Goal: Use online tool/utility: Use online tool/utility

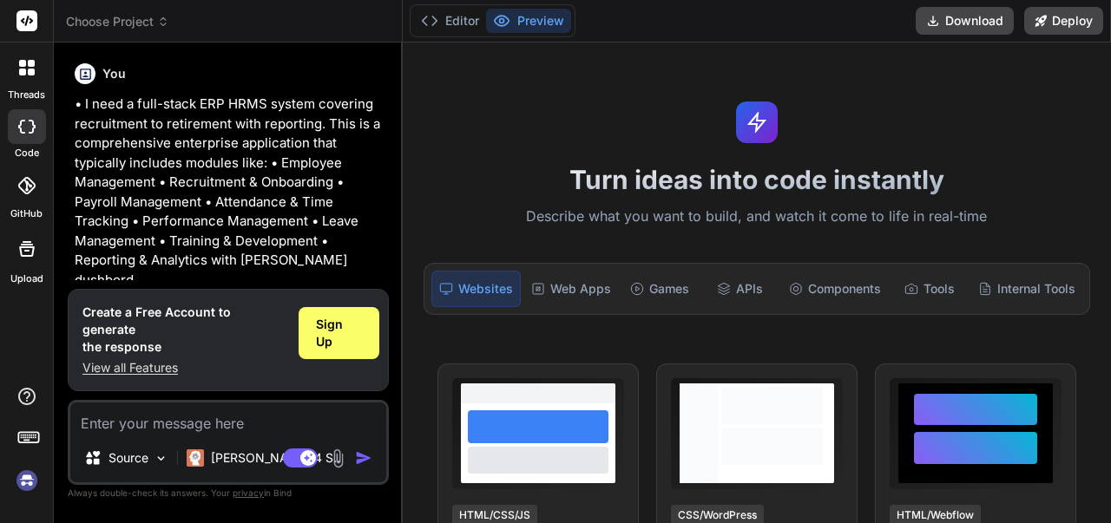
scroll to position [174, 0]
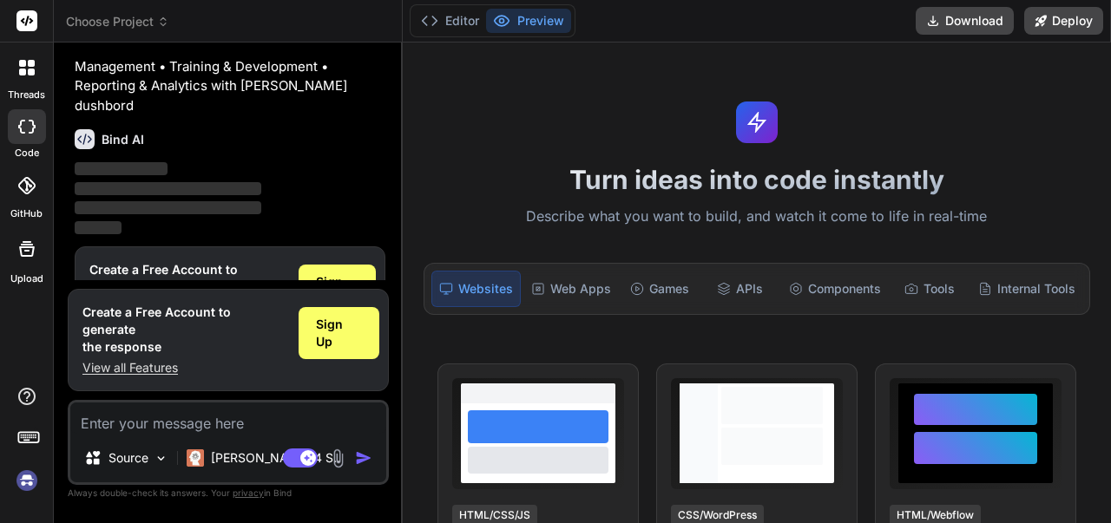
scroll to position [214, 0]
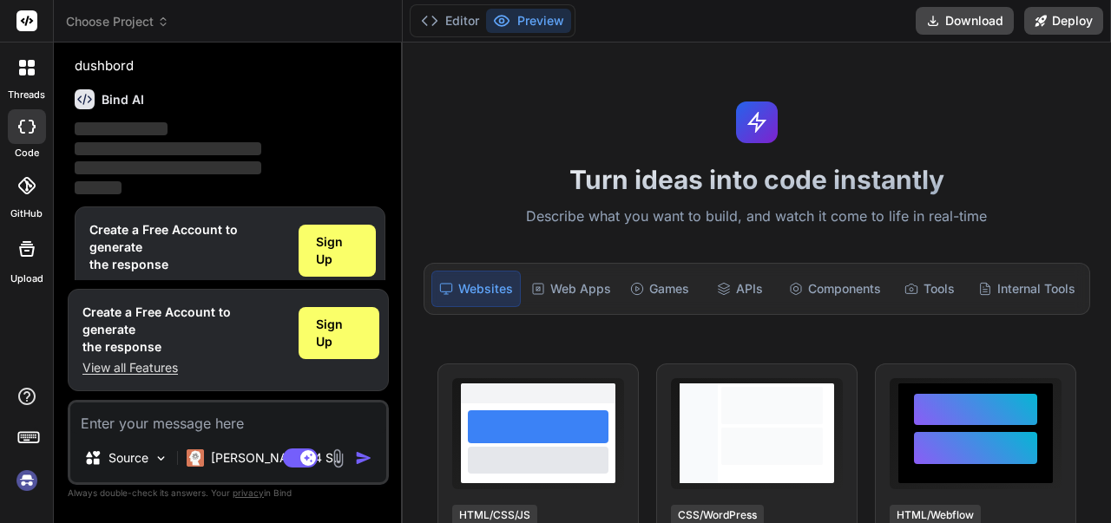
click at [495, 296] on div "Websites" at bounding box center [475, 289] width 89 height 36
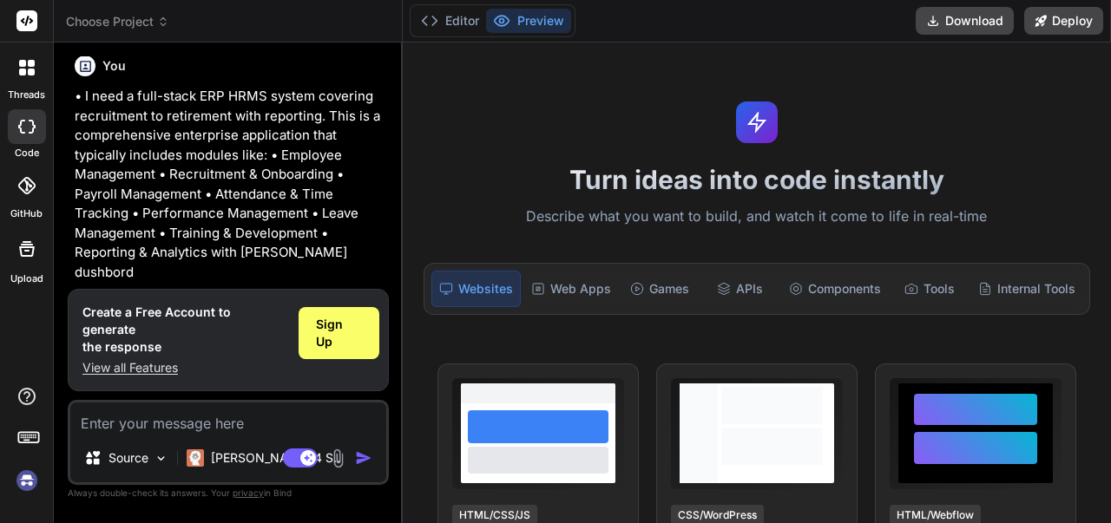
scroll to position [0, 0]
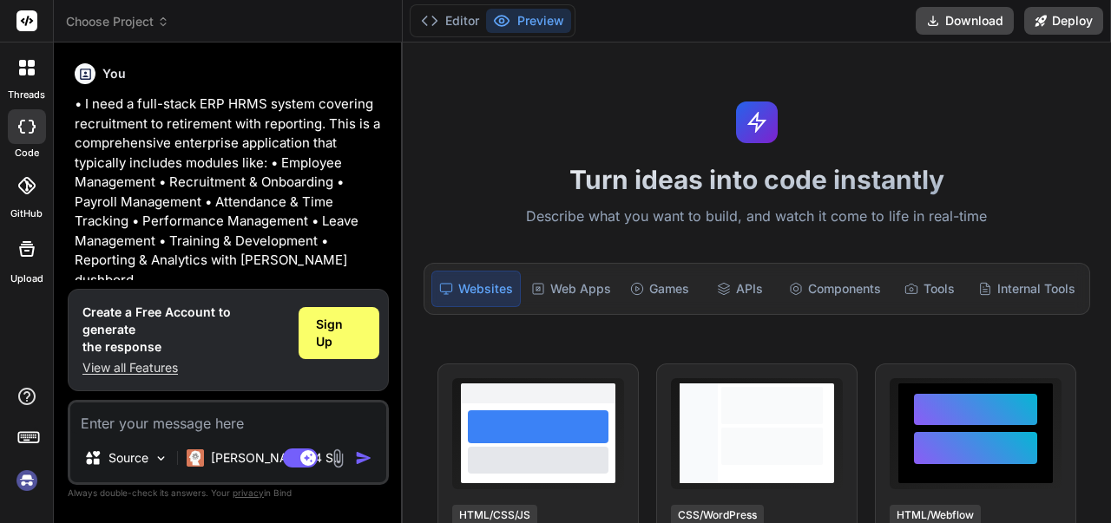
click at [528, 21] on button "Preview" at bounding box center [528, 21] width 85 height 24
click at [466, 26] on button "Editor" at bounding box center [450, 21] width 72 height 24
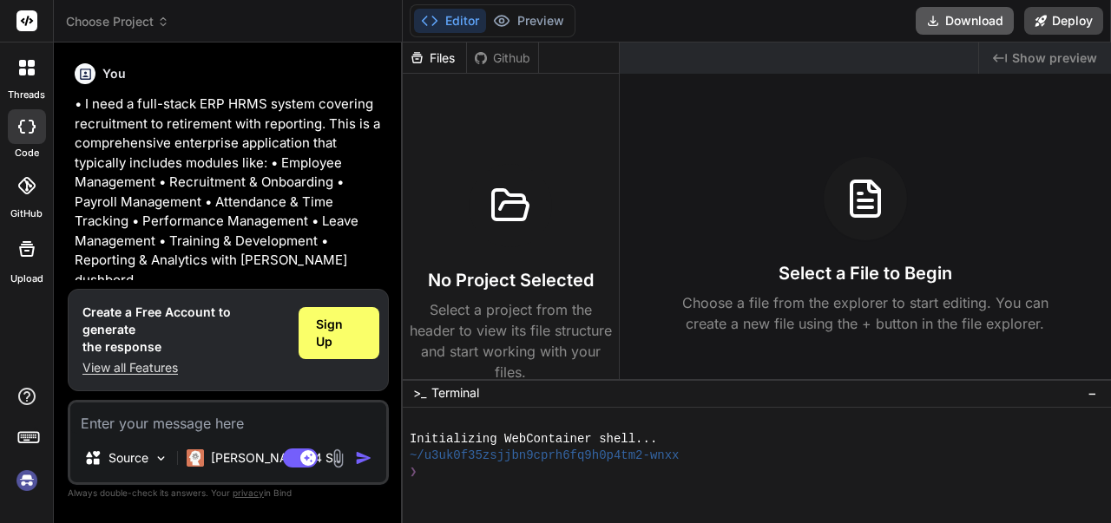
click at [955, 19] on button "Download" at bounding box center [964, 21] width 98 height 28
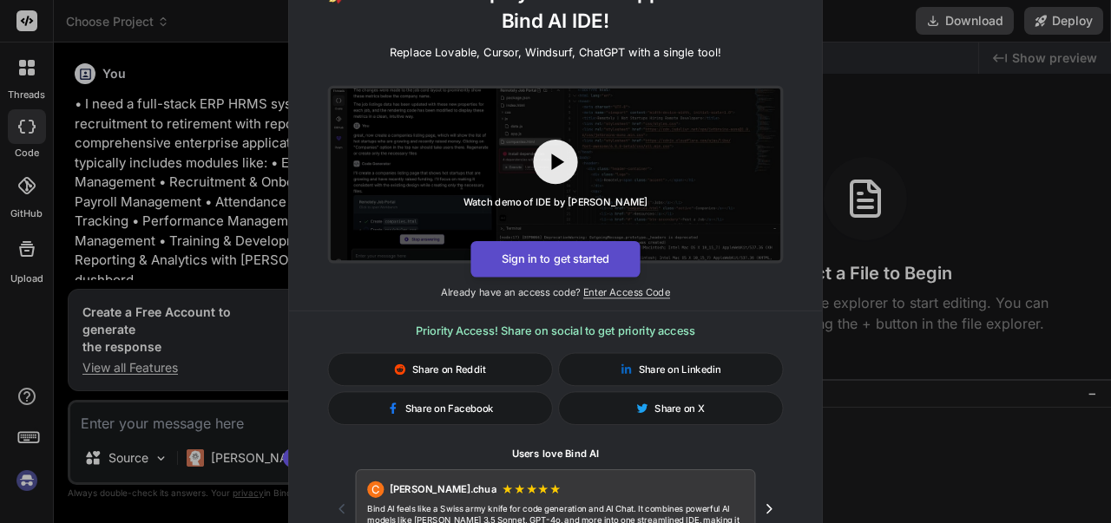
click at [555, 263] on button "Sign in to get started" at bounding box center [554, 259] width 169 height 36
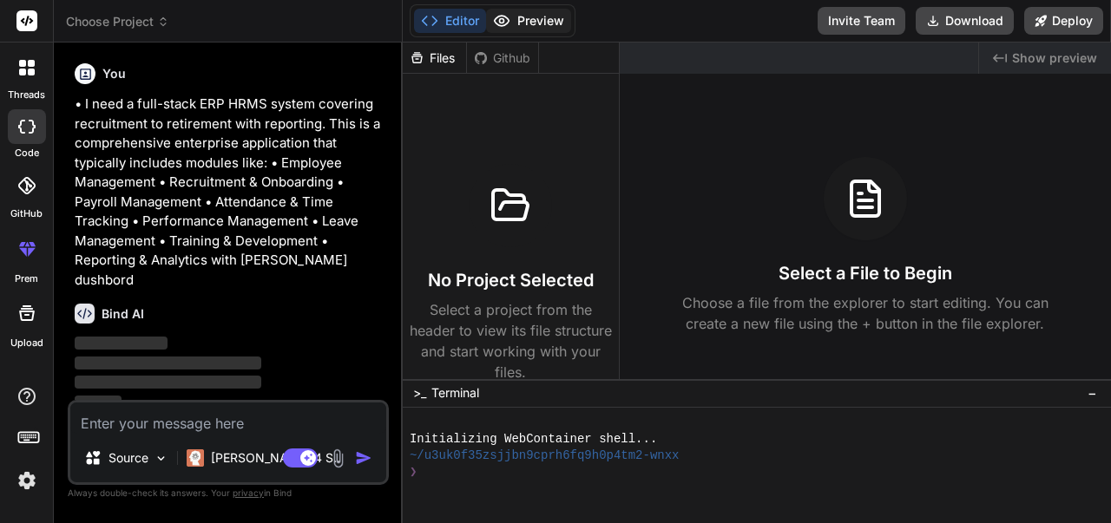
click at [541, 21] on button "Preview" at bounding box center [528, 21] width 85 height 24
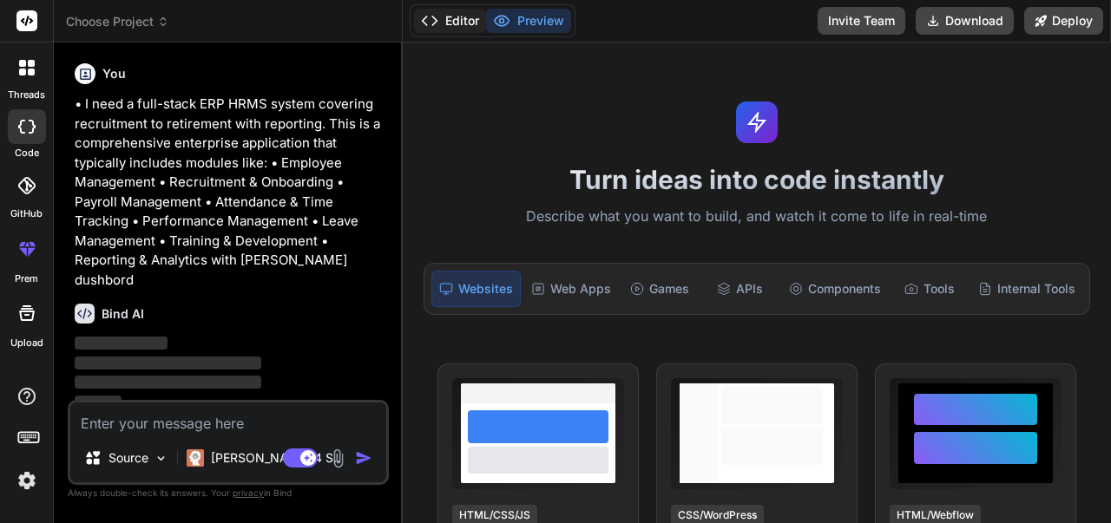
click at [467, 24] on button "Editor" at bounding box center [450, 21] width 72 height 24
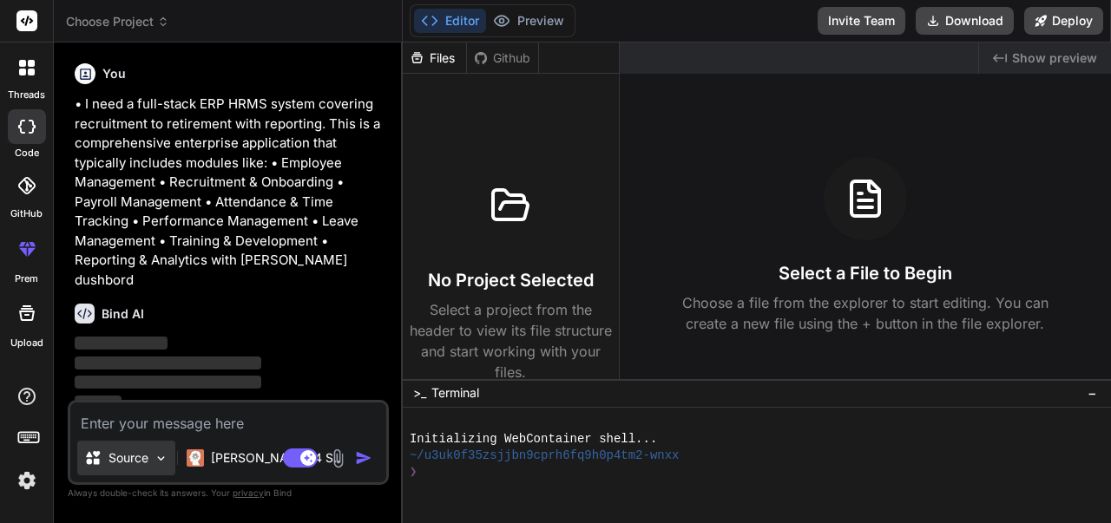
click at [158, 459] on img at bounding box center [161, 458] width 15 height 15
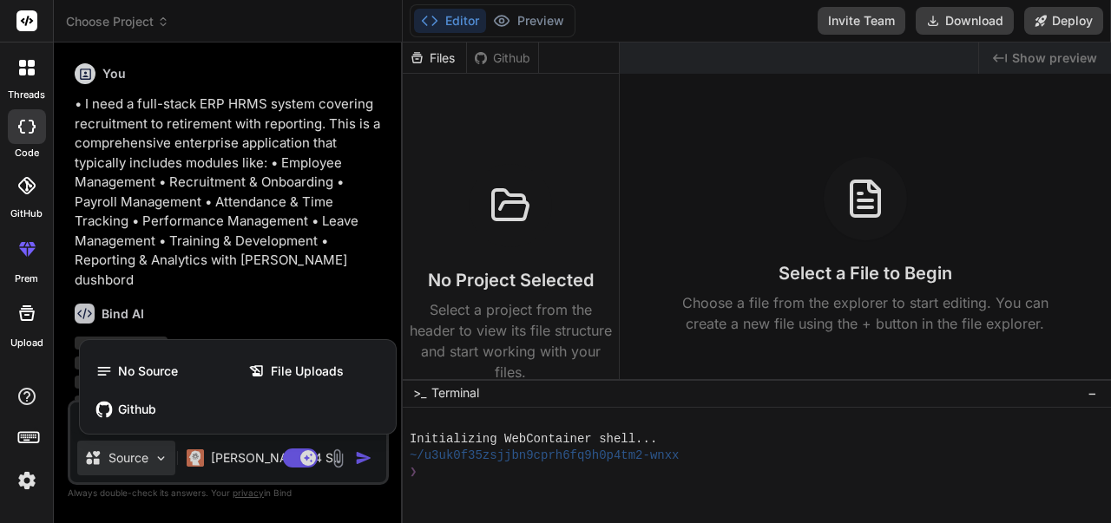
click at [158, 459] on div at bounding box center [555, 261] width 1111 height 523
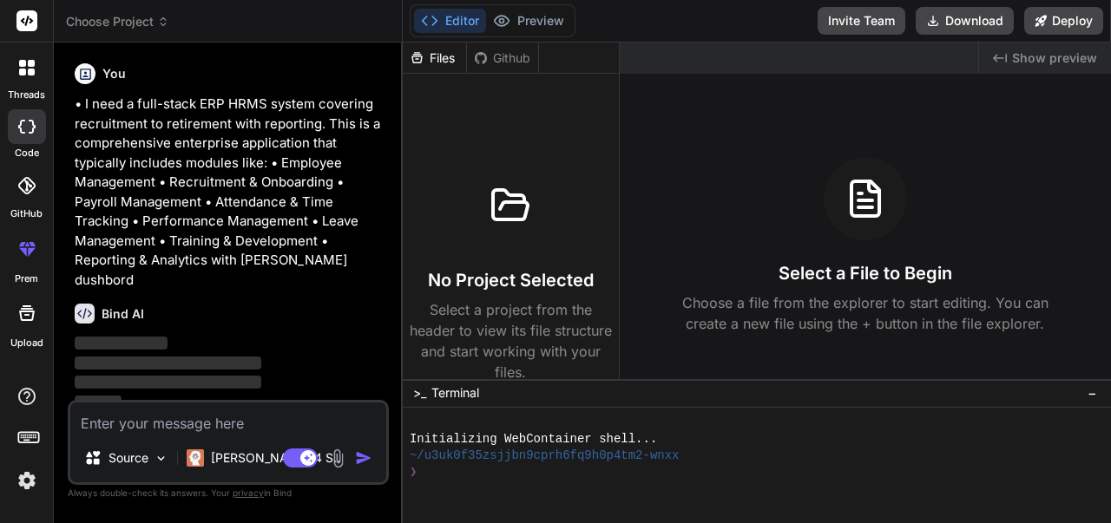
click at [364, 456] on img "button" at bounding box center [363, 458] width 17 height 17
click at [983, 24] on button "Download" at bounding box center [964, 21] width 98 height 28
click at [947, 23] on button "Download" at bounding box center [964, 21] width 98 height 28
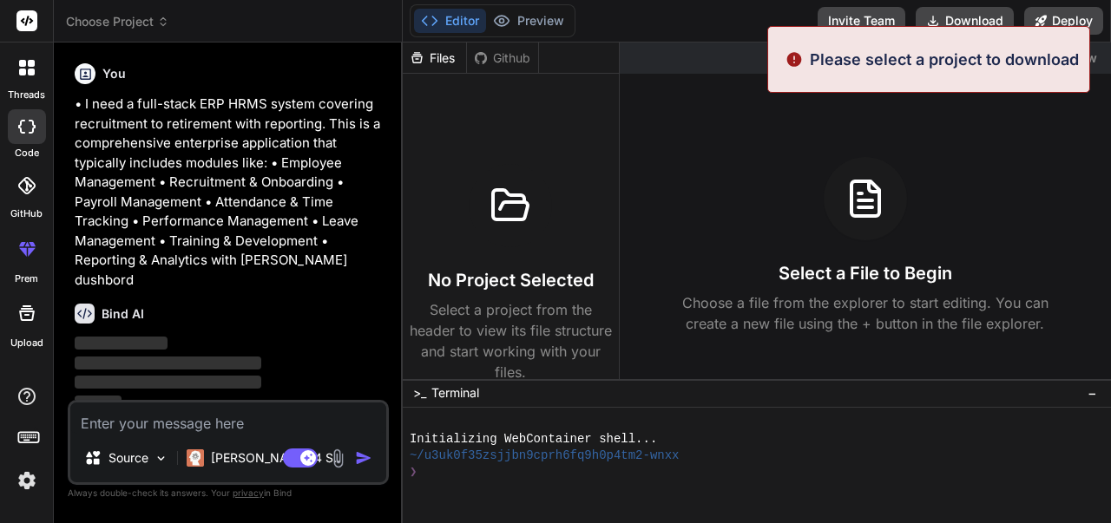
click at [801, 289] on div "Select a File to Begin Choose a file from the explorer to start editing. You ca…" at bounding box center [865, 245] width 491 height 177
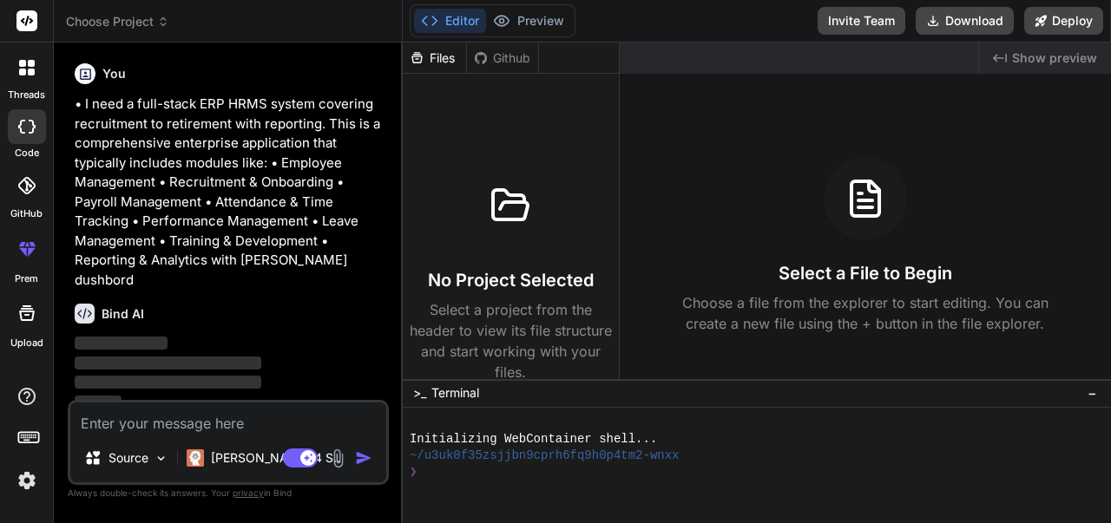
click at [442, 61] on div "Files" at bounding box center [434, 57] width 63 height 17
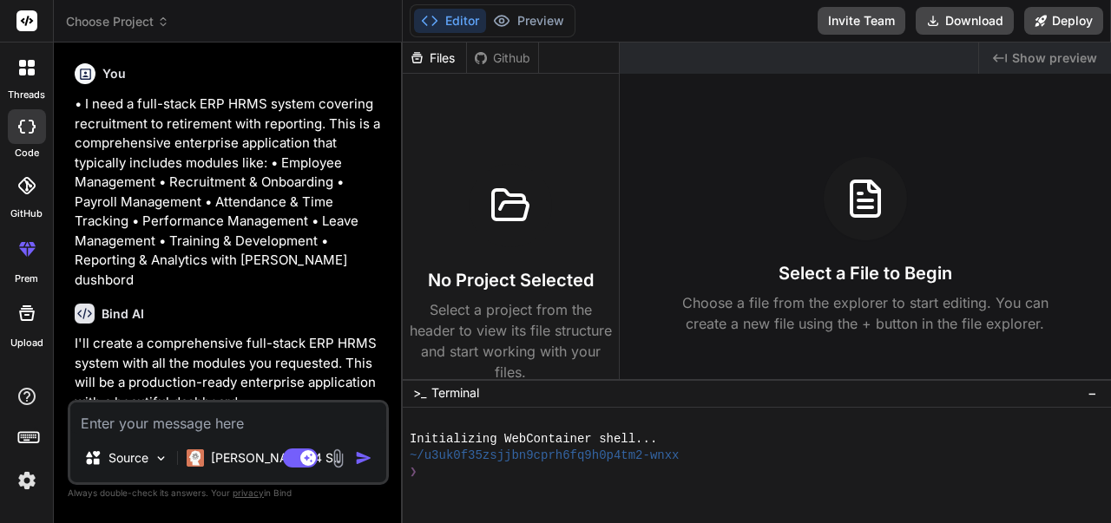
type textarea "x"
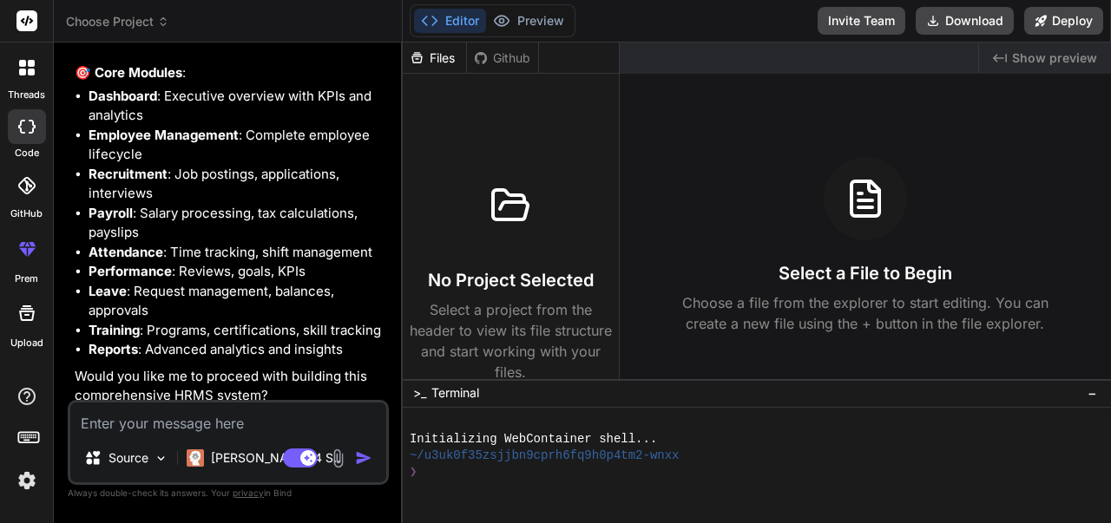
scroll to position [921, 0]
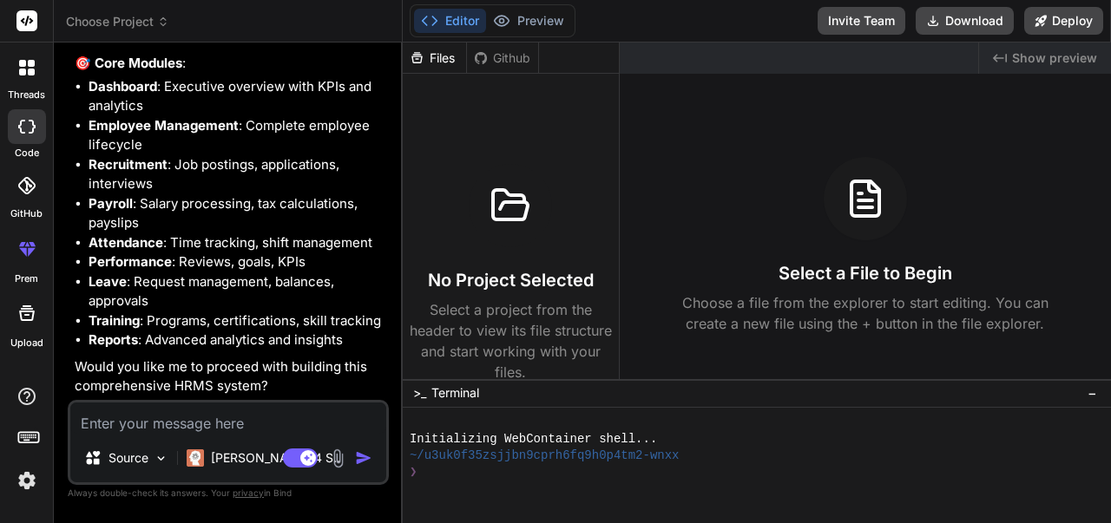
click at [135, 422] on textarea at bounding box center [228, 418] width 316 height 31
click at [1092, 392] on span "−" at bounding box center [1092, 392] width 10 height 17
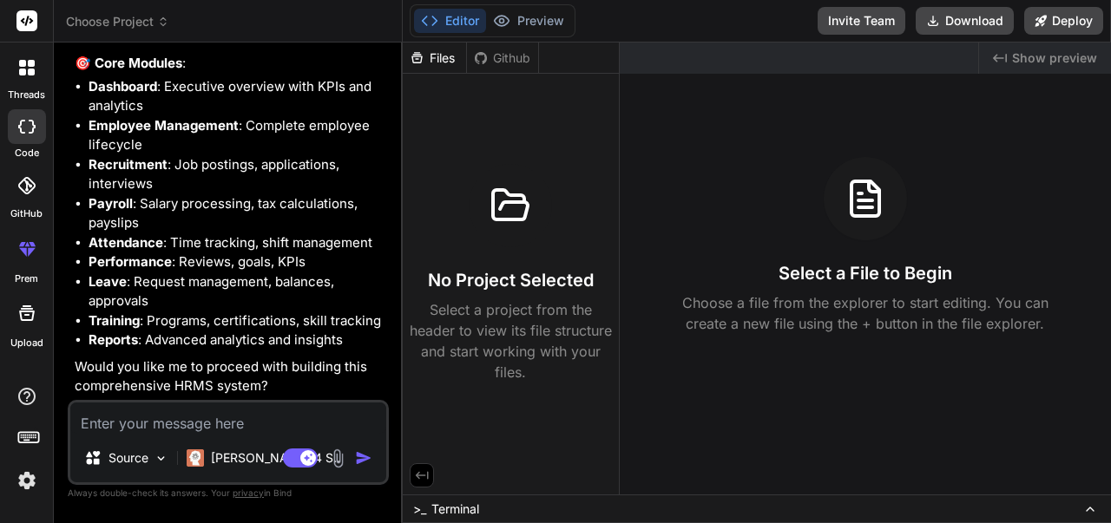
click at [361, 461] on img "button" at bounding box center [363, 458] width 17 height 17
click at [141, 421] on textarea at bounding box center [228, 418] width 316 height 31
type textarea "i"
type textarea "x"
type textarea "i"
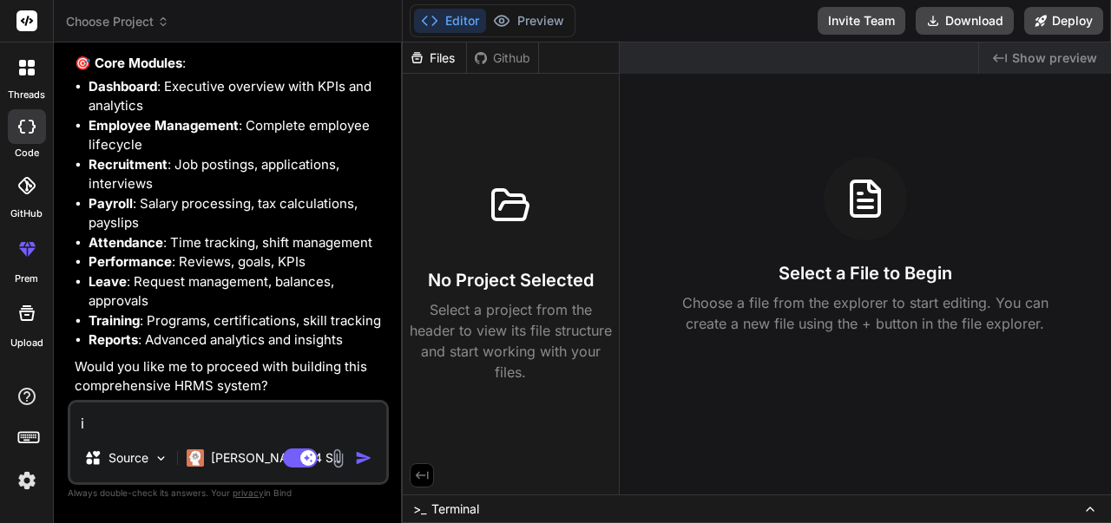
type textarea "x"
type textarea "i n"
type textarea "x"
type textarea "i ne"
type textarea "x"
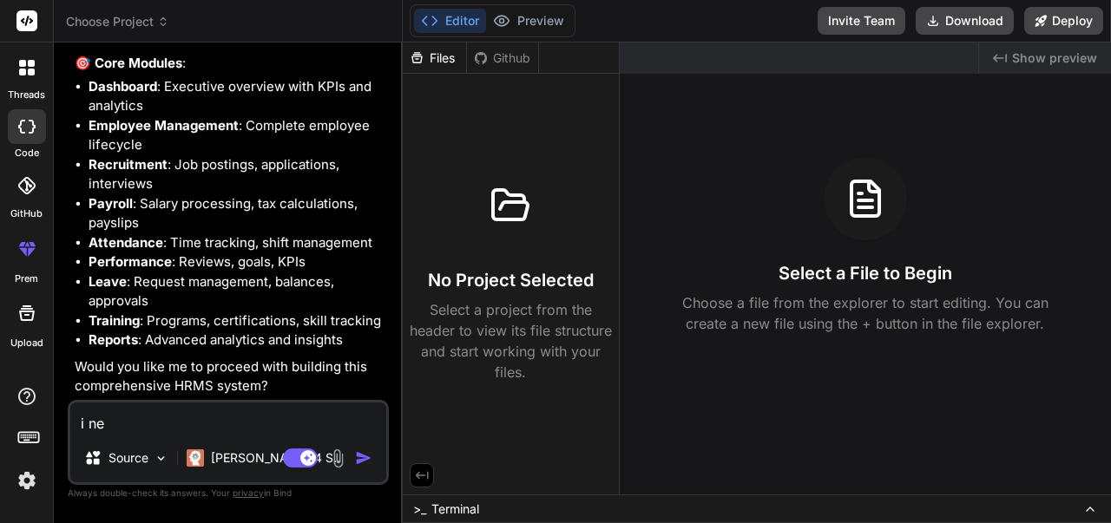
type textarea "i nee"
type textarea "x"
type textarea "i need"
type textarea "x"
type textarea "i need"
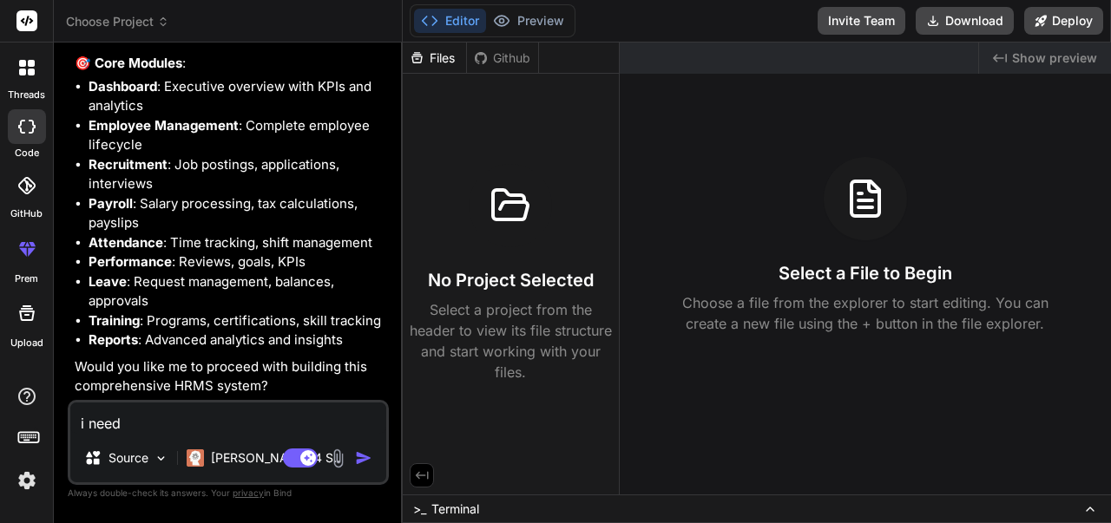
type textarea "x"
type textarea "i need f"
type textarea "x"
type textarea "i need fu"
type textarea "x"
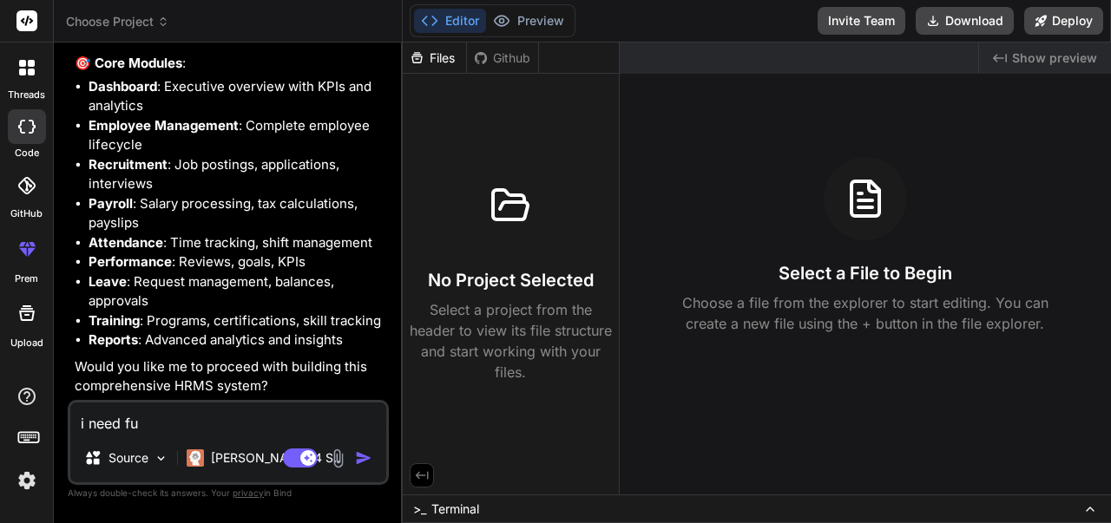
type textarea "i need ful"
type textarea "x"
type textarea "i need full"
type textarea "x"
type textarea "i need full"
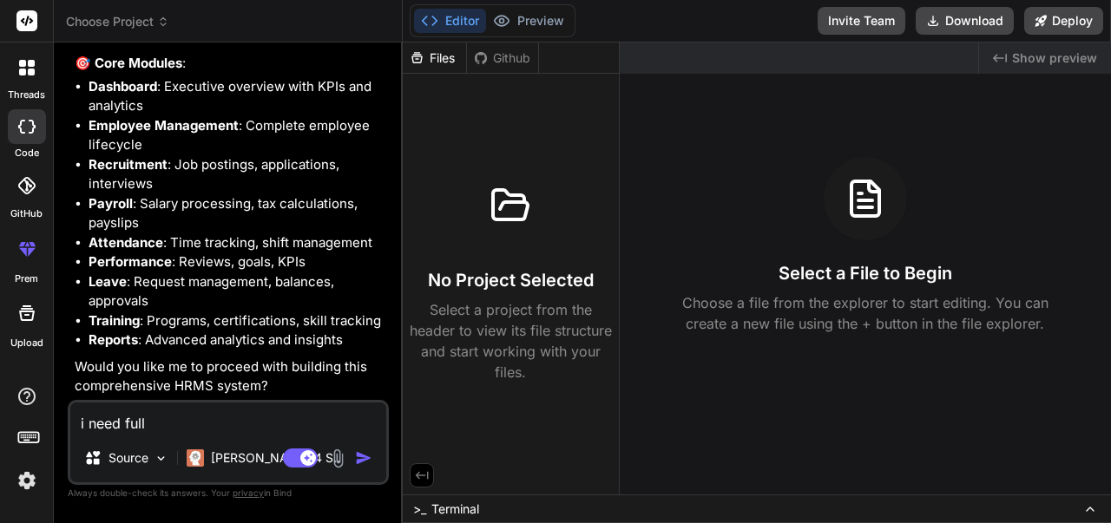
type textarea "x"
type textarea "i need full p"
type textarea "x"
type textarea "i need full pr"
type textarea "x"
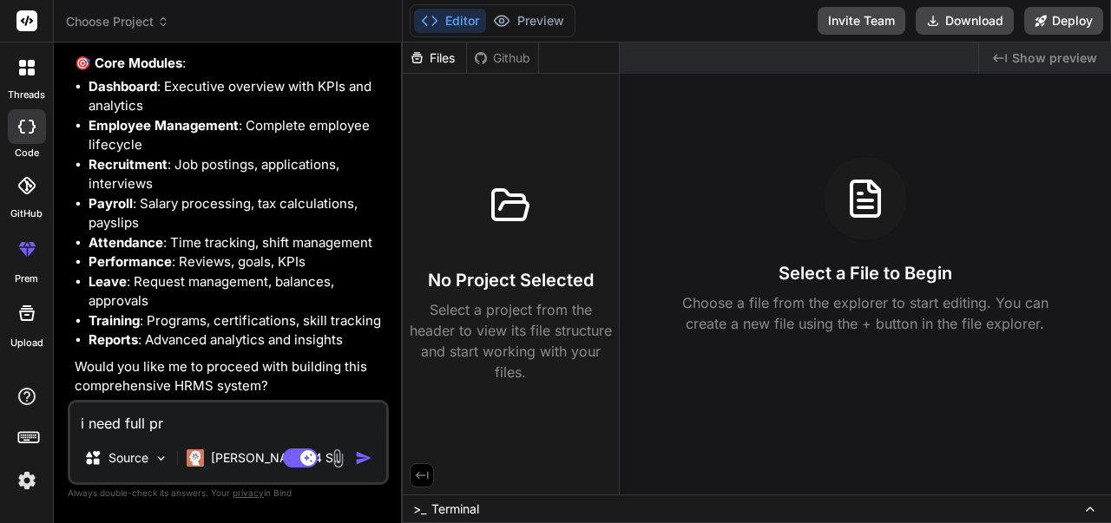
type textarea "i need full pro"
type textarea "x"
type textarea "i need full proj"
type textarea "x"
type textarea "i need full proje"
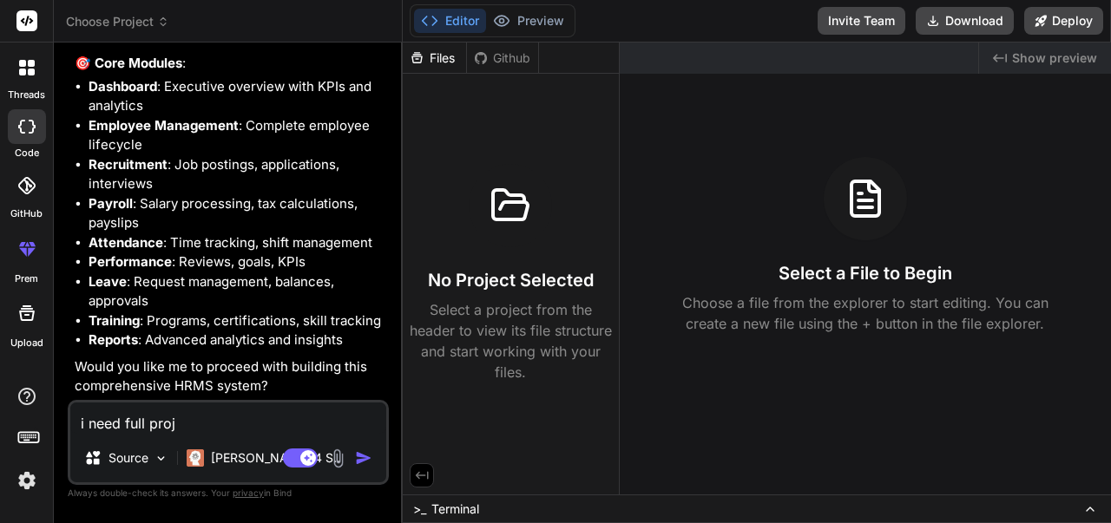
type textarea "x"
type textarea "i need full projec"
type textarea "x"
type textarea "i need full project"
type textarea "x"
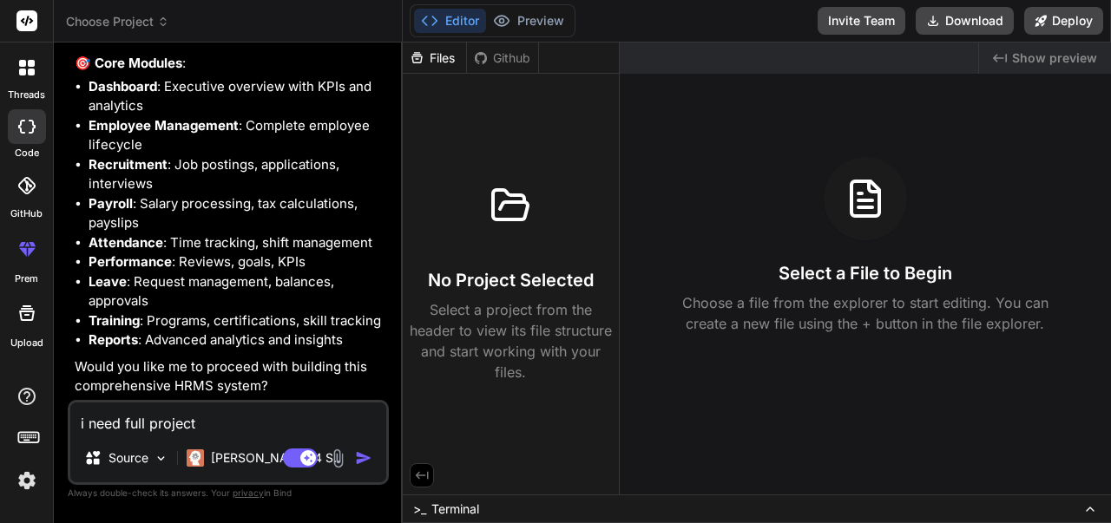
type textarea "i need full project"
type textarea "x"
type textarea "i need full project w"
type textarea "x"
type textarea "i need full project wi"
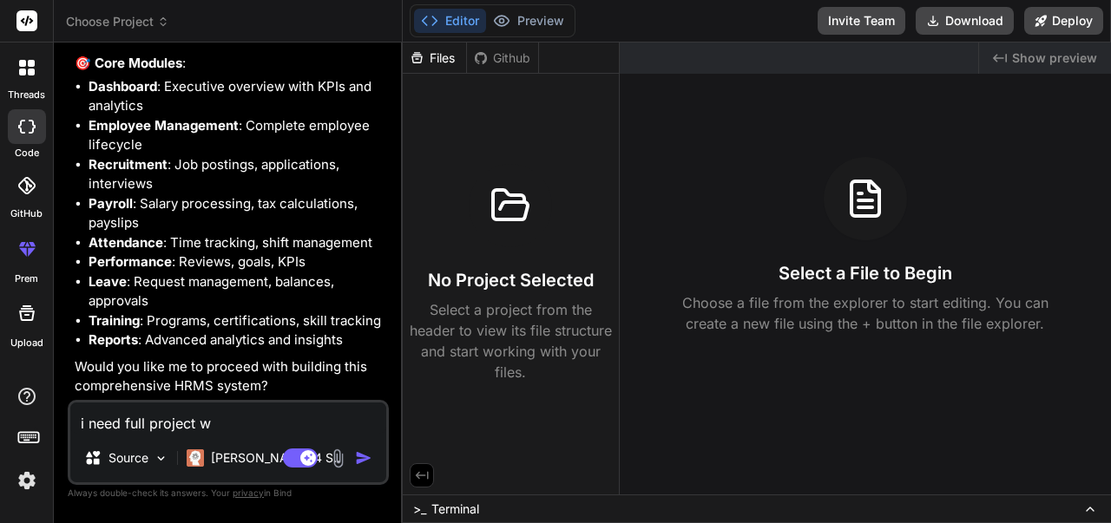
type textarea "x"
type textarea "i need full project wit"
type textarea "x"
type textarea "i need full project with"
type textarea "x"
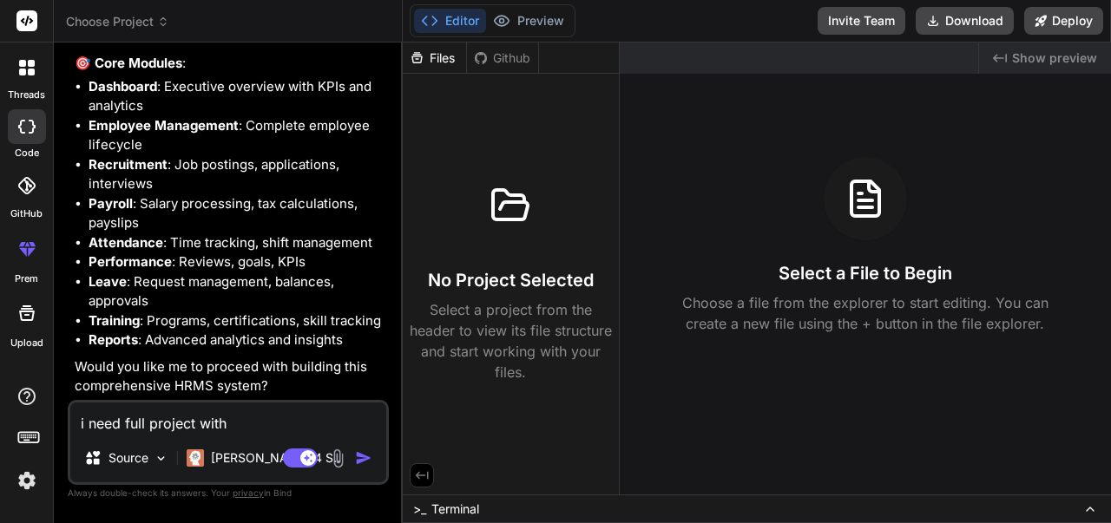
type textarea "i need full project with"
type textarea "x"
type textarea "i need full project with c"
type textarea "x"
type textarea "i need full project with co"
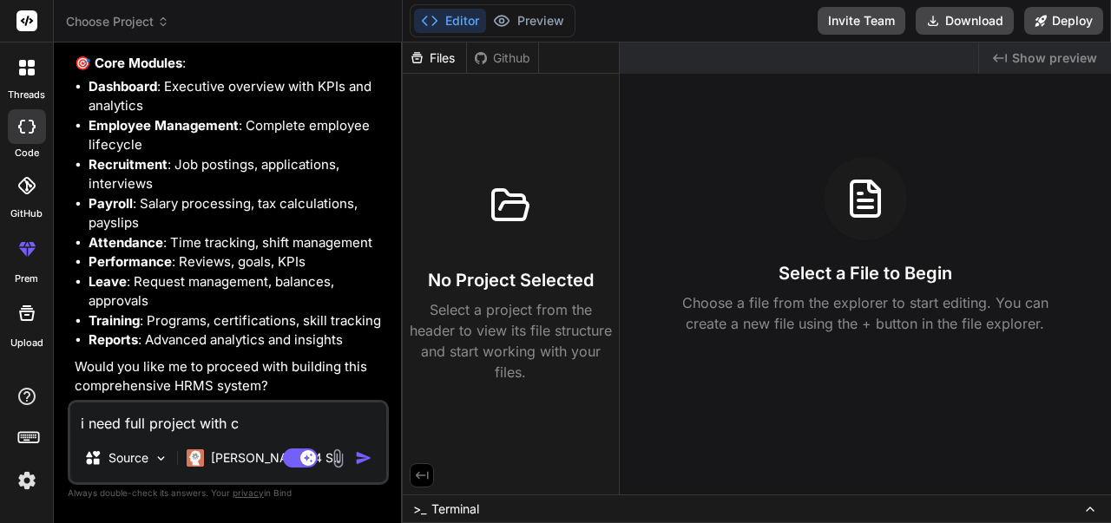
type textarea "x"
type textarea "i need full project with cod"
type textarea "x"
type textarea "i need full project with code"
type textarea "x"
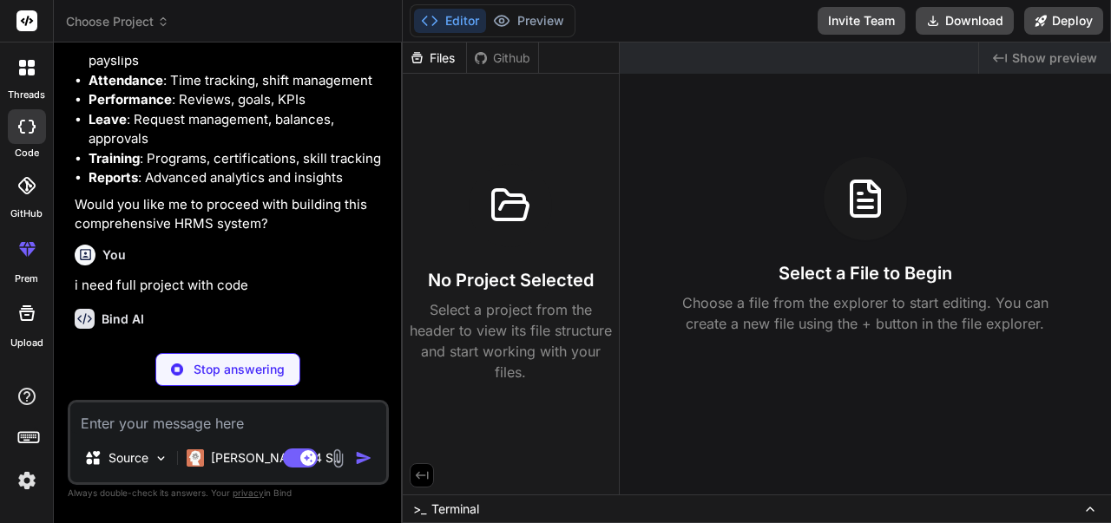
scroll to position [1101, 0]
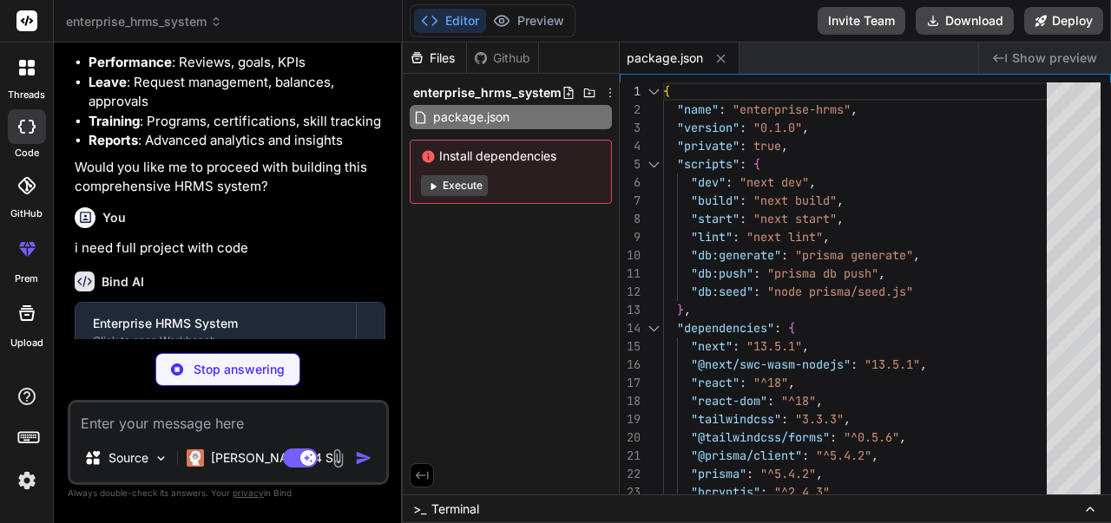
type textarea "x"
type textarea "} module.exports = nextConfig"
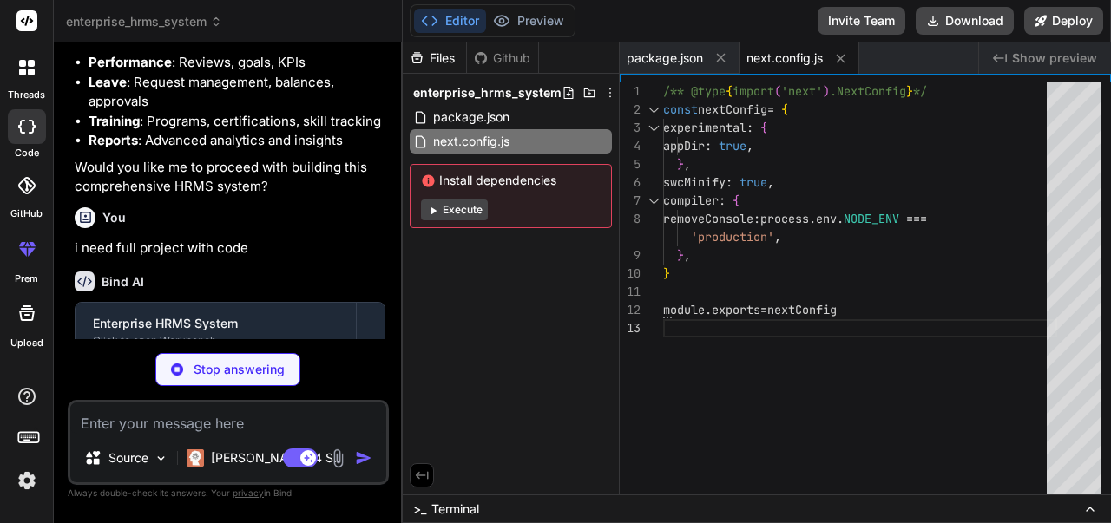
type textarea "x"
type textarea "}, }, plugins: [require("@tailwindcss/forms")], }"
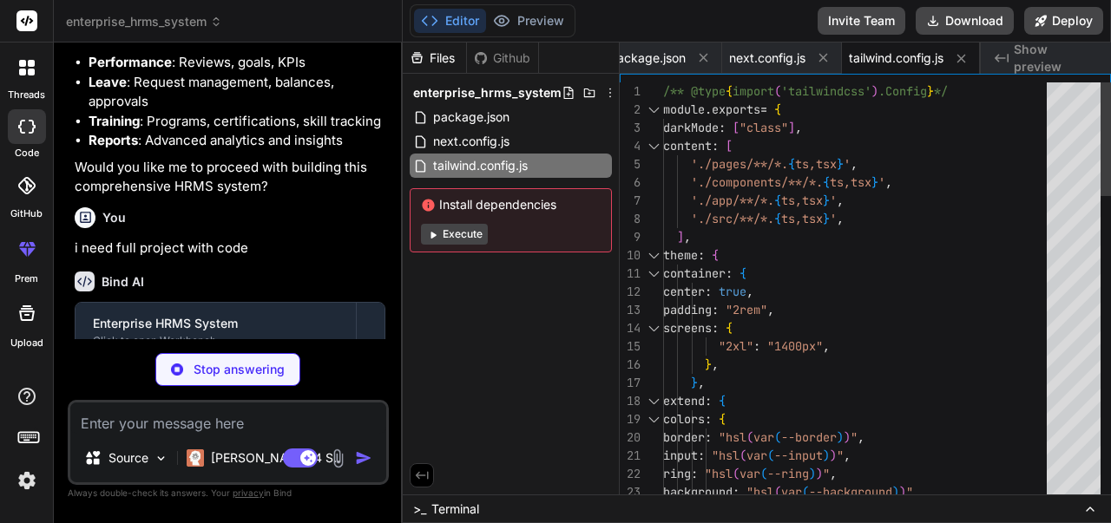
type textarea "x"
type textarea "module.exports = { plugins: { tailwindcss: {}, autoprefixer: {}, }, }"
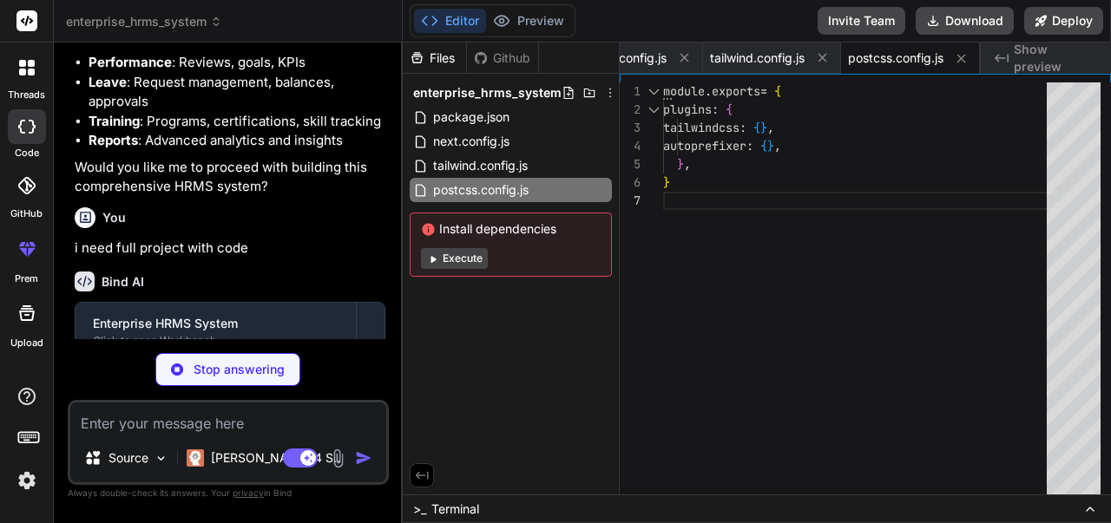
type textarea "x"
type textarea ""exclude": ["node_modules"] }"
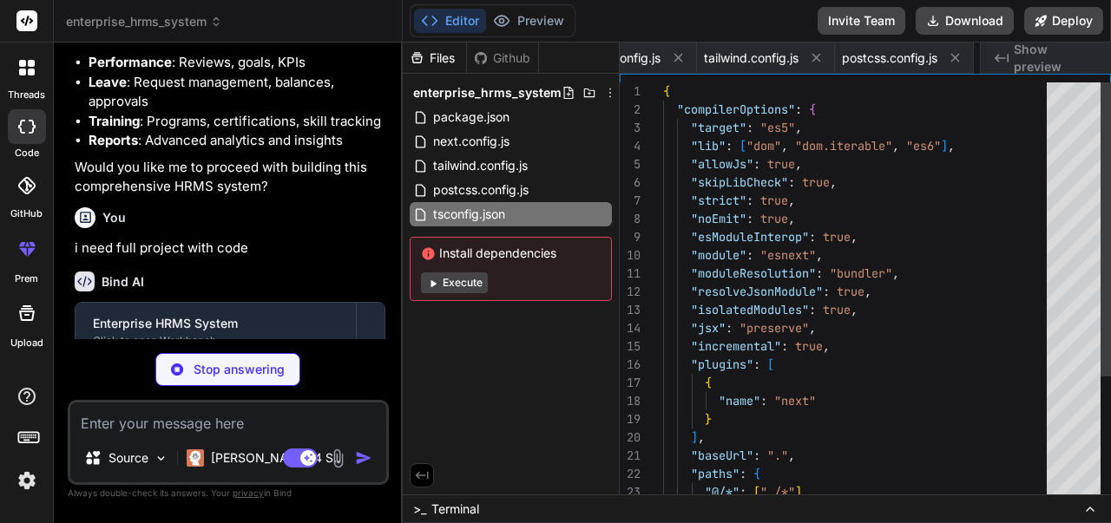
scroll to position [0, 279]
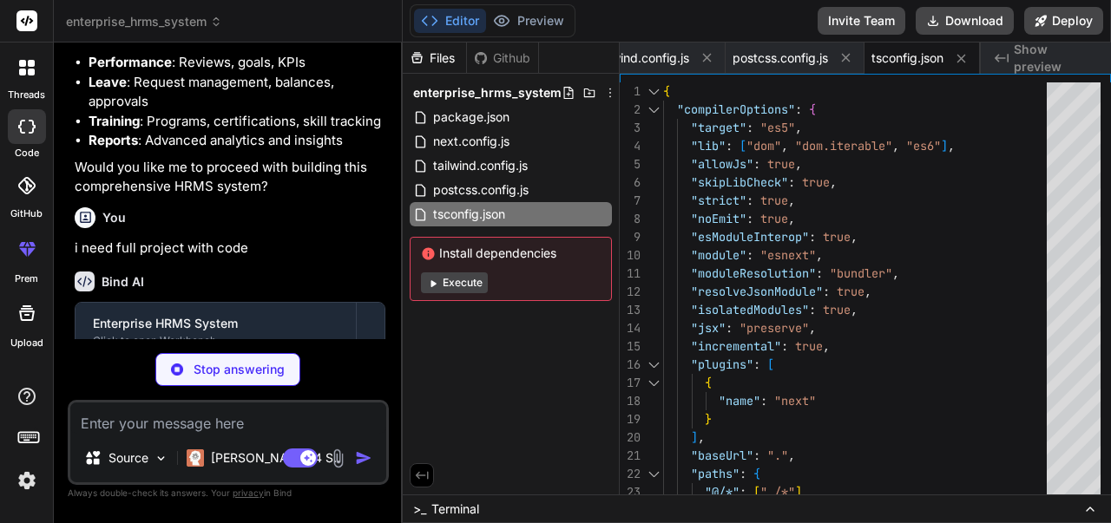
type textarea "x"
type textarea ".animate-fade-in { animation: fadeIn 0.5s ease-in-out; } @keyframes fadeIn { fr…"
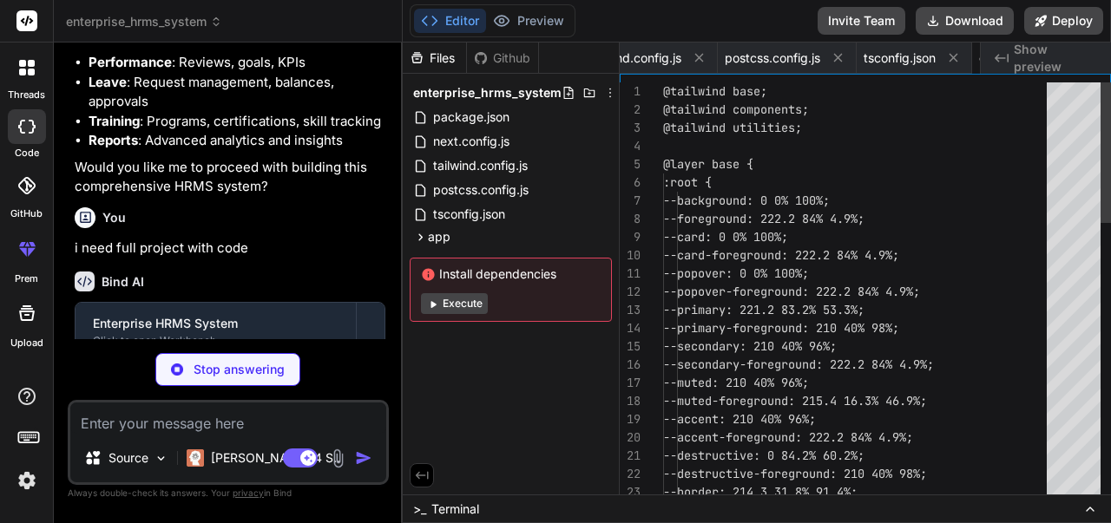
scroll to position [0, 387]
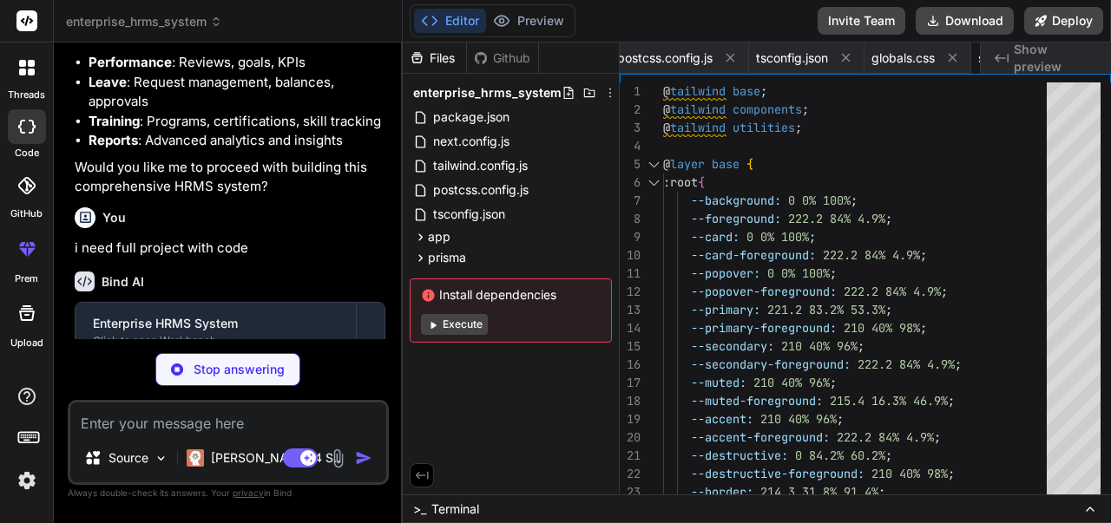
type textarea "x"
type textarea "ONGOING COMPLETED CANCELLED }"
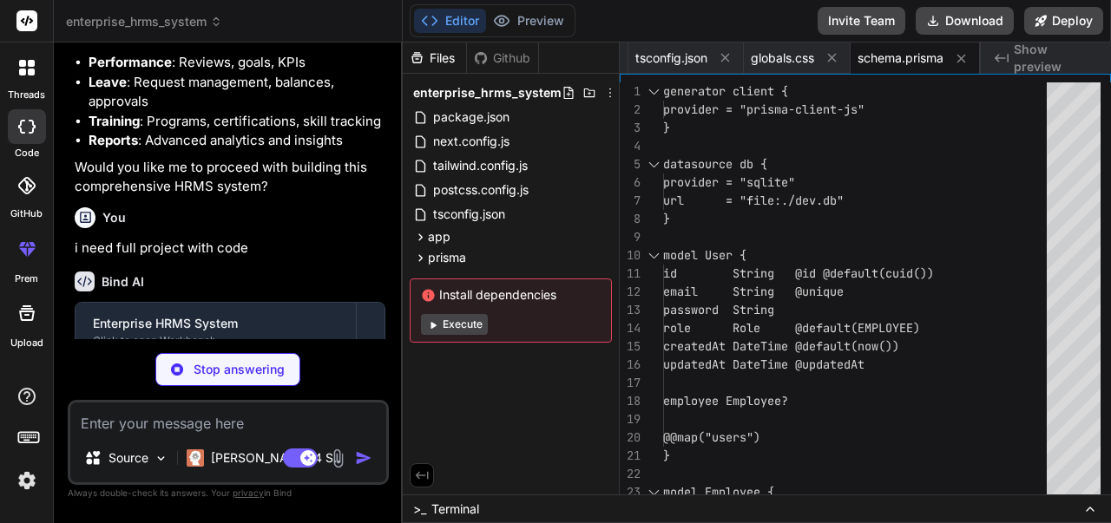
type textarea "x"
type textarea "}) if (process.env.NODE_ENV !== 'production') globalForPrisma.prisma = prisma"
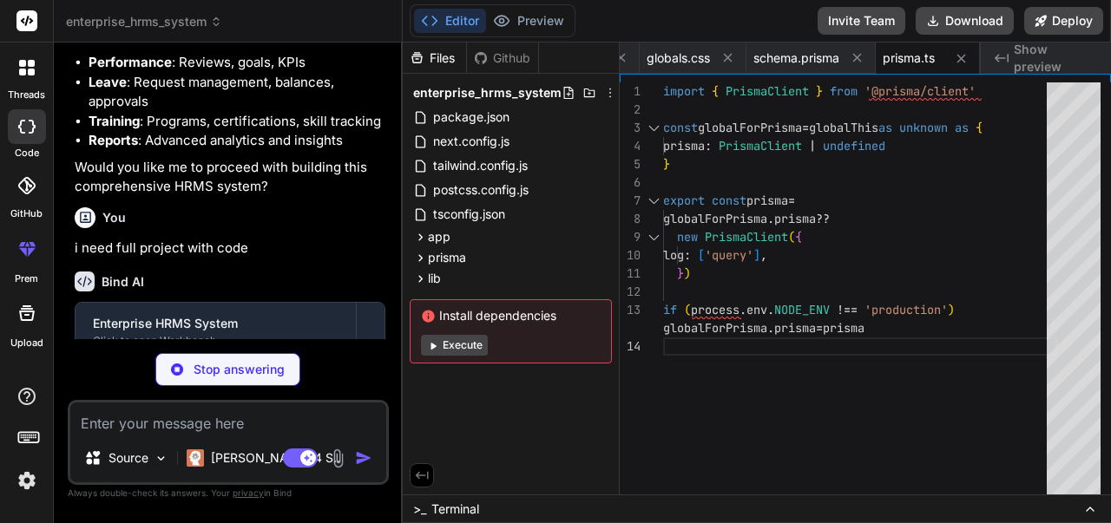
type textarea "x"
type textarea "w"
type textarea "x"
type textarea "wi"
type textarea "x"
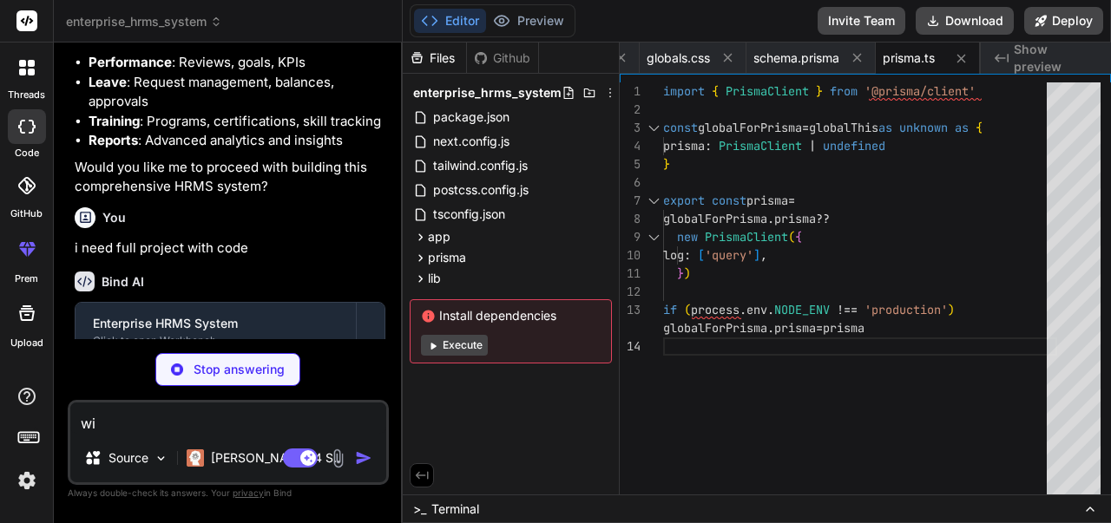
type textarea "export function generateEmployeeId(): string { const prefix = 'EMP' const times…"
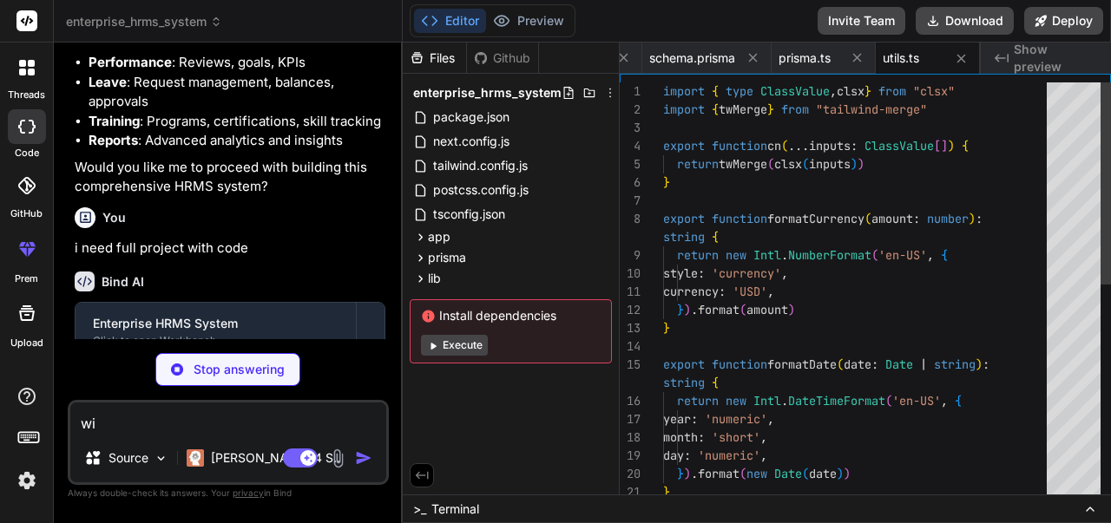
type textarea "x"
type textarea "wit"
type textarea "x"
type textarea "with"
type textarea "x"
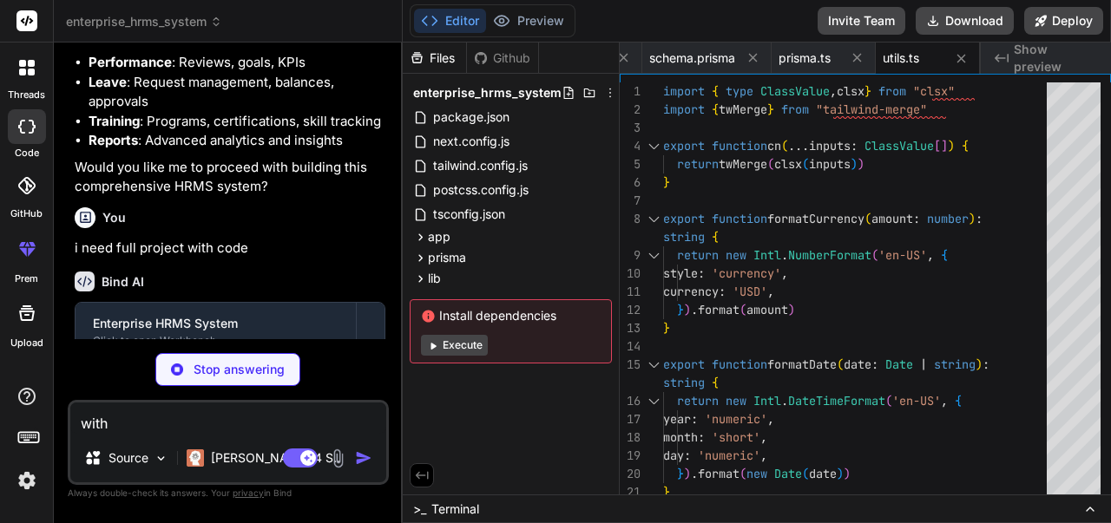
type textarea "with"
type textarea "x"
type textarea "with u"
type textarea "x"
type textarea "with us"
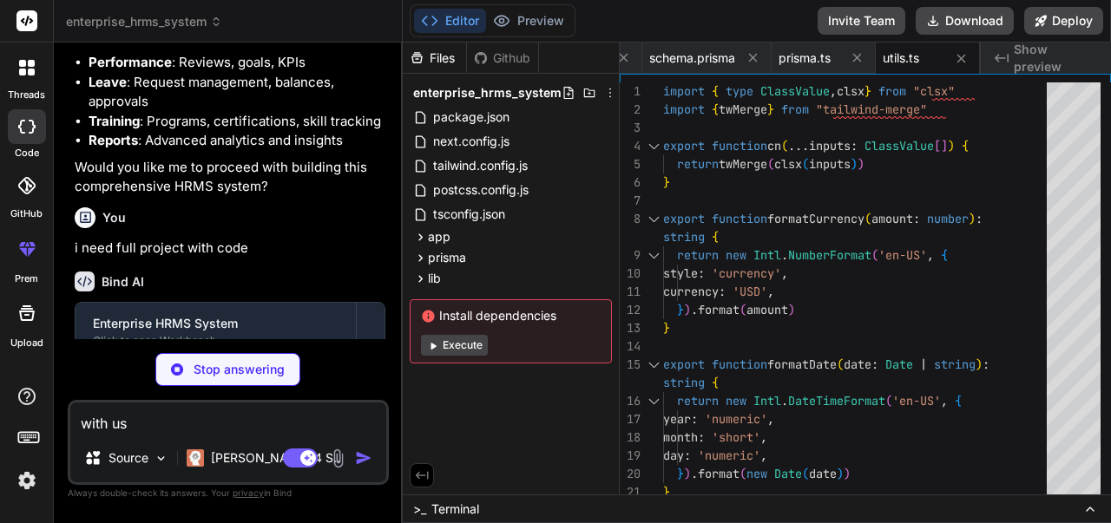
type textarea "x"
type textarea "with use"
type textarea "x"
type textarea "with user"
type textarea "x"
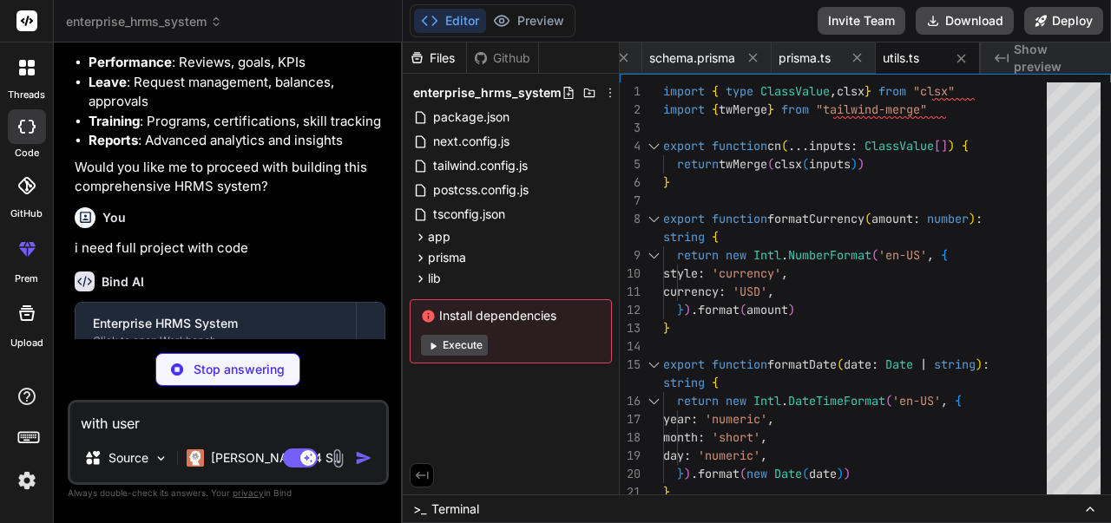
type textarea "with user"
type textarea "x"
type textarea "with user a"
type textarea "x"
type textarea "/> ) } ) Button.displayName = "Button" export { Button, buttonVariants }"
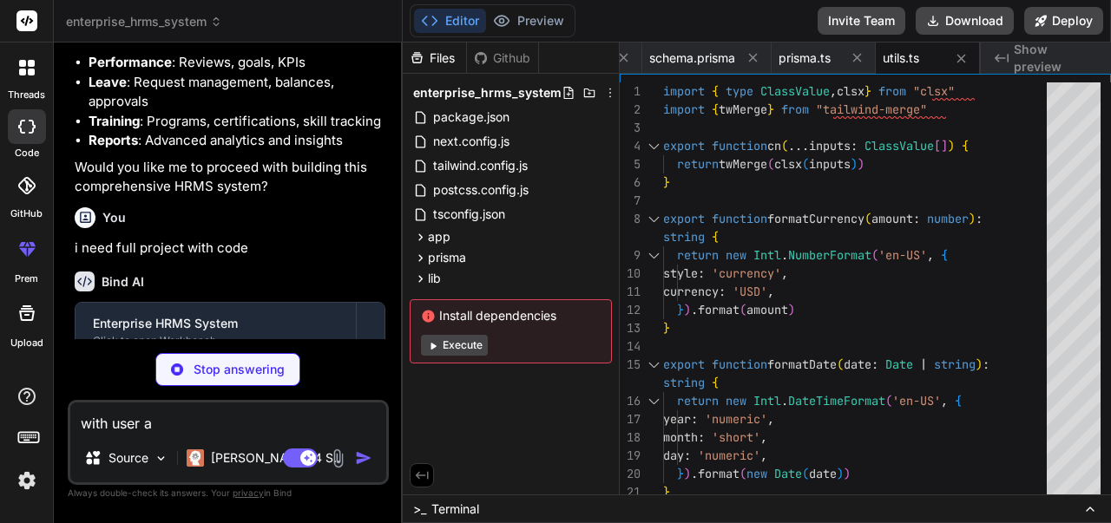
scroll to position [0, 830]
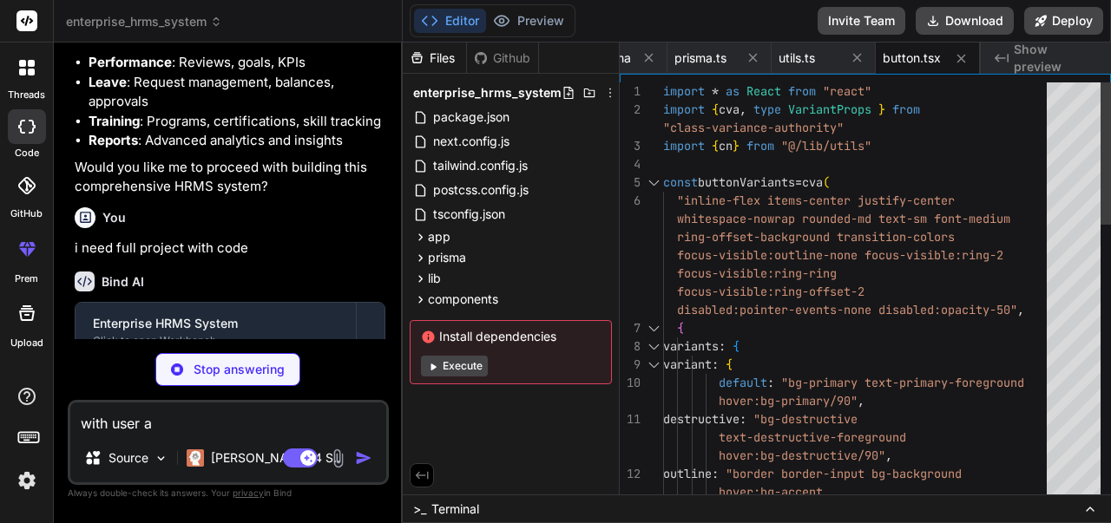
type textarea "x"
type textarea "with user au"
type textarea "x"
type textarea "with user aut"
type textarea "x"
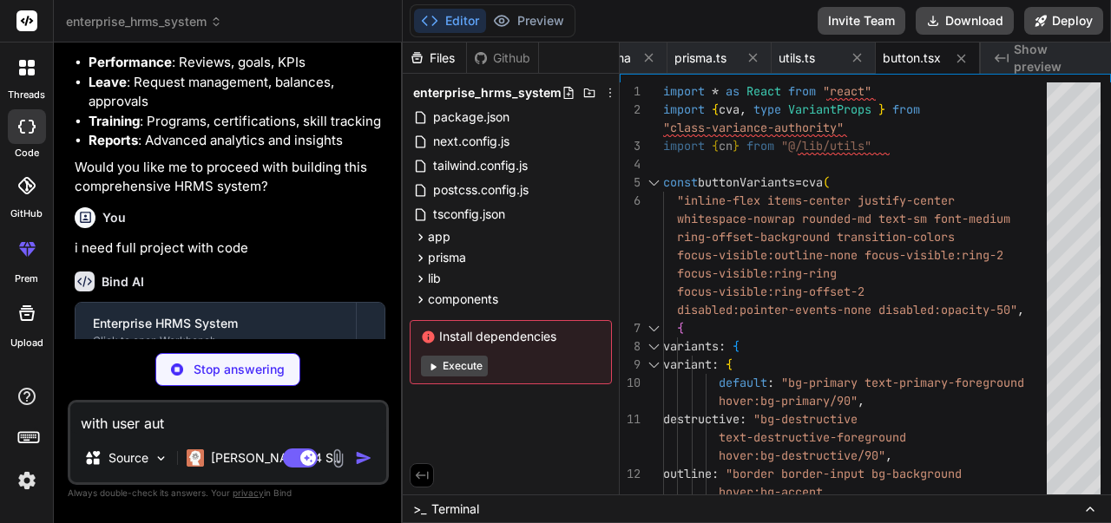
type textarea "with user auto"
type textarea "x"
type textarea "with user autot"
type textarea "x"
type textarea "with user autoti"
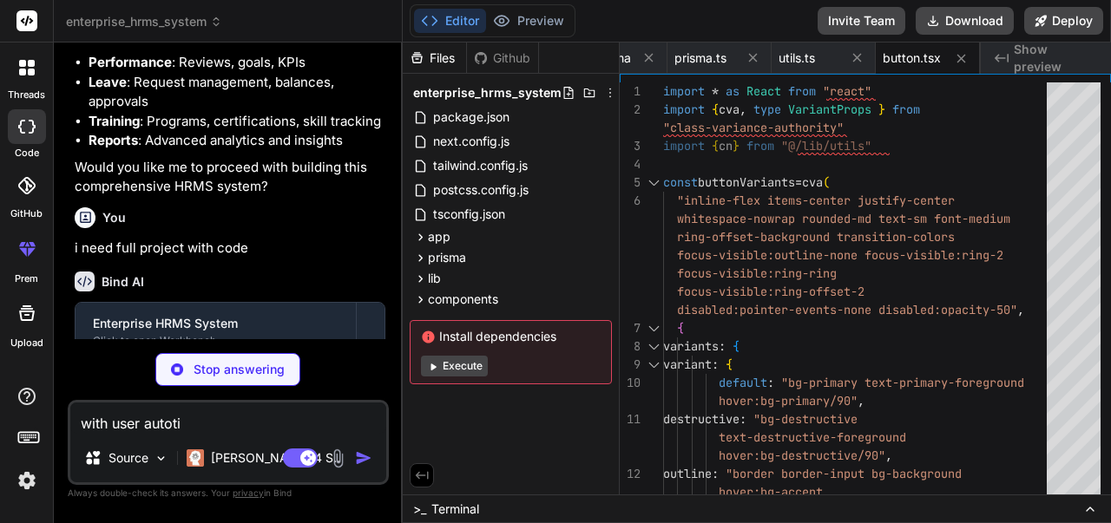
type textarea "x"
type textarea ")) CardFooter.displayName = "CardFooter" export { Card, CardHeader, CardFooter,…"
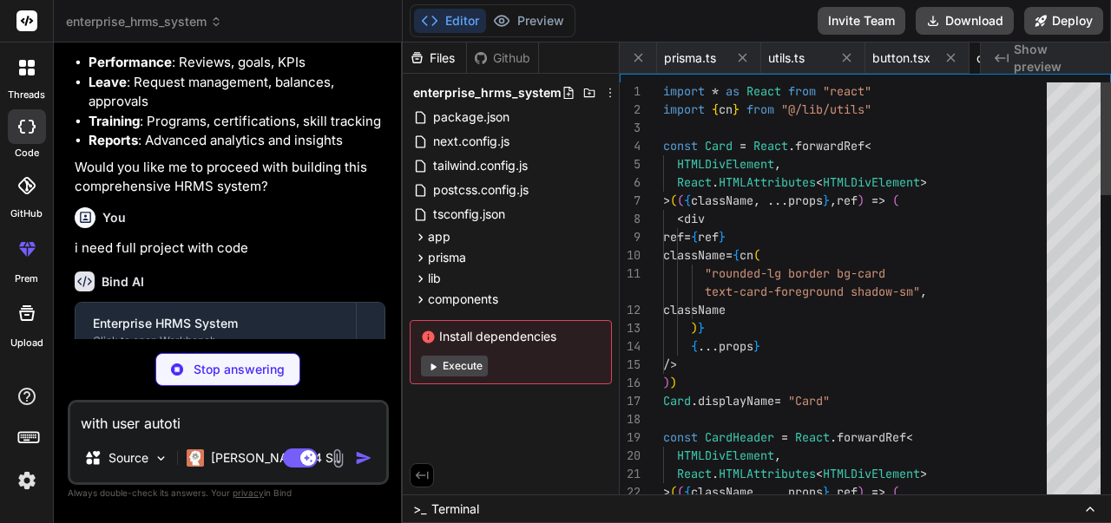
scroll to position [0, 935]
type textarea "x"
type textarea "with user autotic"
type textarea "x"
type textarea "with user autotica"
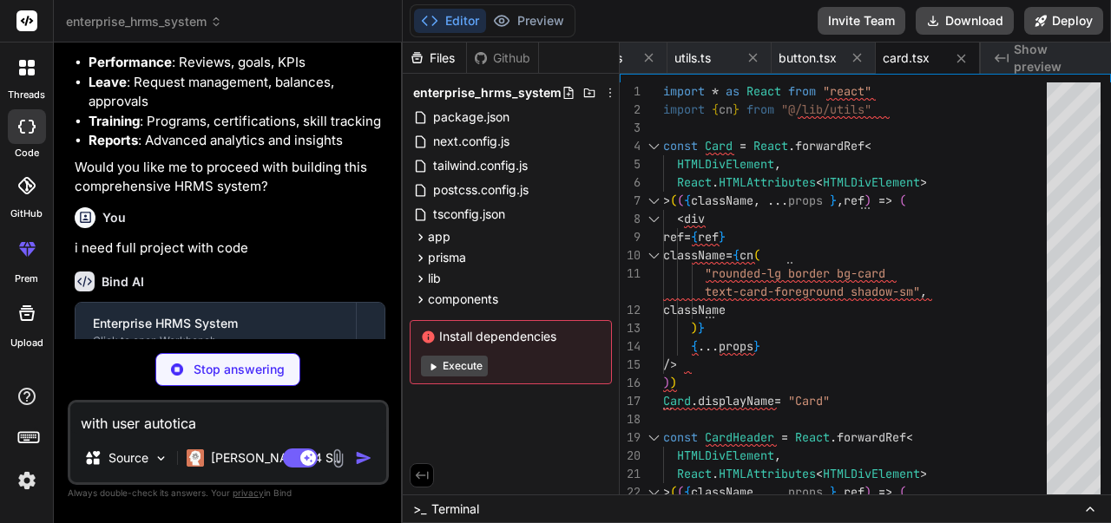
type textarea "x"
type textarea "with user autoticat"
type textarea "x"
type textarea "with user autoticati"
type textarea "x"
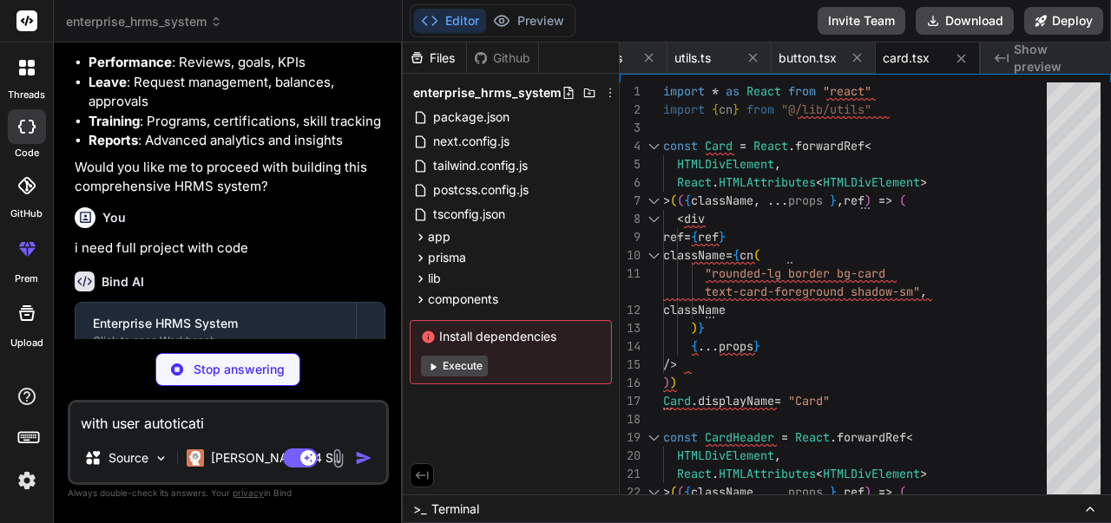
type textarea "with user autoticatio"
type textarea "x"
type textarea "/> ) } ) Input.displayName = "Input" export { Input }"
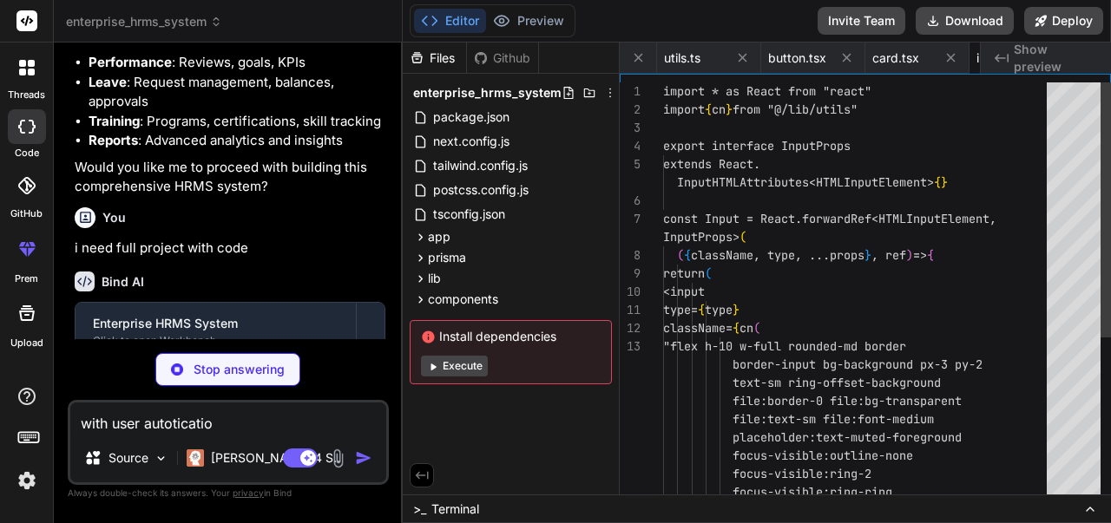
scroll to position [0, 1039]
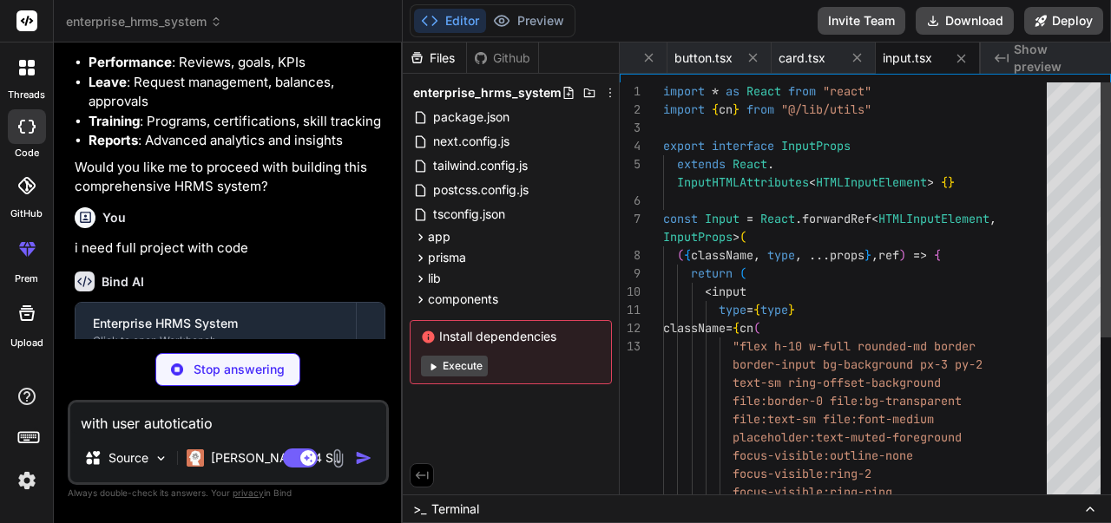
type textarea "x"
type textarea "with user autotication"
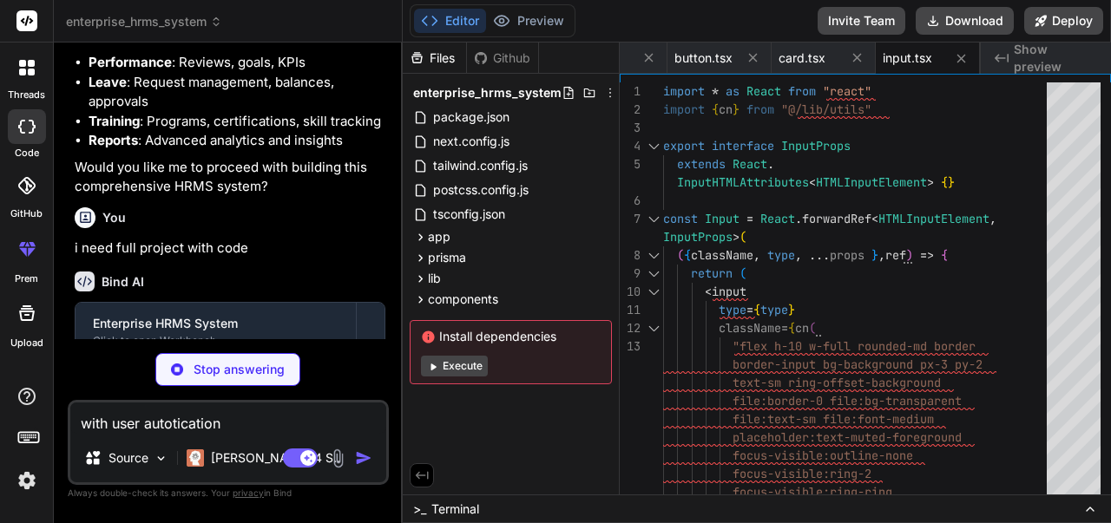
type textarea "x"
type textarea "with user autotication("
type textarea "x"
type textarea "ref={ref} className={cn(labelVariants(), className)} {...props} /> )) Label.dis…"
type textarea "x"
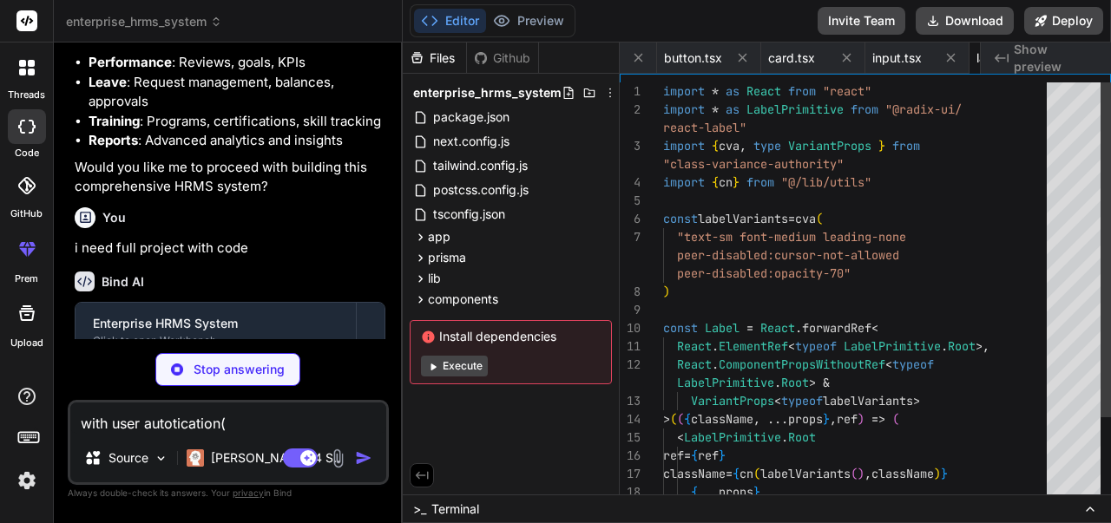
scroll to position [0, 1143]
type textarea "with user autotication()"
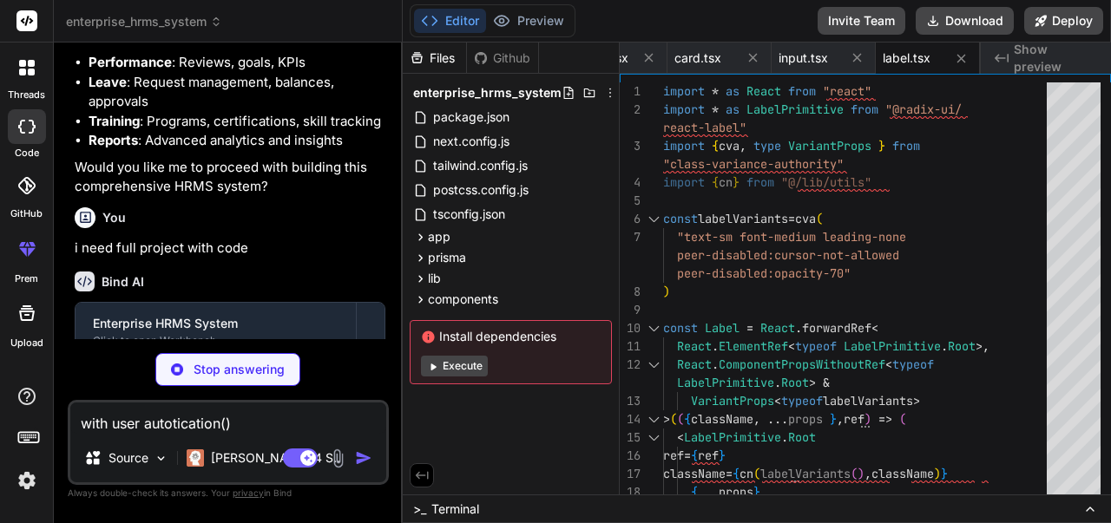
type textarea "x"
type textarea "with user autotication(u)"
type textarea "x"
type textarea "with user autotication(us)"
type textarea "x"
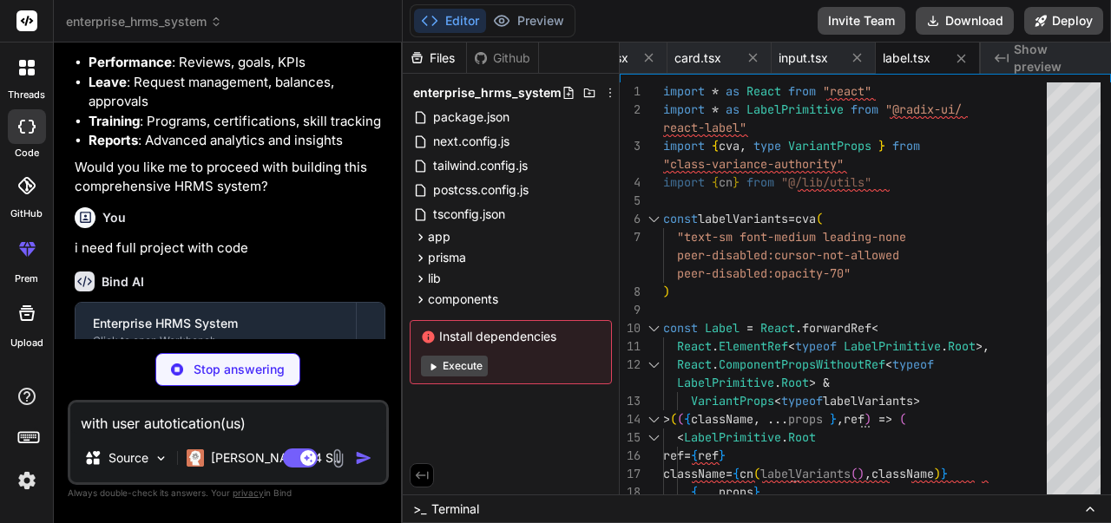
type textarea "with user autotication(use)"
type textarea "x"
type textarea "with user autotication(user)"
type textarea "x"
type textarea "with user autotication(user )"
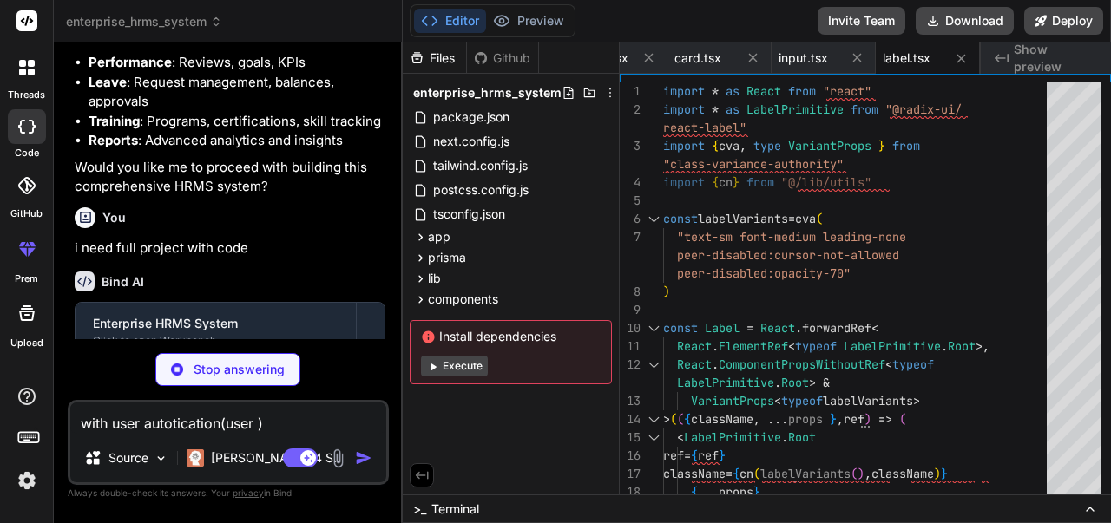
type textarea "x"
type textarea "with user autotication(user m)"
type textarea "x"
type textarea "with user autotication(user ma)"
type textarea "x"
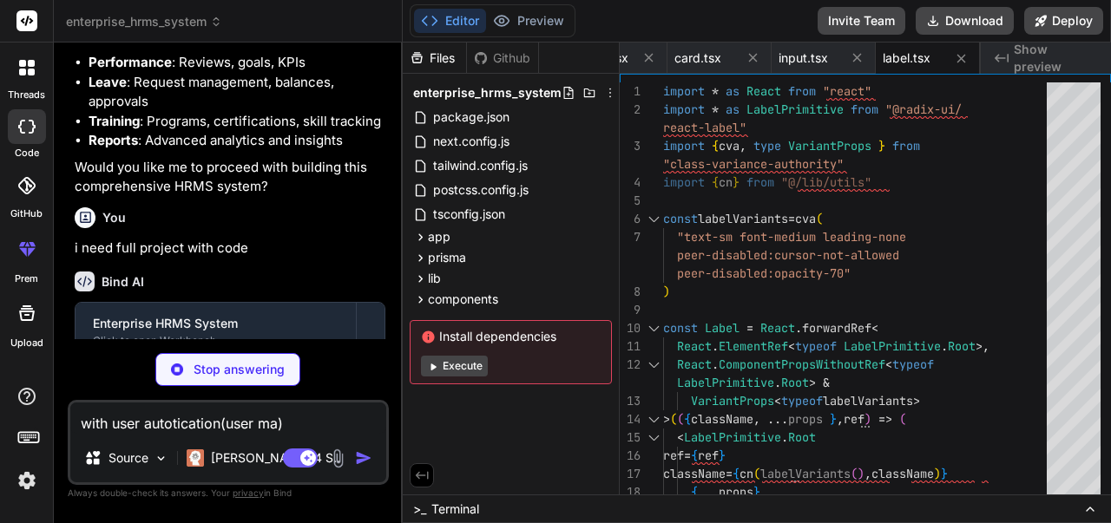
type textarea "with user autotication(user man)"
type textarea "x"
type textarea "with user autotication(user mana)"
type textarea "x"
type textarea "with user autotication(user manag)"
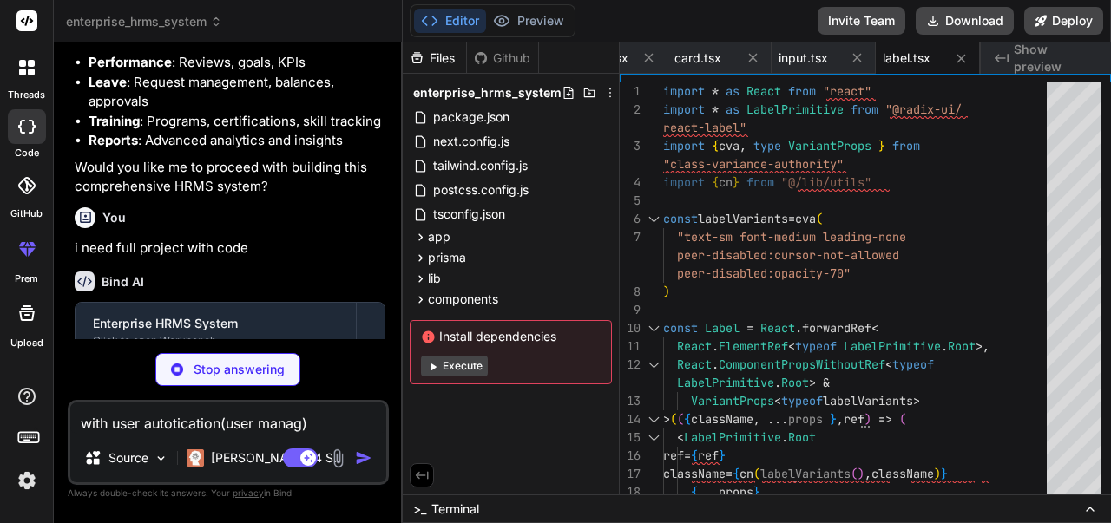
type textarea "x"
type textarea "with user autotication(user manage)"
type textarea "x"
type textarea "with user autotication(user managem)"
type textarea "x"
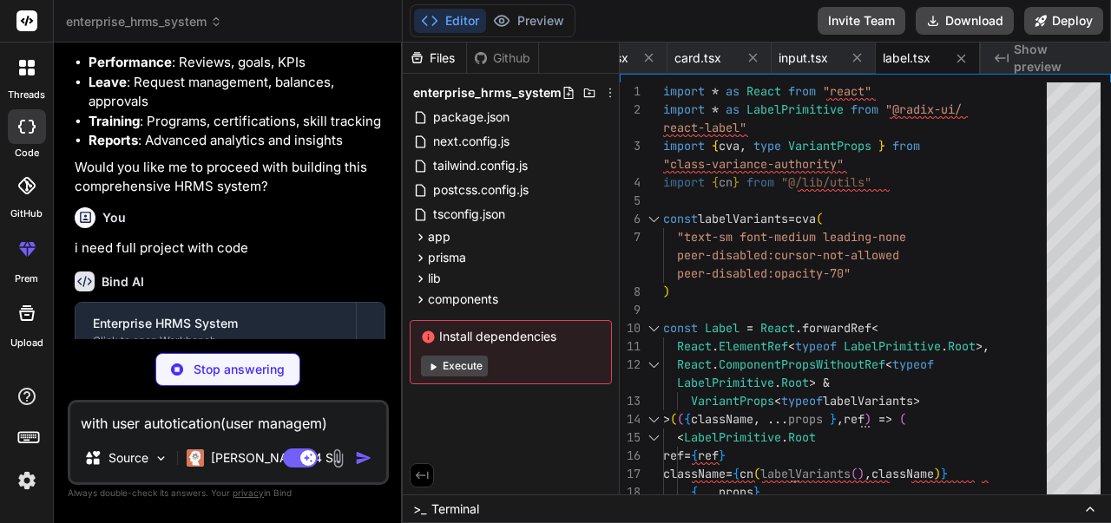
type textarea "with user autotication(user manageme)"
type textarea "x"
type textarea "with user autotication(user managemen)"
type textarea "x"
type textarea "with user autotication(user managemeny)"
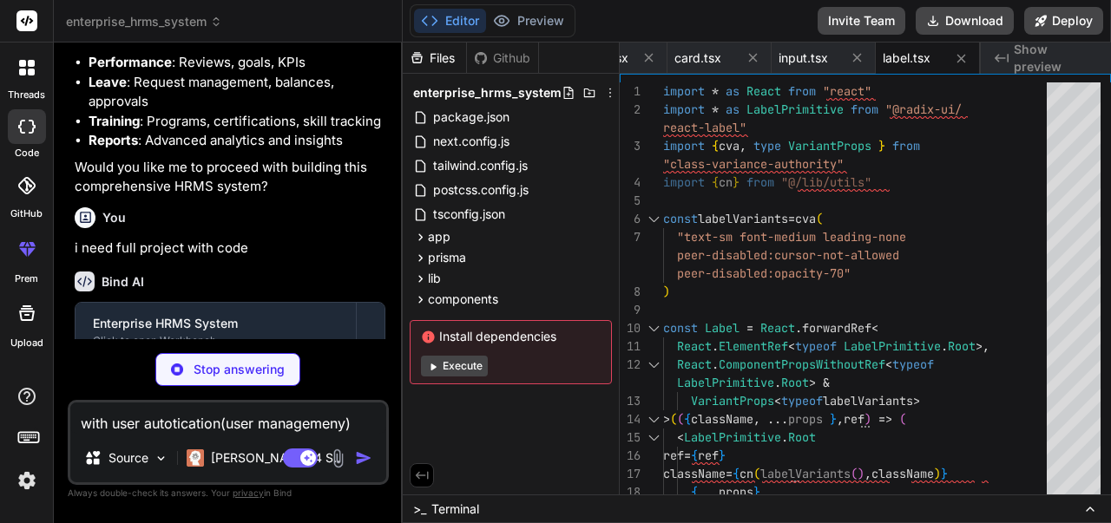
type textarea "x"
type textarea "</div> ) }"
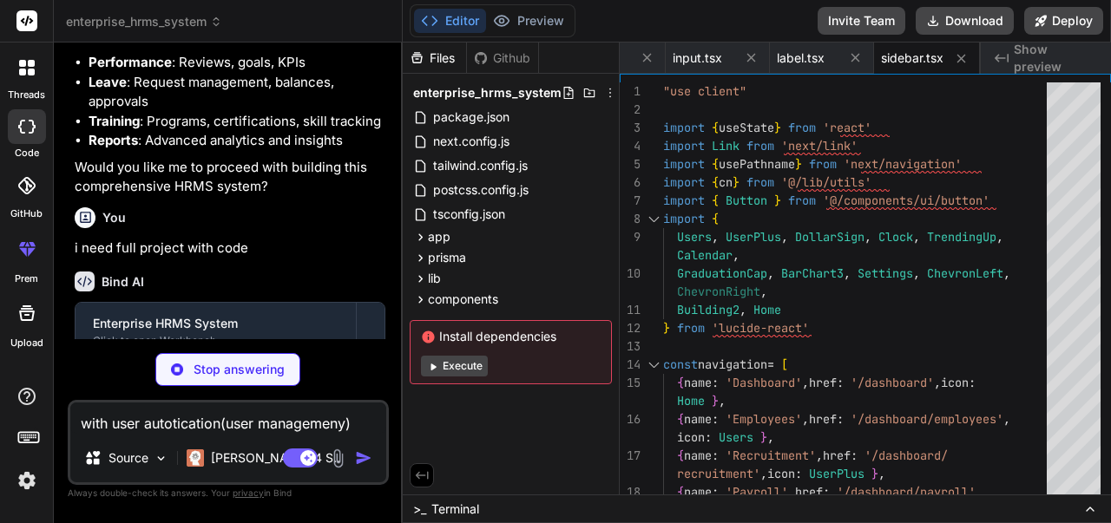
type textarea "x"
type textarea "with user autotication(user managemeny)"
type textarea "x"
type textarea "</header> ) }"
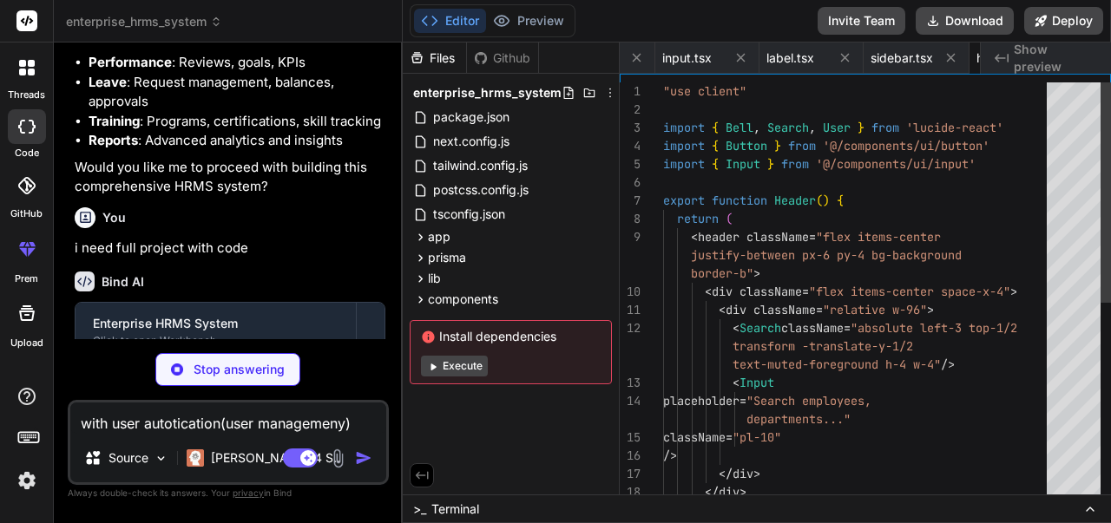
scroll to position [0, 1353]
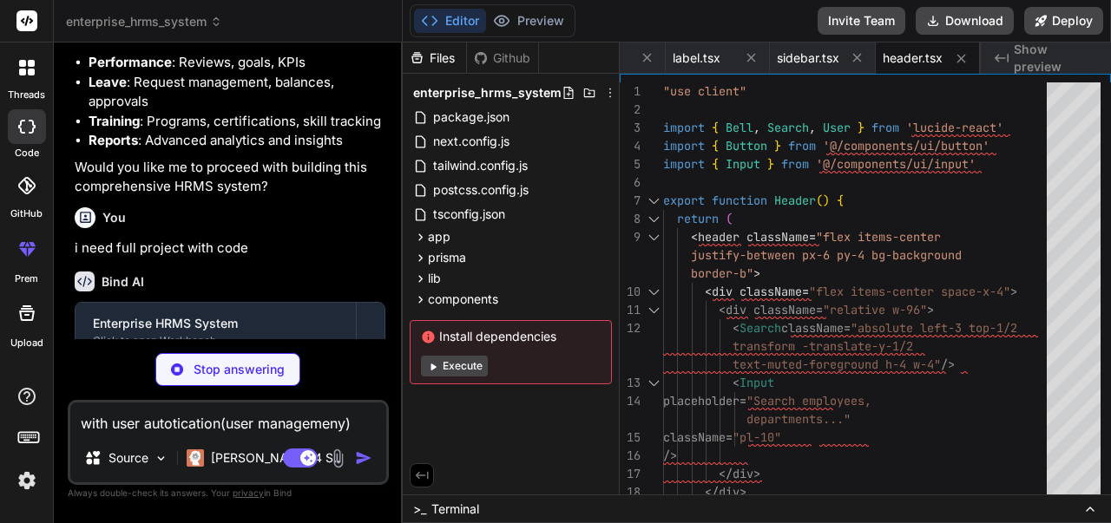
click at [347, 430] on textarea "with user autotication(user managemeny)" at bounding box center [228, 418] width 316 height 31
type textarea "x"
type textarea "with user autotication(user managemen)"
type textarea "x"
type textarea "with user autotication(user management)"
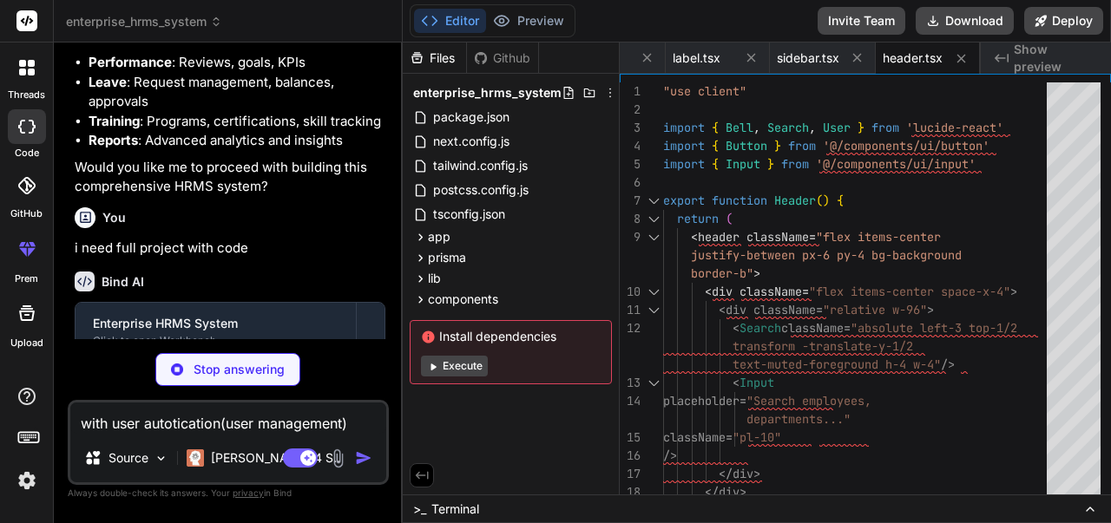
type textarea "x"
type textarea "with user autotication(user management)"
type textarea "x"
type textarea "))} </div> ) }"
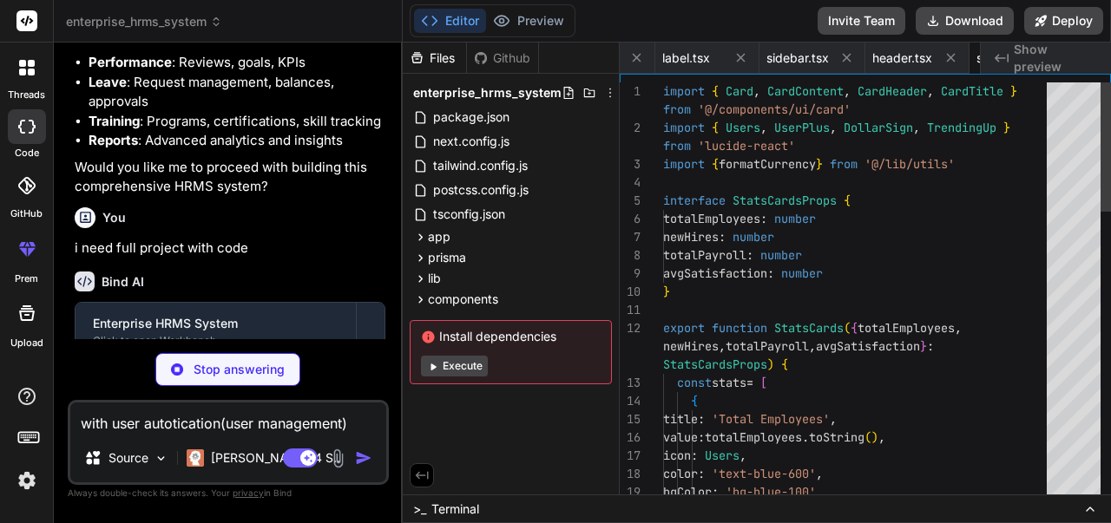
scroll to position [0, 1482]
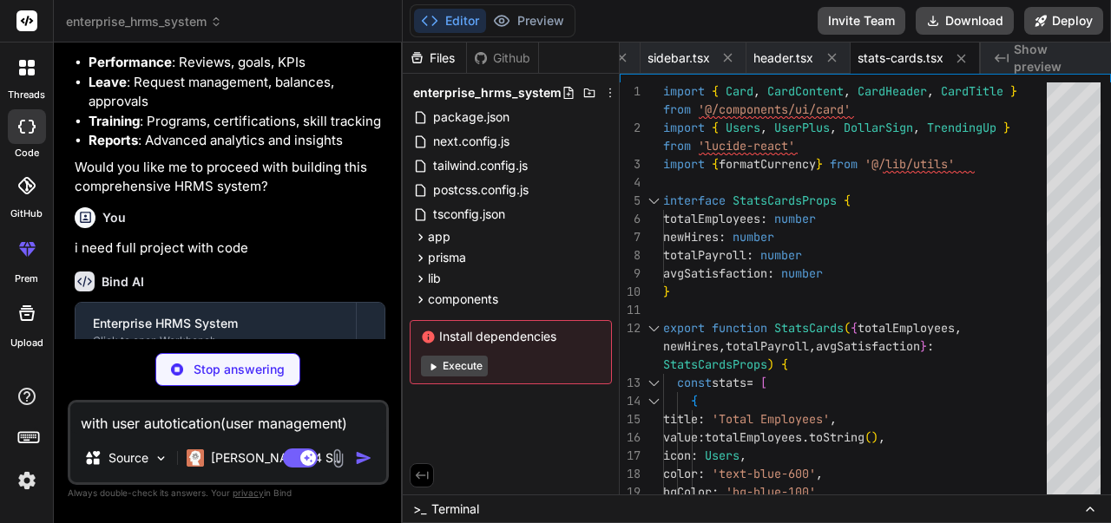
type textarea "x"
type textarea "}"
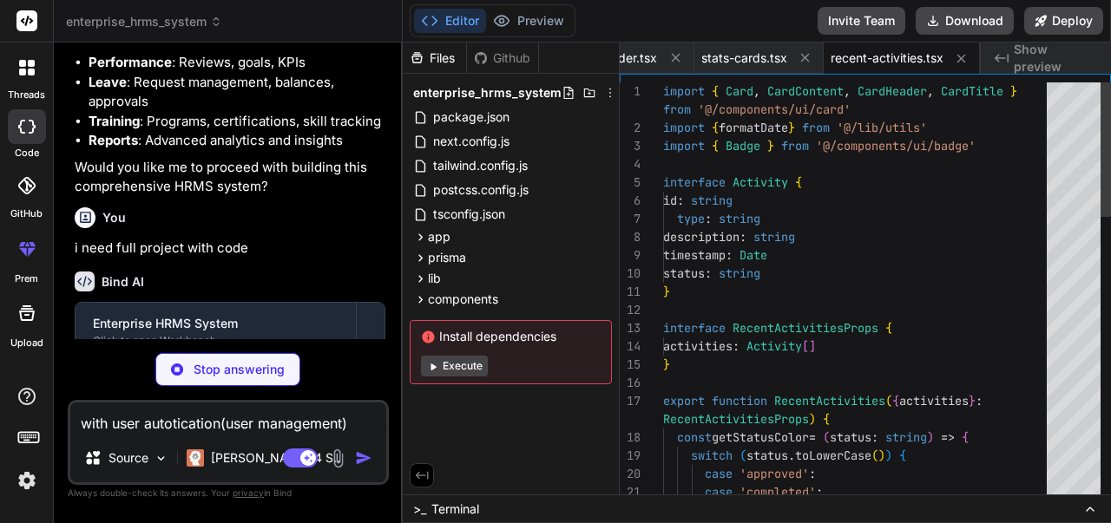
click at [89, 430] on textarea "with user autotication(user management)" at bounding box center [228, 418] width 316 height 31
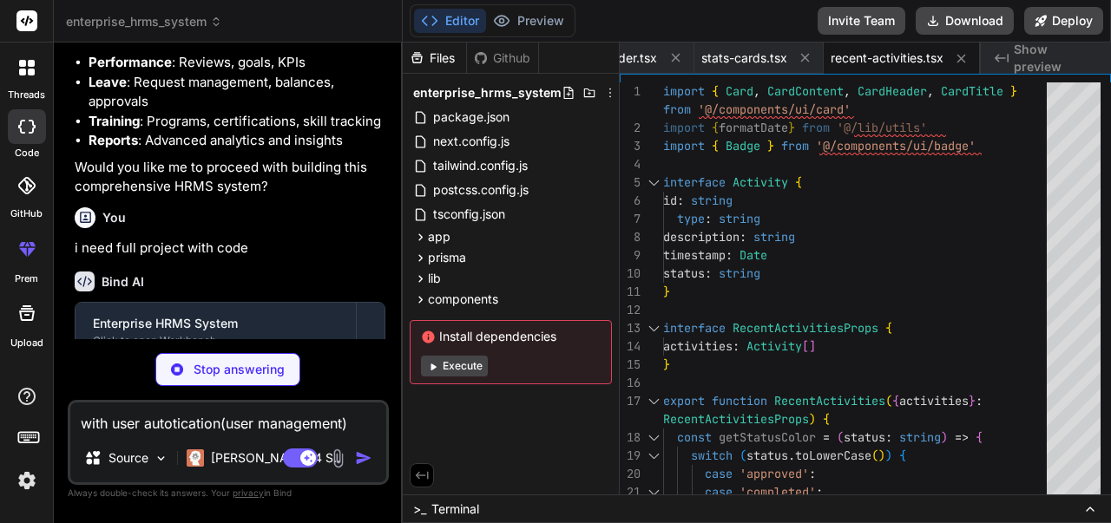
type textarea "x"
type textarea "i user autotication(user management)"
type textarea "x"
type textarea "in user autotication(user management)"
type textarea "x"
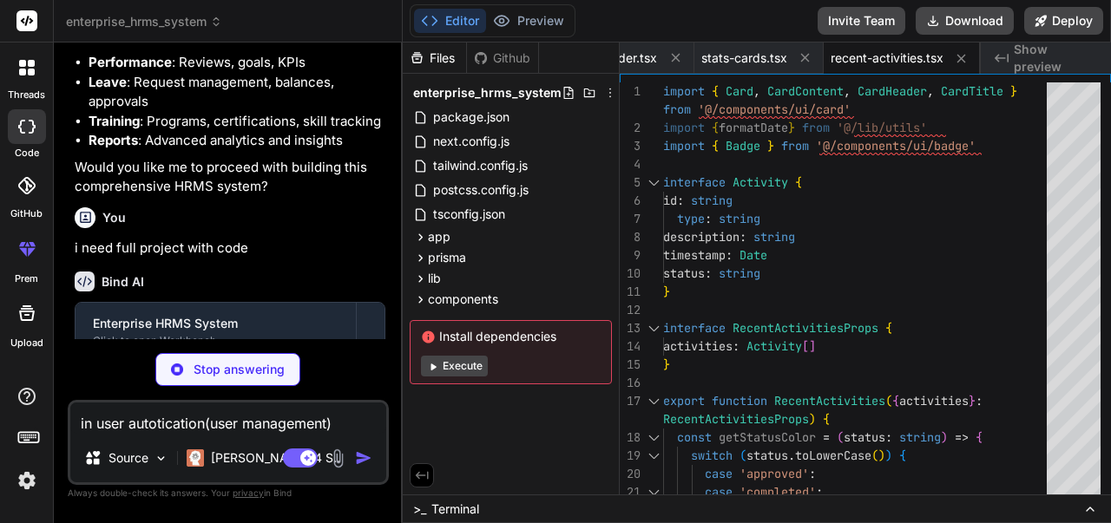
type textarea "in user autotication(user management)"
type textarea "x"
type textarea "in c user autotication(user management)"
type textarea "x"
type textarea "in user autotication(user management)"
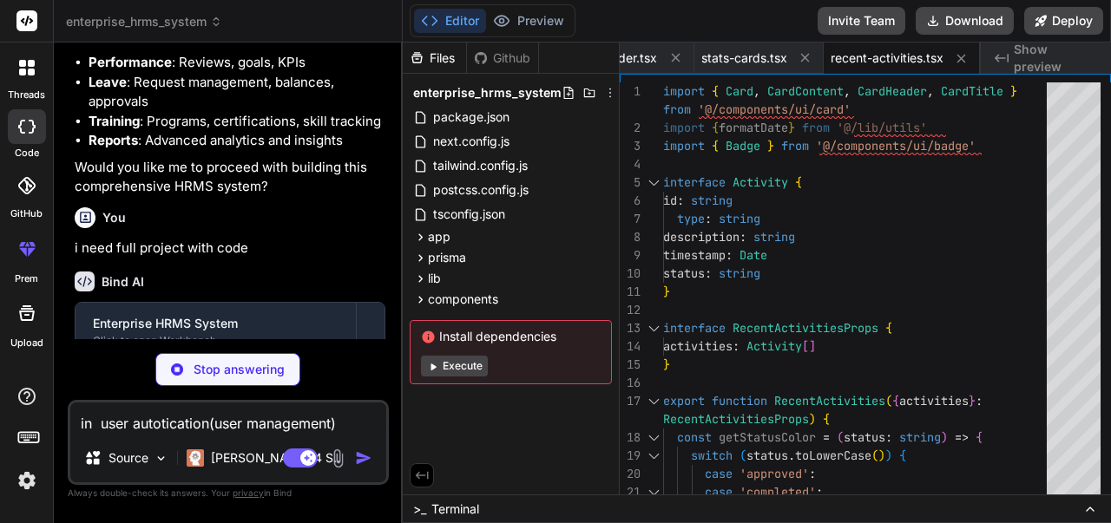
type textarea "x"
type textarea "return ( <div className={cn(badgeVariants({ variant }), className)} {...props} …"
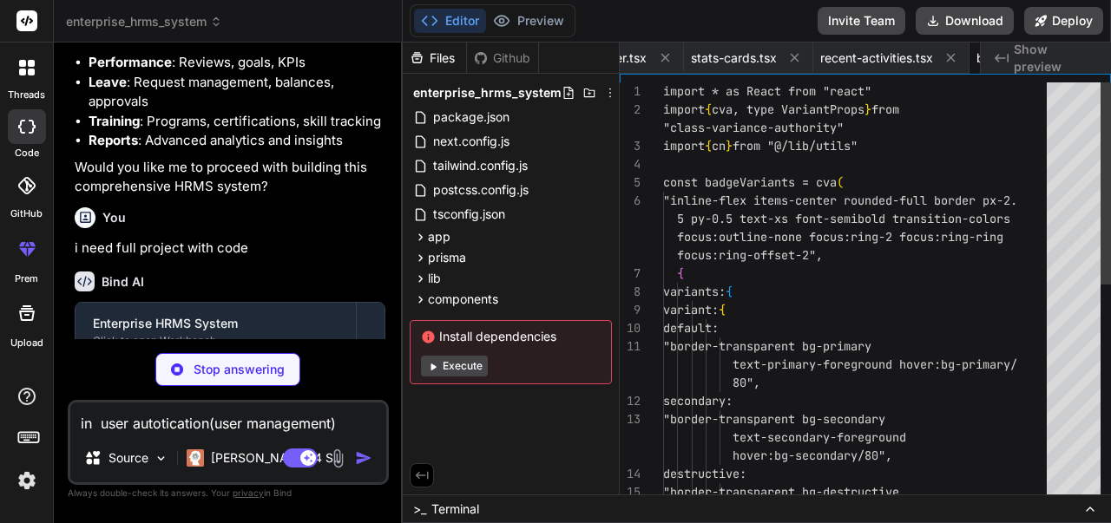
scroll to position [0, 1742]
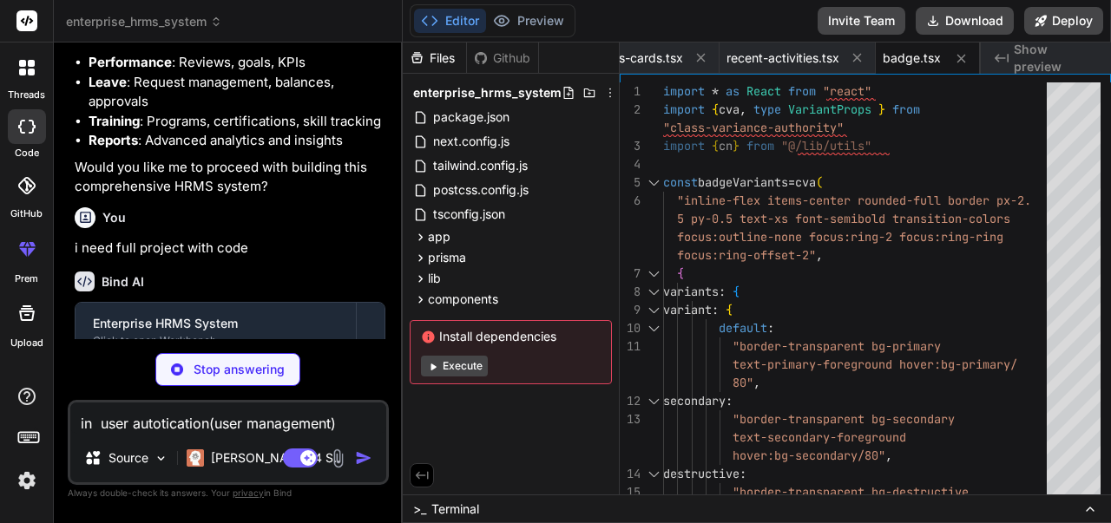
type textarea "x"
type textarea "in user autotication(user management)"
type textarea "x"
type textarea "inl user autotication(user management)"
type textarea "x"
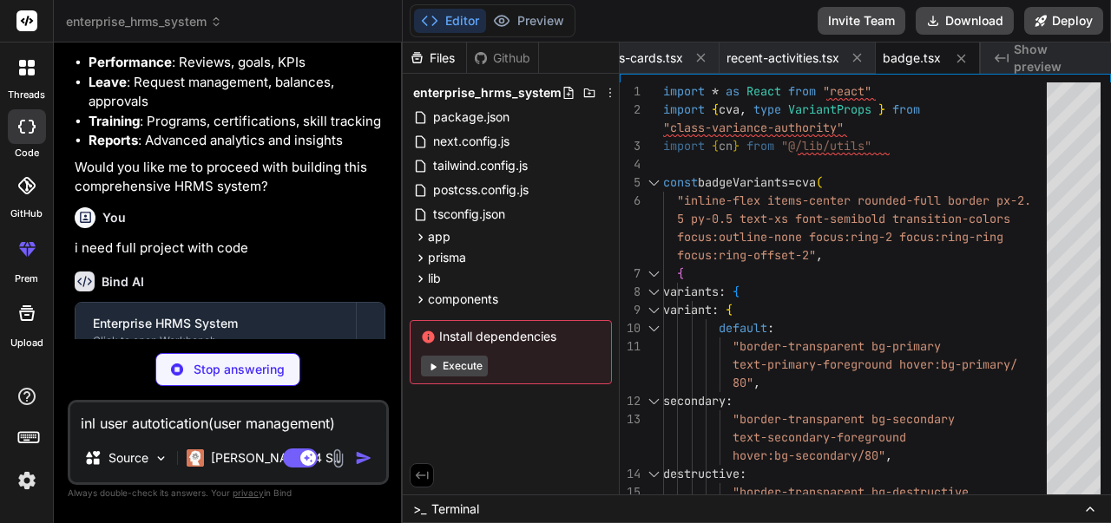
type textarea "<body className={inter.className}>{children}</body> </html> ) }"
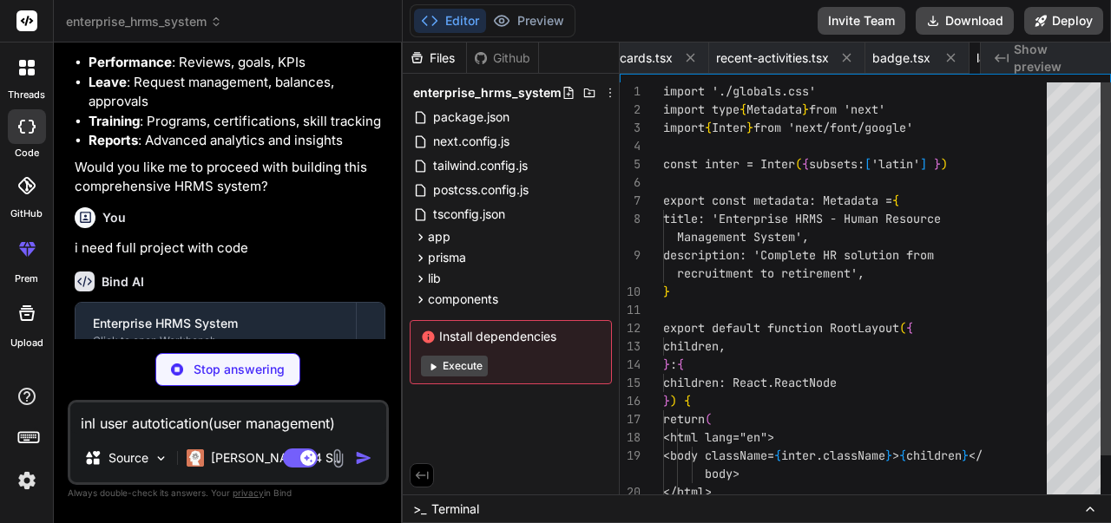
scroll to position [0, 1847]
type textarea "x"
type textarea "inlu user autotication(user management)"
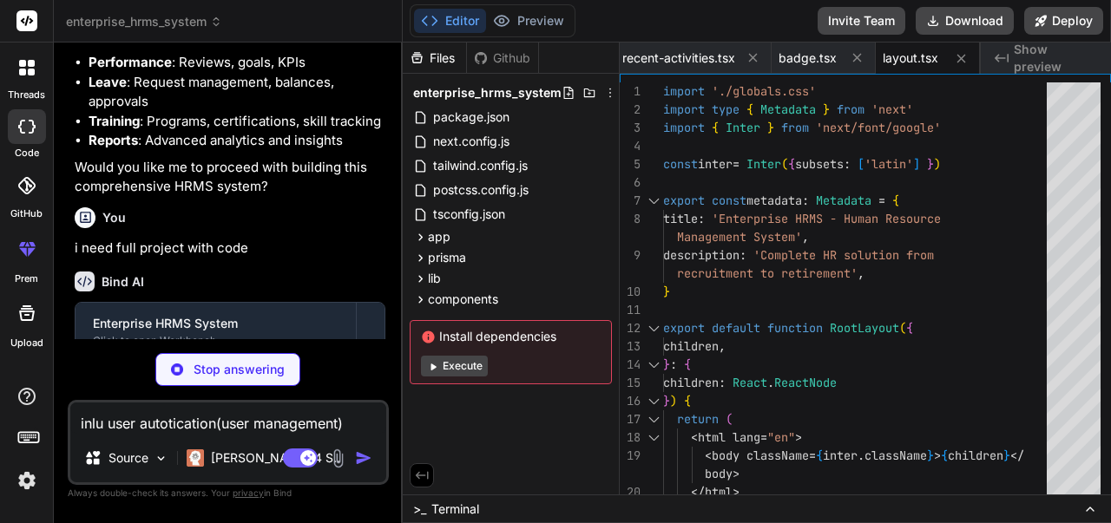
type textarea "x"
type textarea "inlud user autotication(user management)"
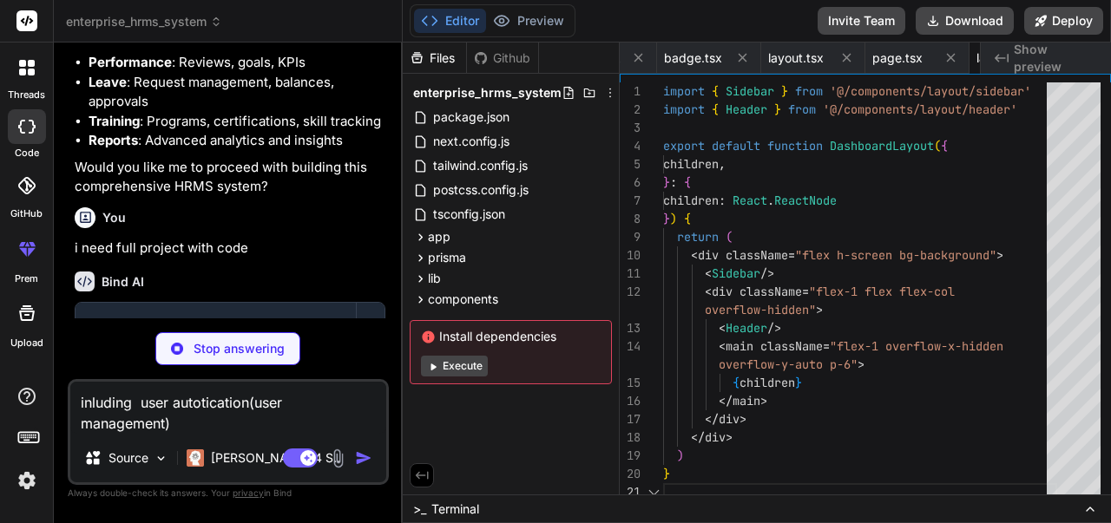
scroll to position [0, 2055]
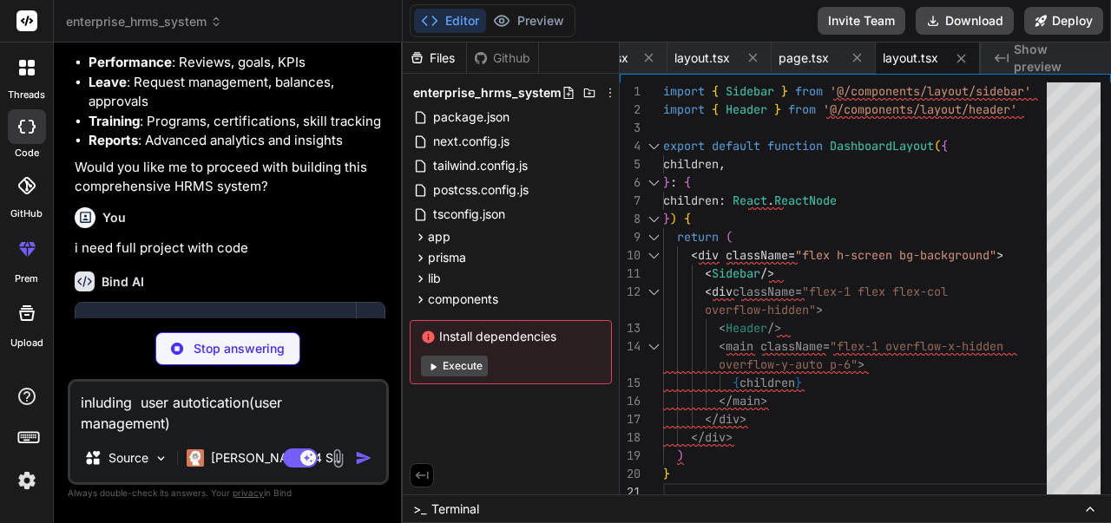
click at [203, 407] on textarea "inluding user autotication(user management)" at bounding box center [228, 408] width 316 height 52
click at [258, 404] on textarea "inluding user autotication(user management)" at bounding box center [228, 408] width 316 height 52
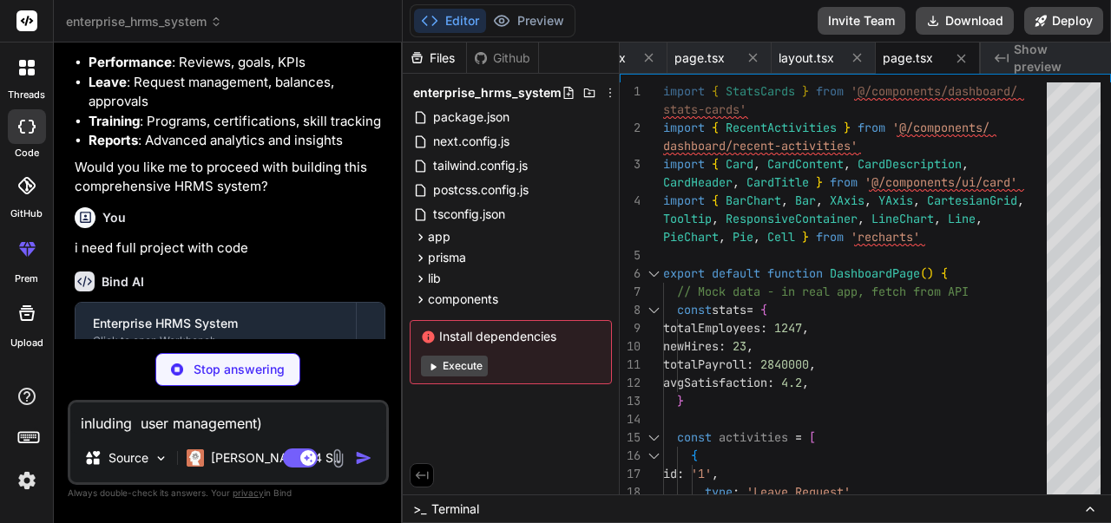
click at [270, 421] on textarea "inluding user management)" at bounding box center [228, 418] width 316 height 31
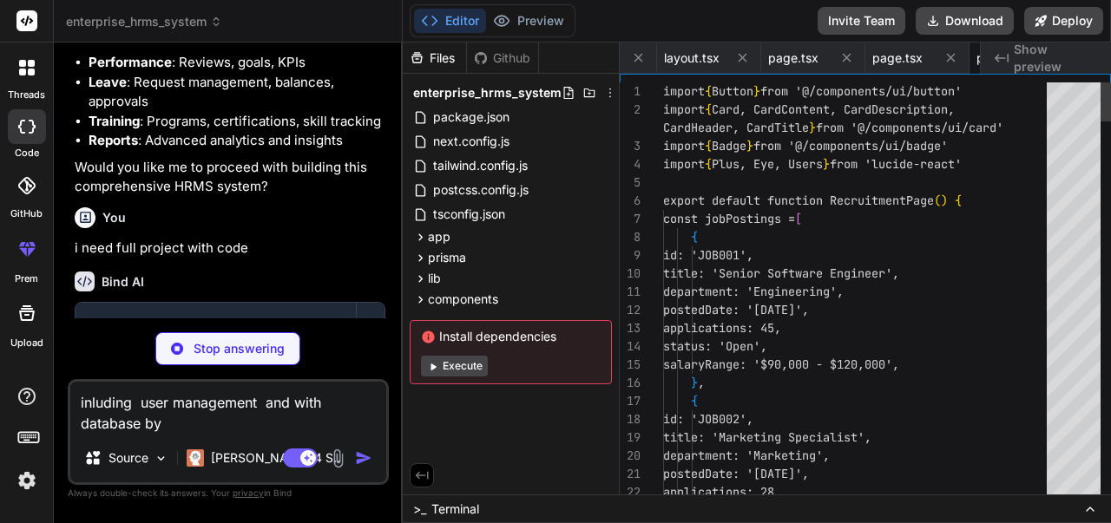
scroll to position [0, 2367]
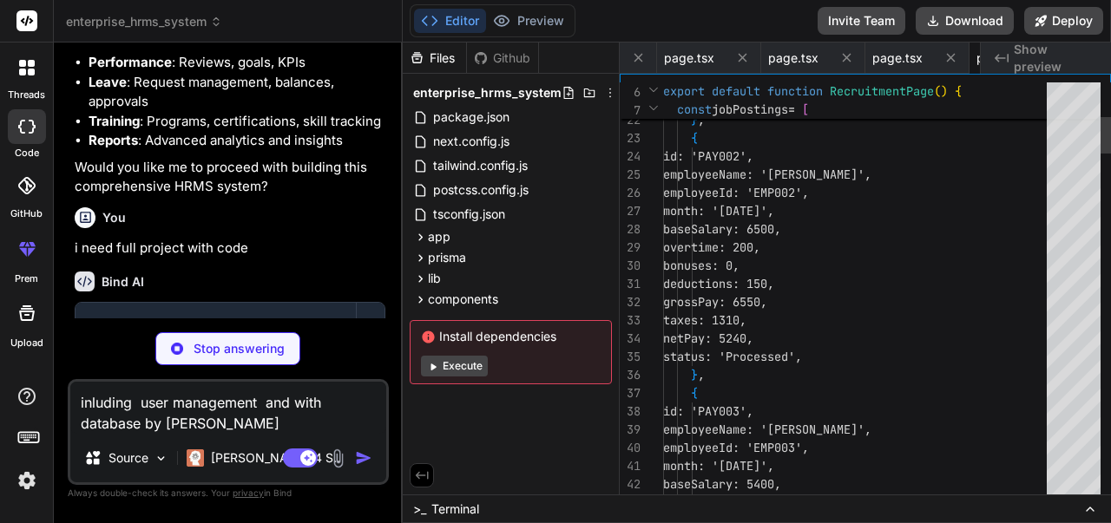
scroll to position [0, 2471]
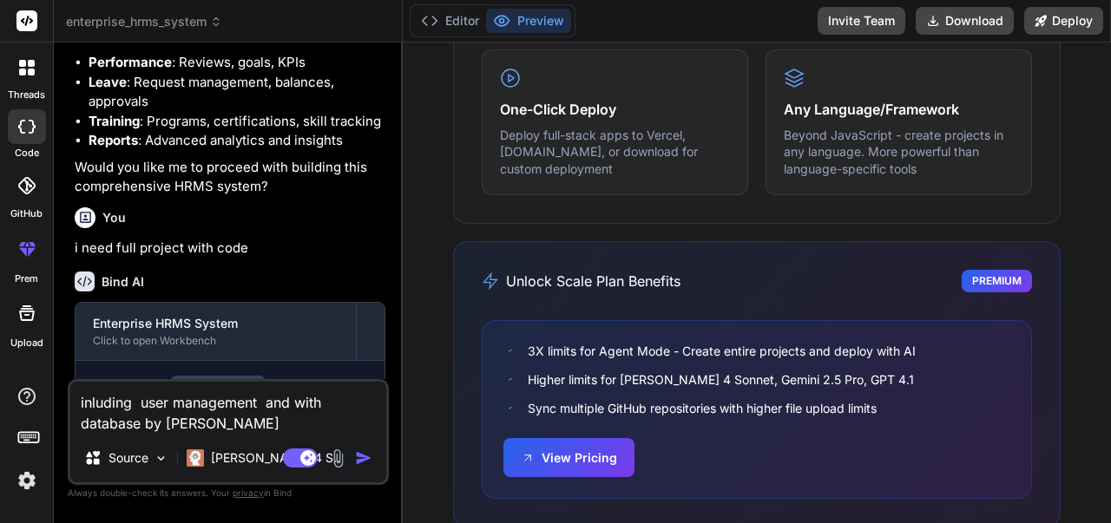
scroll to position [1254, 0]
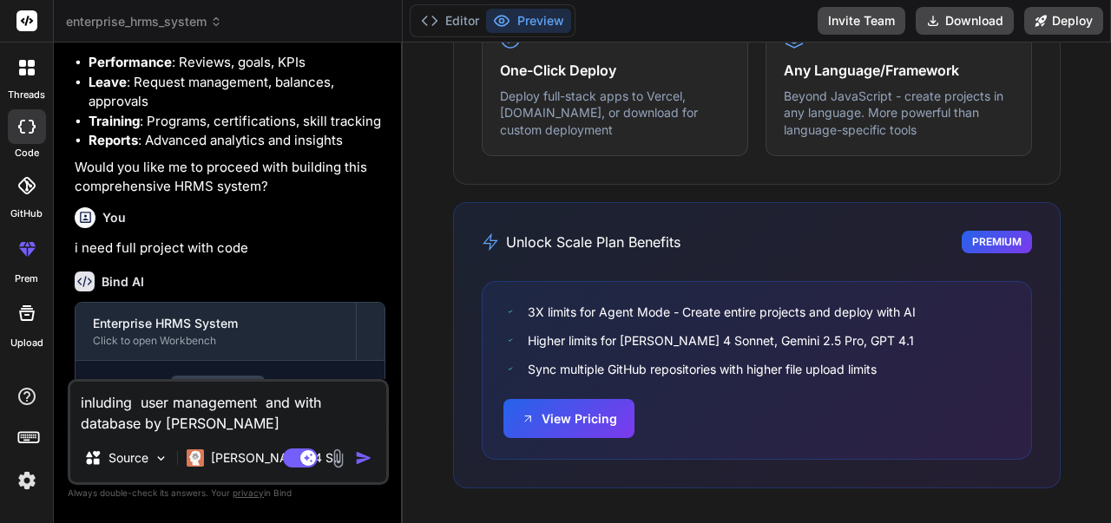
click at [364, 457] on img "button" at bounding box center [363, 458] width 17 height 17
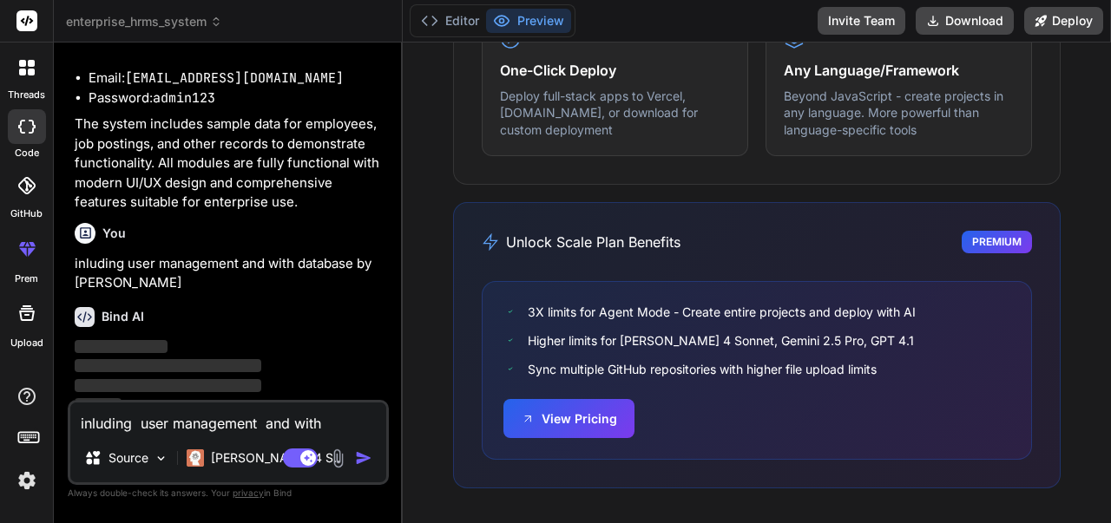
scroll to position [4312, 0]
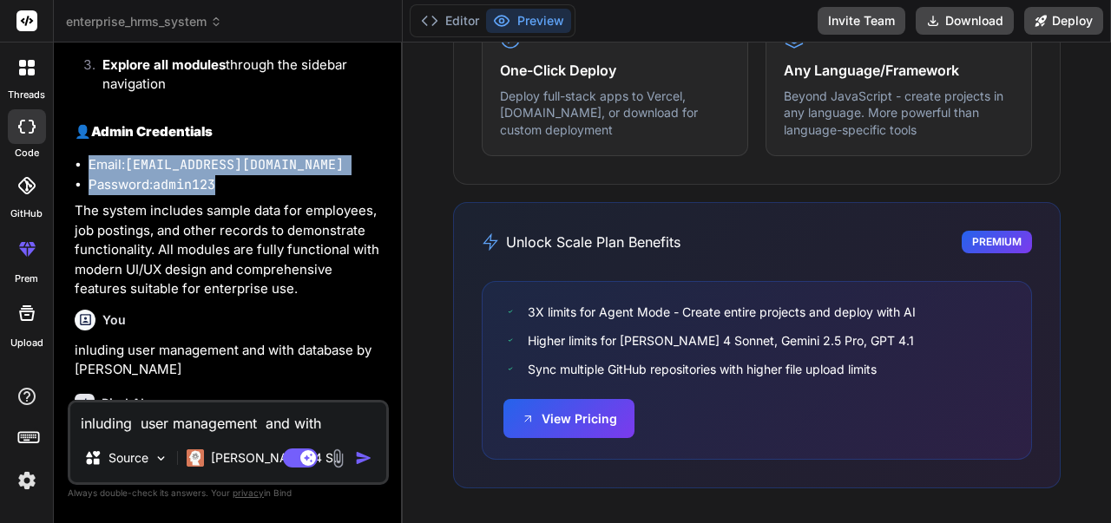
drag, startPoint x: 90, startPoint y: 235, endPoint x: 230, endPoint y: 257, distance: 141.4
click at [230, 194] on ul "Email: [EMAIL_ADDRESS][DOMAIN_NAME] Password: admin123" at bounding box center [230, 174] width 311 height 39
copy ul "Email: [EMAIL_ADDRESS][DOMAIN_NAME] Password: admin123"
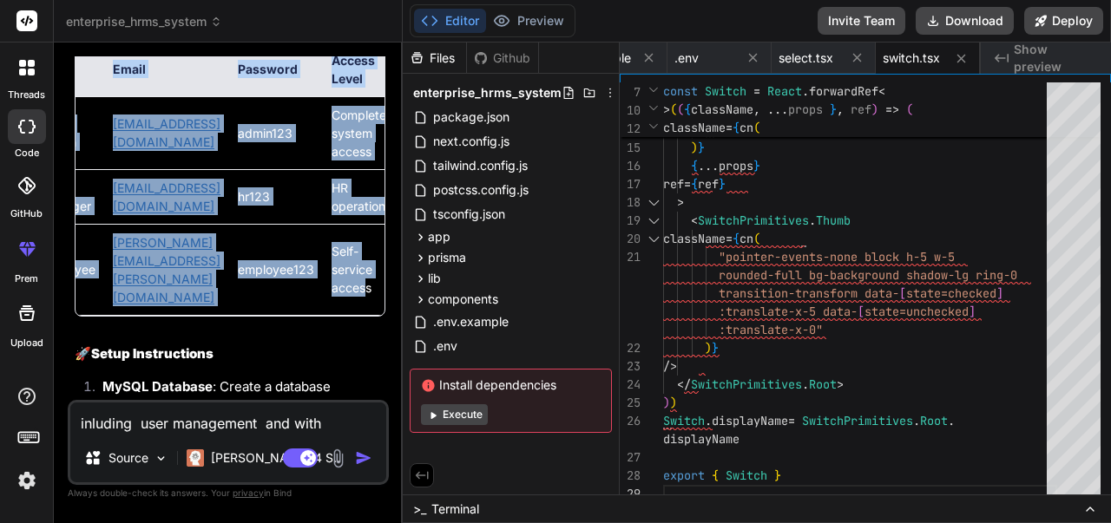
scroll to position [0, 111]
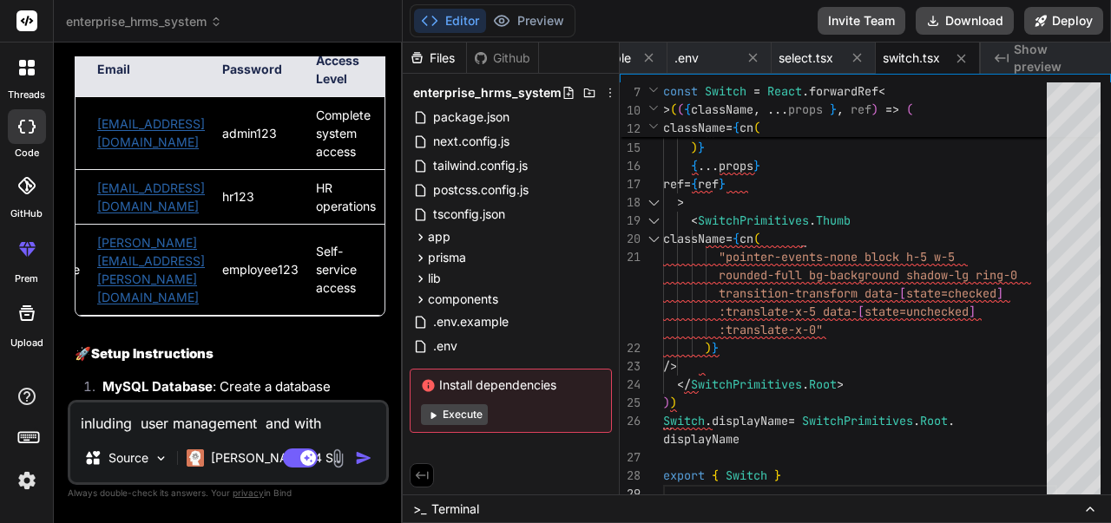
drag, startPoint x: 84, startPoint y: 103, endPoint x: 384, endPoint y: 325, distance: 373.0
click at [384, 317] on div "Role Email Password Access Level Super Admin [EMAIL_ADDRESS][DOMAIN_NAME] admin…" at bounding box center [230, 179] width 311 height 275
copy table
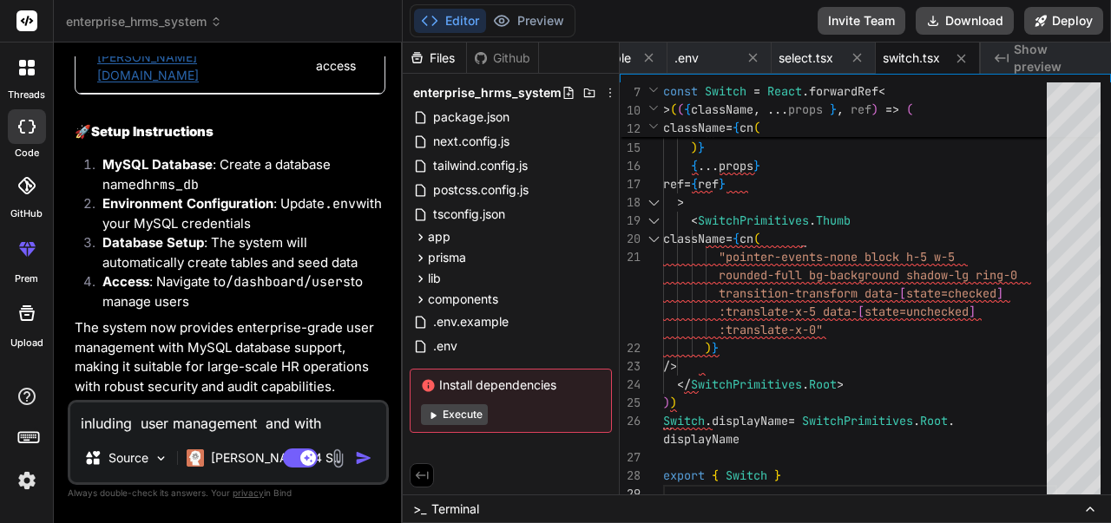
scroll to position [7309, 0]
click at [455, 414] on button "Execute" at bounding box center [454, 414] width 67 height 21
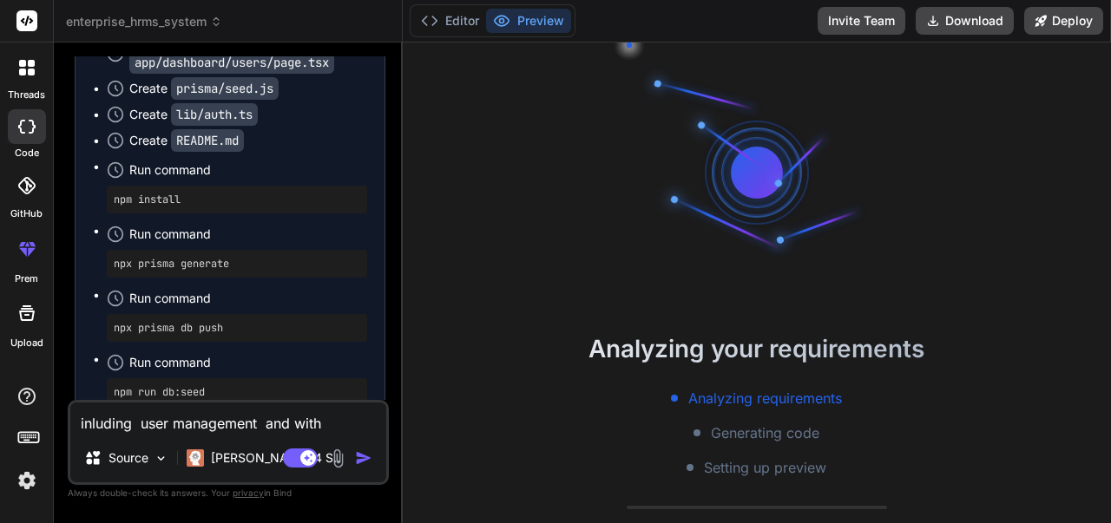
scroll to position [5053, 0]
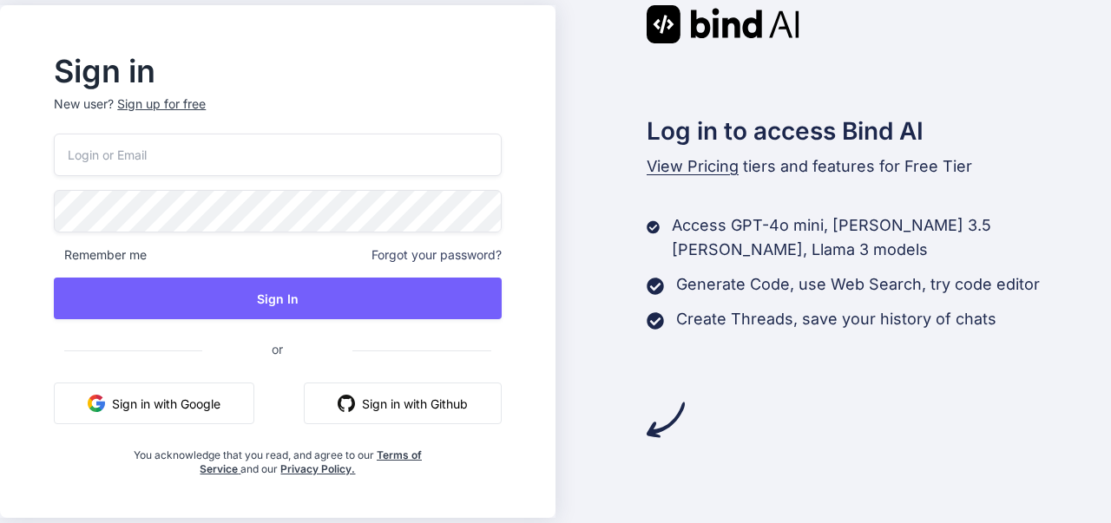
click at [157, 159] on input "email" at bounding box center [277, 155] width 447 height 43
type input "yambios62025@gmail.com"
click at [181, 397] on button "Sign in with Google" at bounding box center [154, 404] width 200 height 42
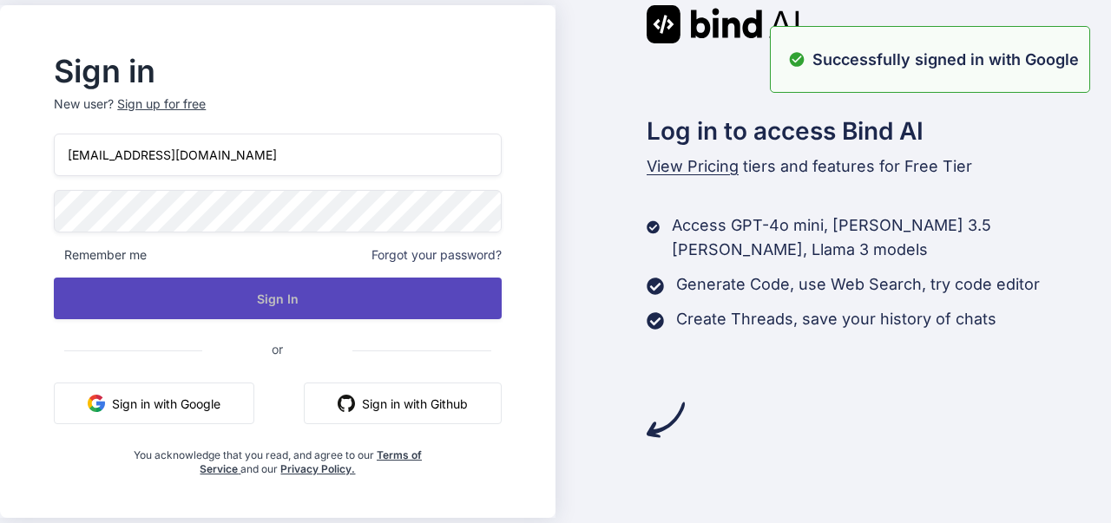
click at [297, 307] on button "Sign In" at bounding box center [277, 299] width 447 height 42
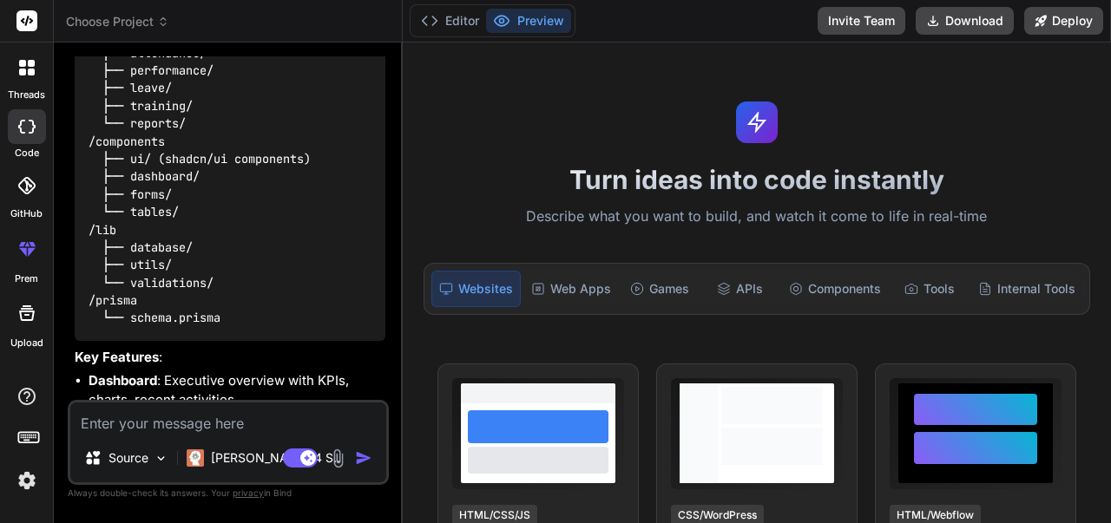
type textarea "x"
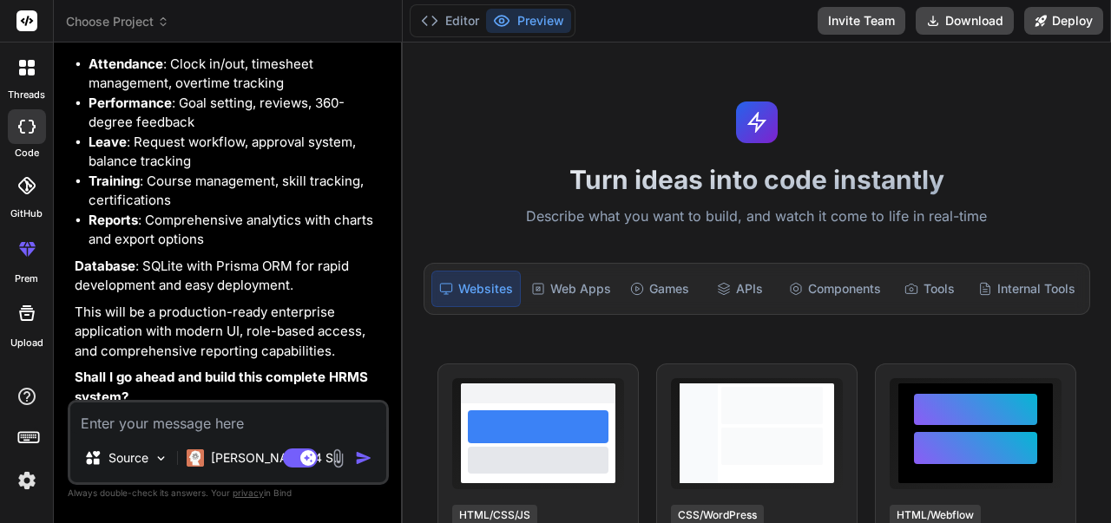
scroll to position [1015, 0]
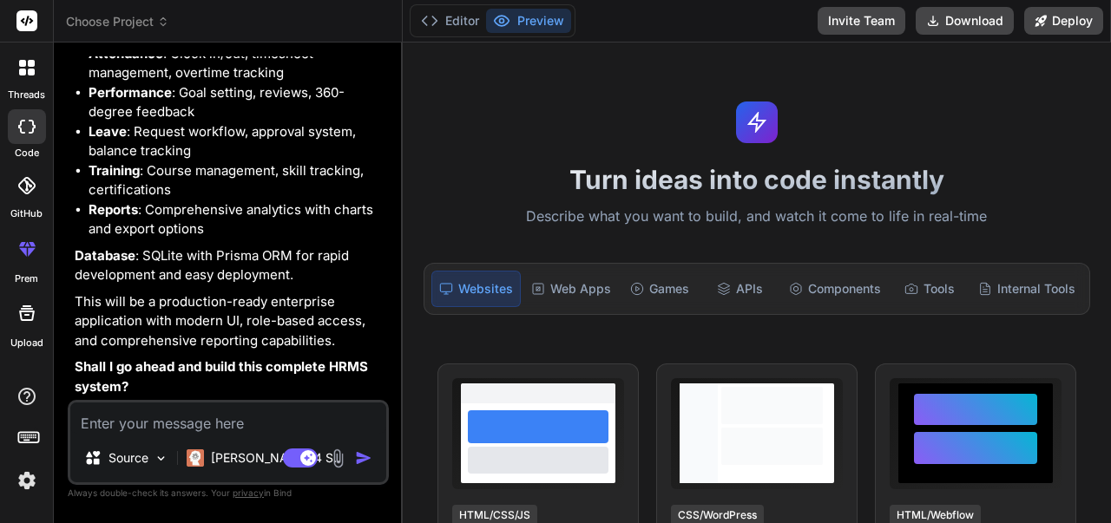
click at [194, 427] on textarea at bounding box center [228, 418] width 316 height 31
type textarea "w"
type textarea "x"
type textarea "wi"
type textarea "x"
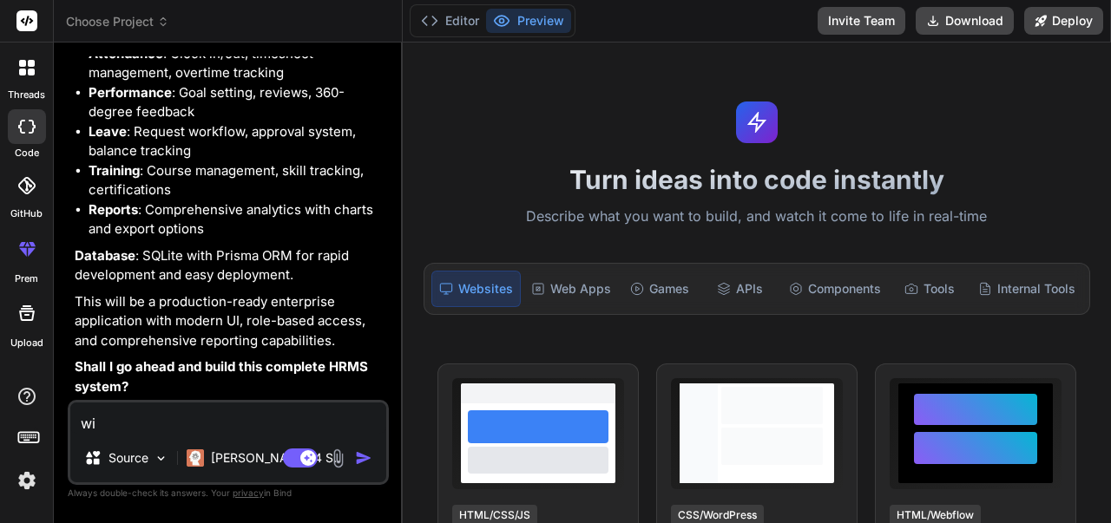
type textarea "wit"
type textarea "x"
type textarea "with"
type textarea "x"
type textarea "with"
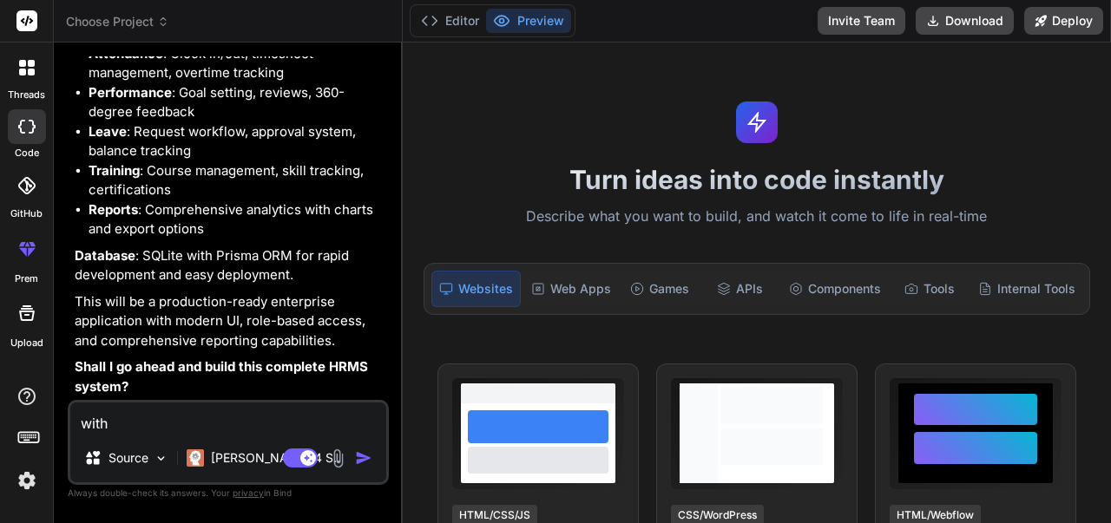
type textarea "x"
type textarea "with u"
type textarea "x"
type textarea "with us"
type textarea "x"
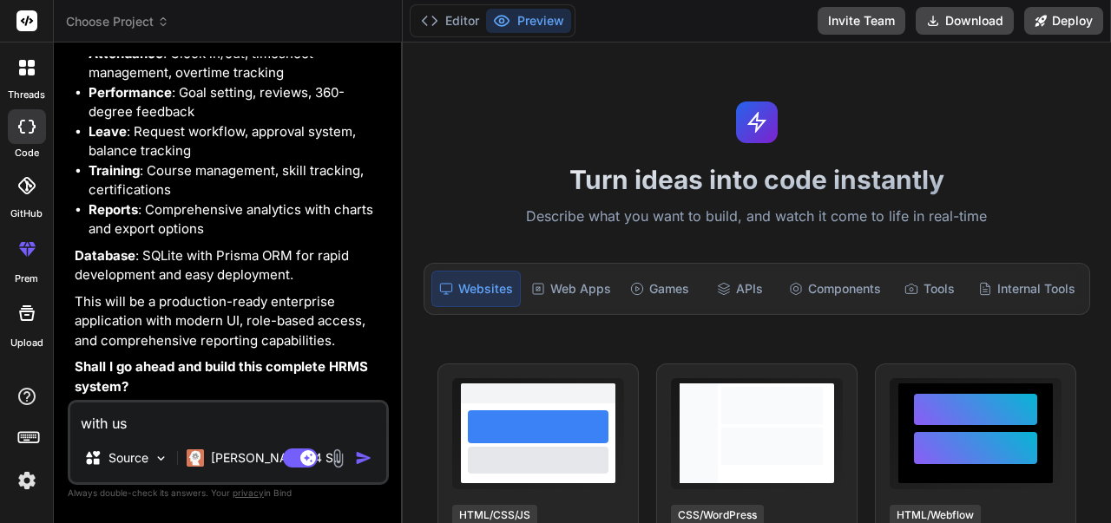
type textarea "with use"
type textarea "x"
type textarea "with user"
type textarea "x"
type textarea "with user"
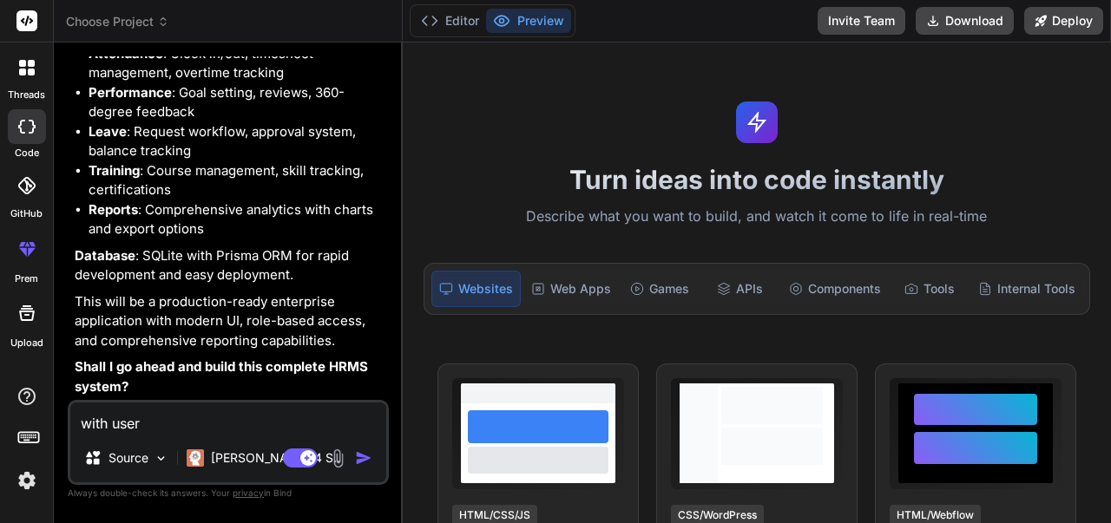
type textarea "x"
type textarea "with user"
type textarea "x"
type textarea "with use"
type textarea "x"
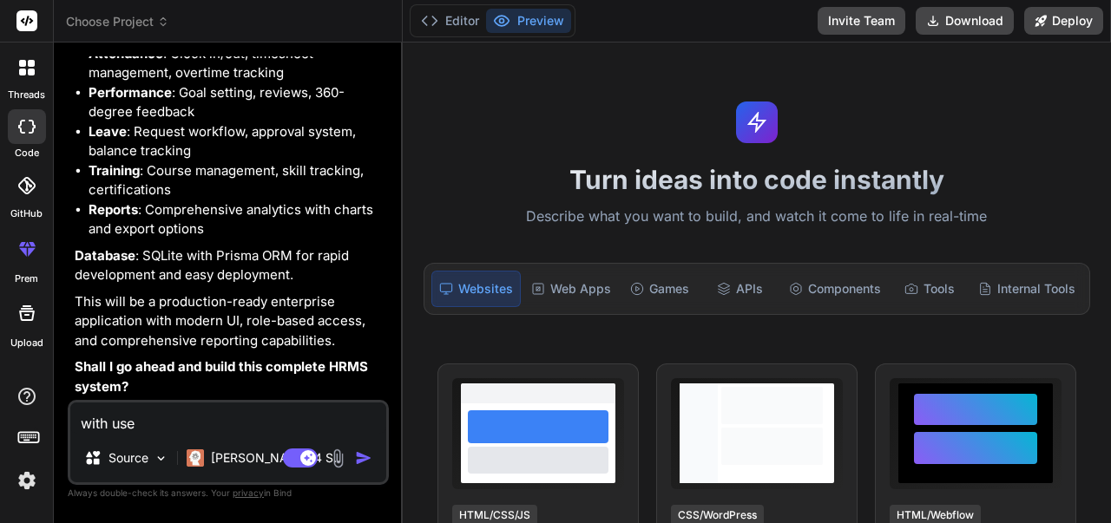
type textarea "with us"
type textarea "x"
type textarea "with u"
type textarea "x"
type textarea "with"
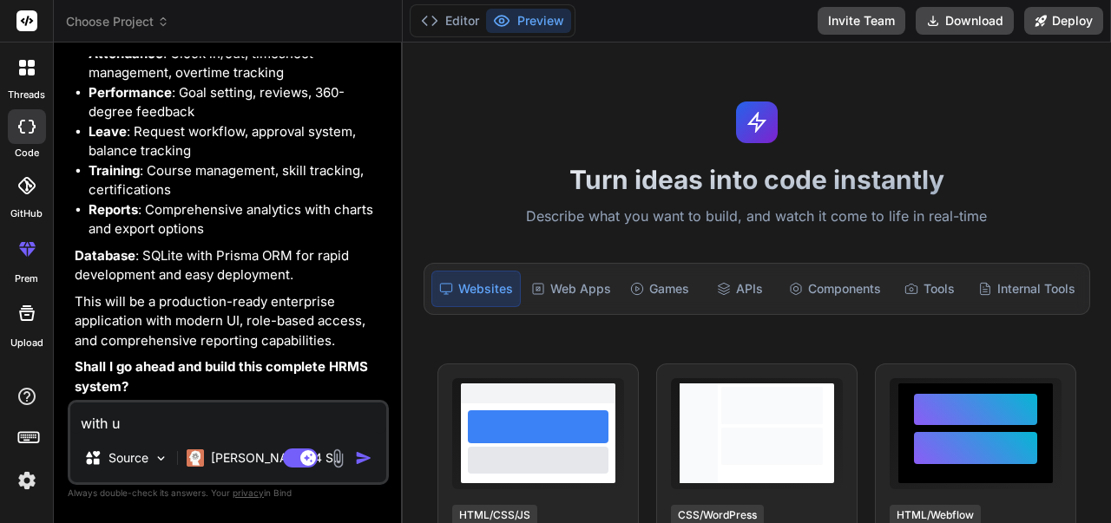
type textarea "x"
type textarea "with u"
type textarea "x"
type textarea "with us"
type textarea "x"
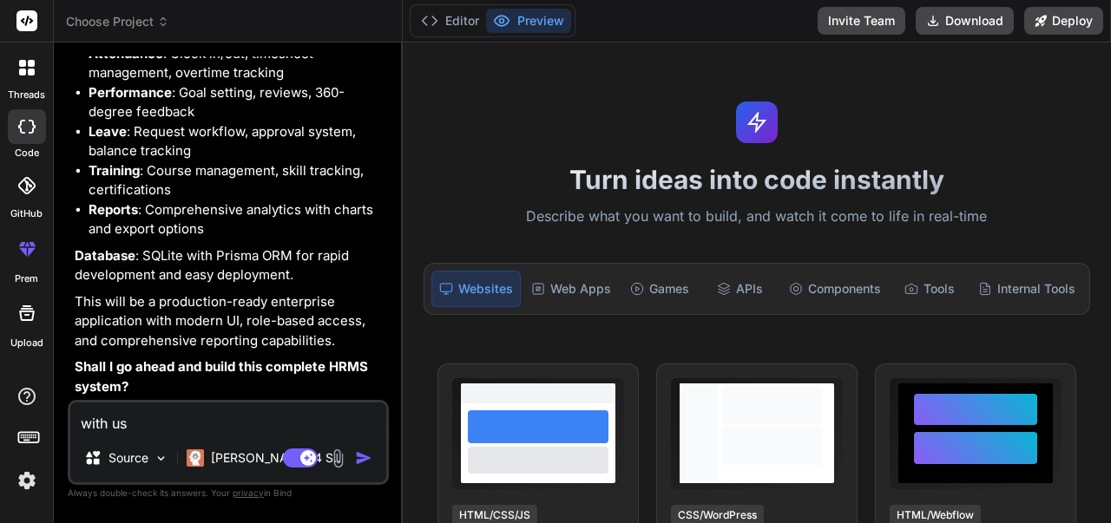
type textarea "with use"
type textarea "x"
type textarea "with user"
type textarea "x"
type textarea "with user"
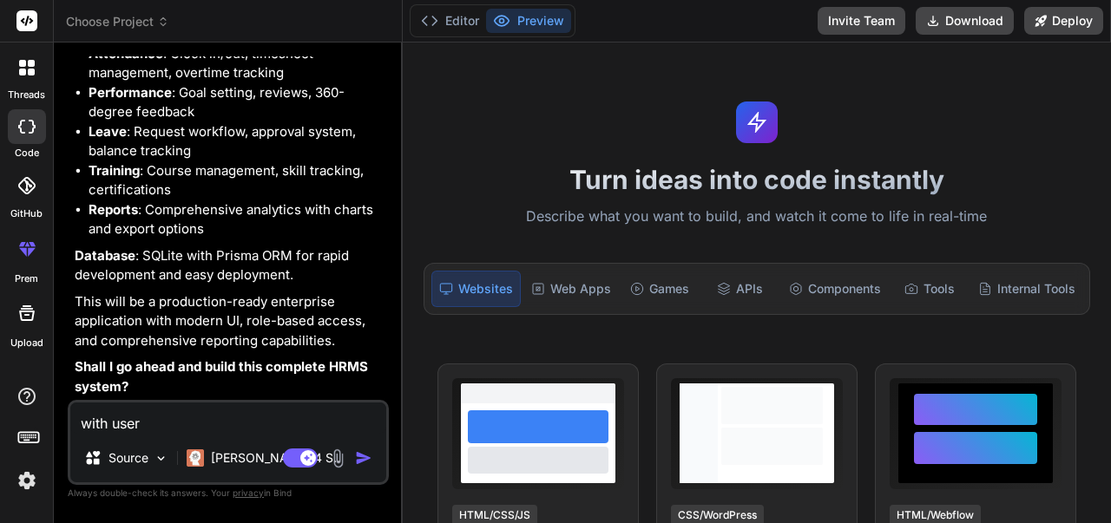
type textarea "x"
type textarea "with user m"
type textarea "x"
type textarea "with user ma"
type textarea "x"
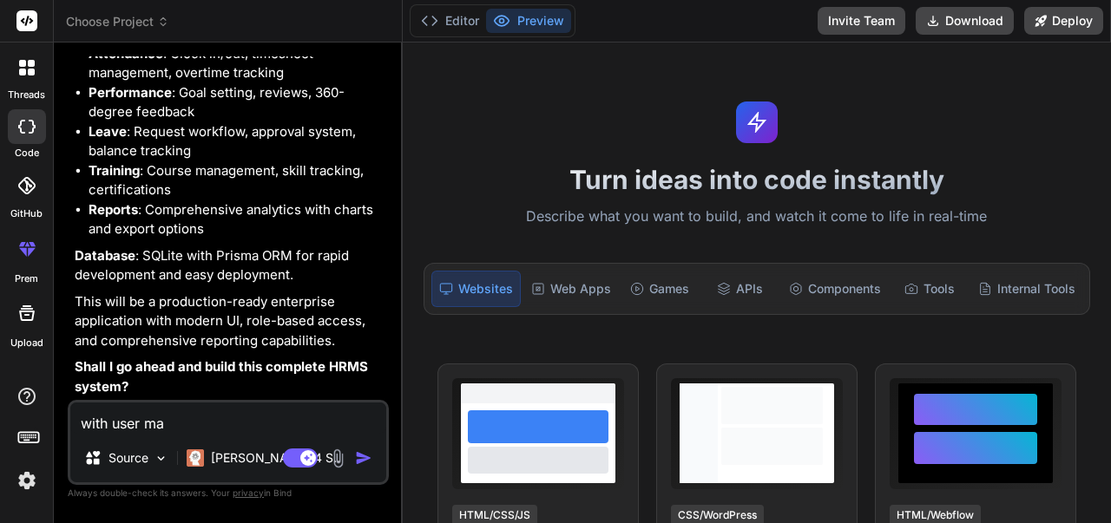
type textarea "with user man"
type textarea "x"
type textarea "with user mana"
type textarea "x"
type textarea "with user manag"
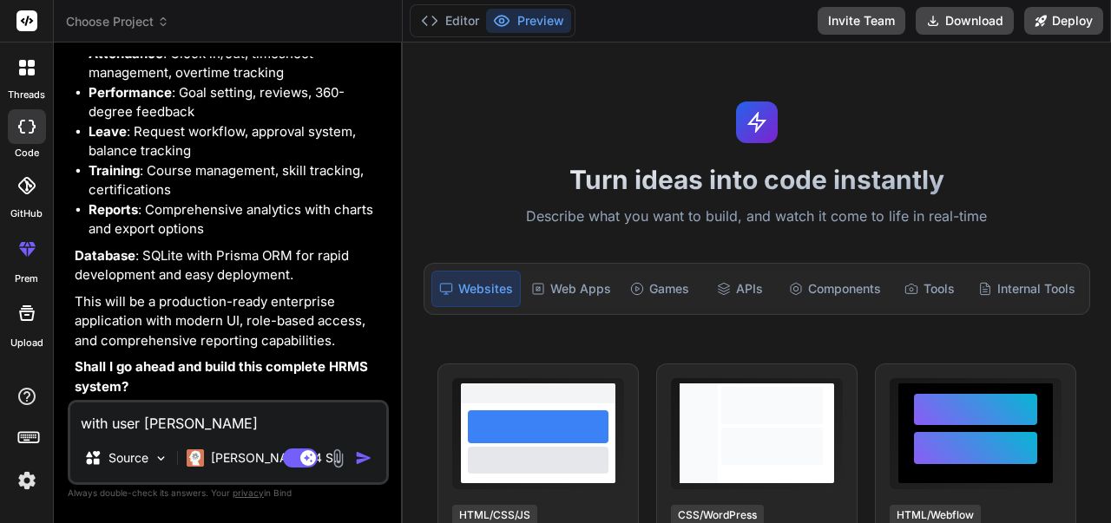
type textarea "x"
type textarea "with user manage"
type textarea "x"
type textarea "with user managem"
type textarea "x"
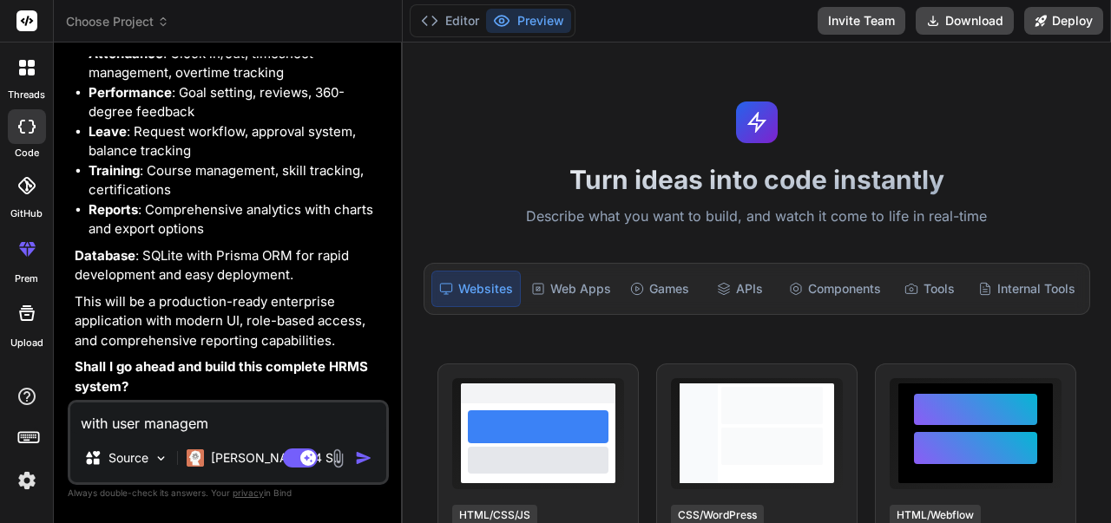
type textarea "with user manageme"
type textarea "x"
type textarea "with user managemen"
type textarea "x"
type textarea "with user management"
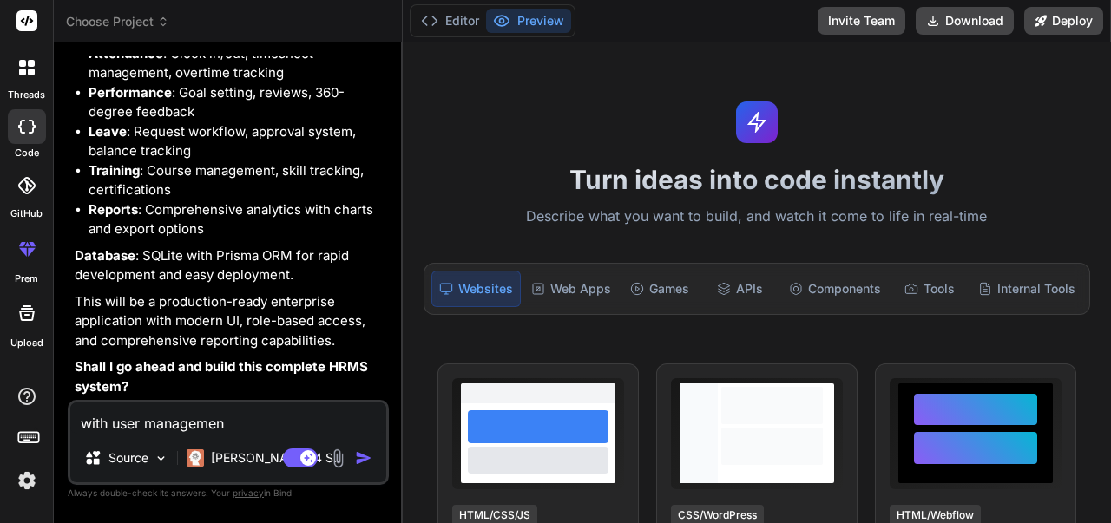
type textarea "x"
type textarea "with user management"
type textarea "x"
type textarea "with user management a"
type textarea "x"
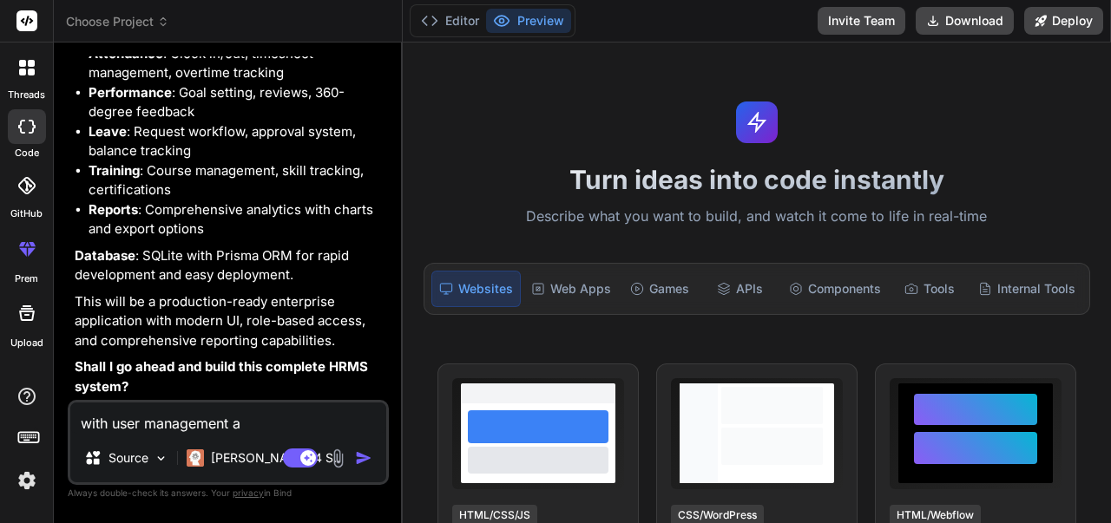
type textarea "with user management an"
type textarea "x"
type textarea "with user management and"
type textarea "x"
type textarea "with user management and"
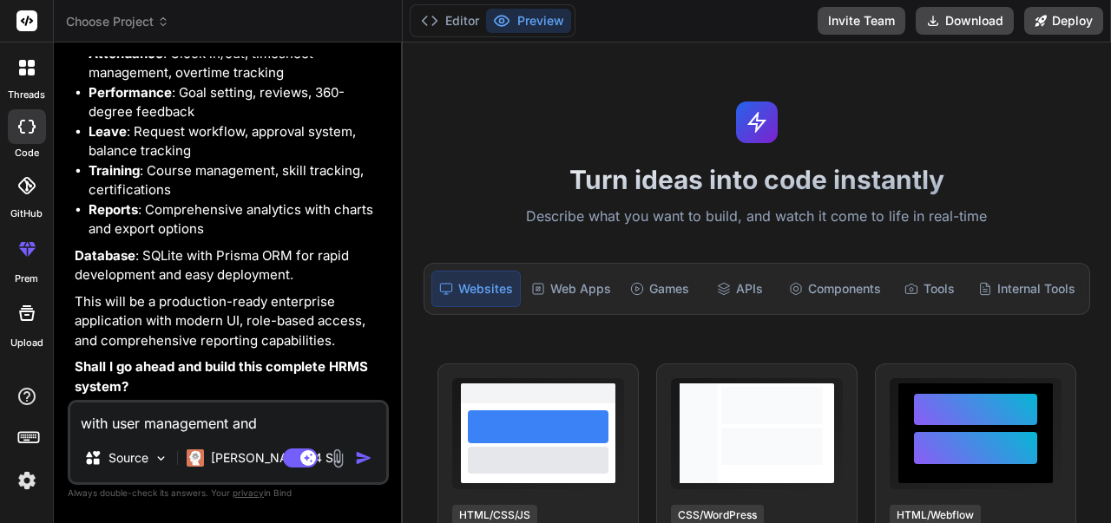
type textarea "x"
type textarea "with user management and d"
type textarea "x"
type textarea "with user management and da"
type textarea "x"
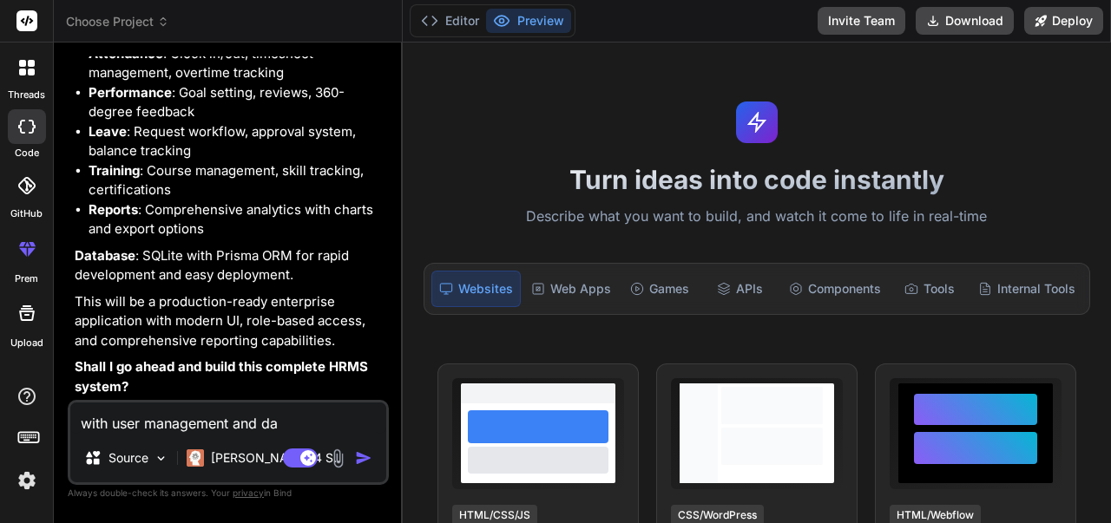
type textarea "with user management and dat"
type textarea "x"
type textarea "with user management and data"
type textarea "x"
type textarea "with user management and datab"
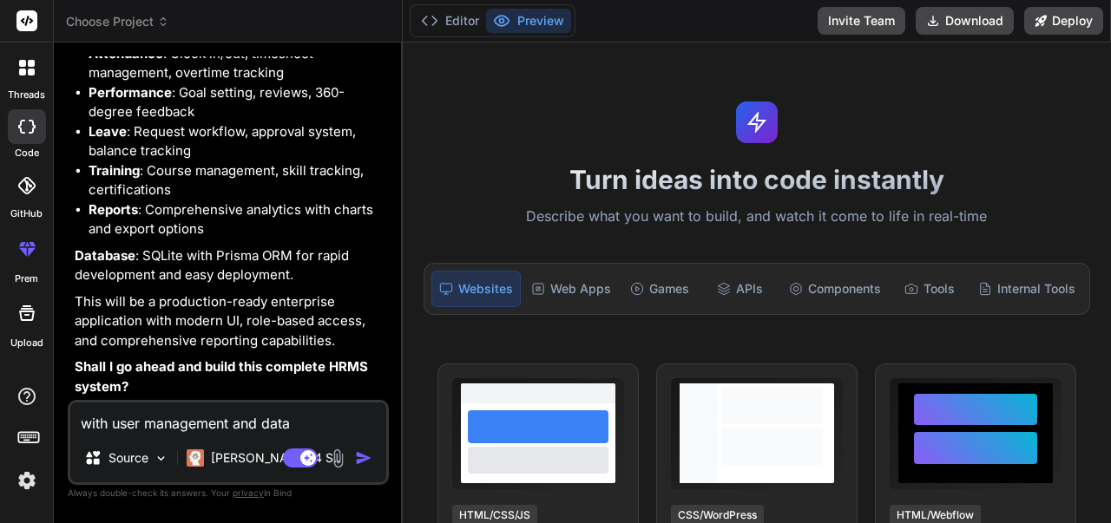
type textarea "x"
type textarea "with user management and databa"
type textarea "x"
type textarea "with user management and databas"
type textarea "x"
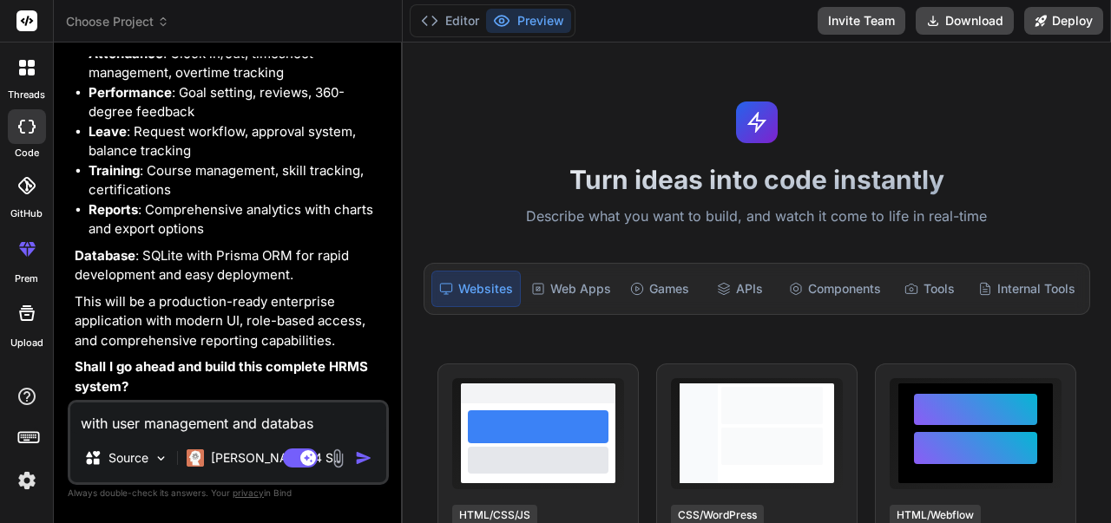
type textarea "with user management and database"
type textarea "x"
type textarea "with user management and database"
type textarea "x"
type textarea "with user management and database b"
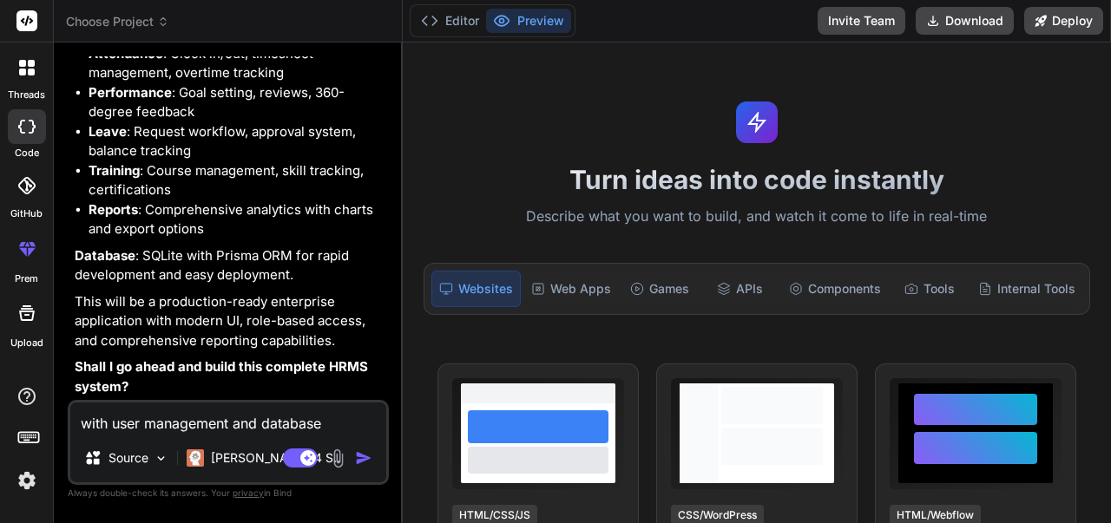
type textarea "x"
type textarea "with user management and database by"
type textarea "x"
type textarea "with user management and database by"
type textarea "x"
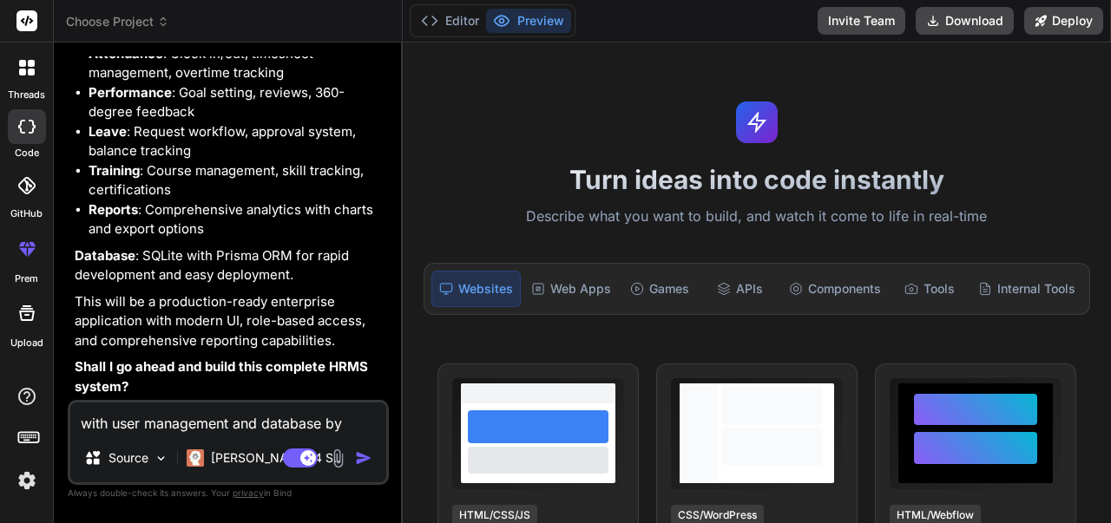
type textarea "with user management and database by m"
type textarea "x"
type textarea "with user management and database by my"
type textarea "x"
type textarea "with user management and database by mys"
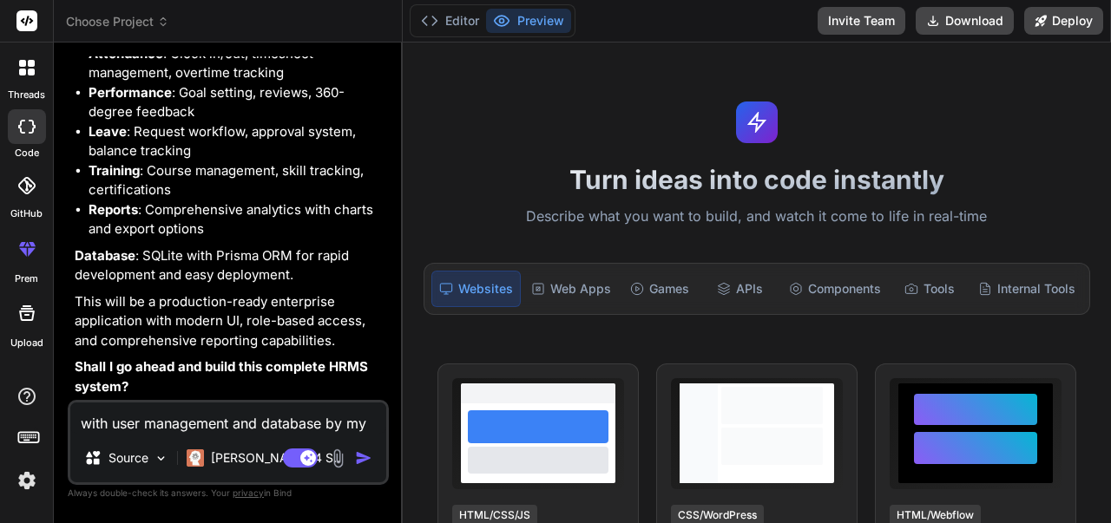
type textarea "x"
type textarea "with user management and database by mysq"
type textarea "x"
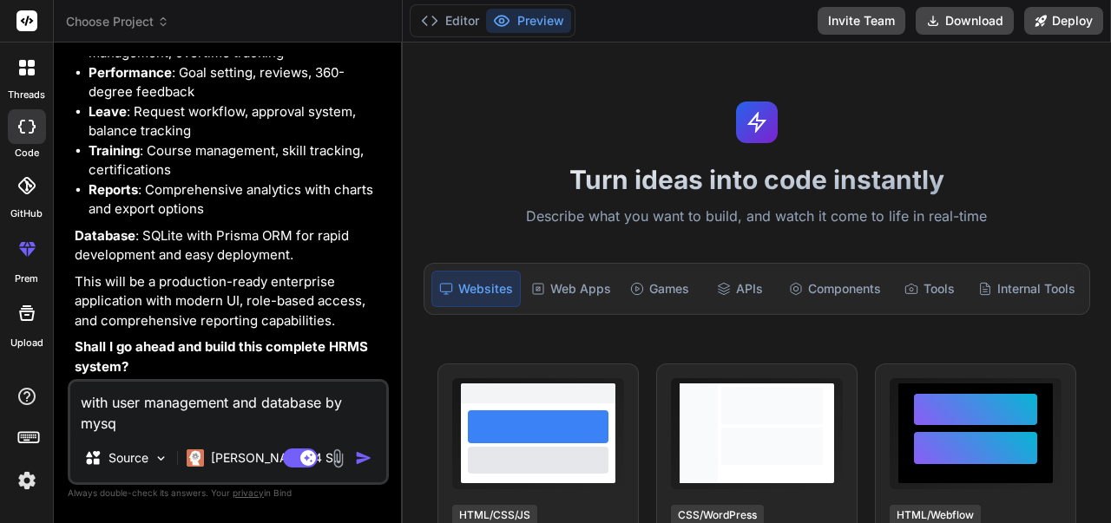
type textarea "with user management and database by mysql"
type textarea "x"
type textarea "with user management and database by mysql"
